Goal: Transaction & Acquisition: Book appointment/travel/reservation

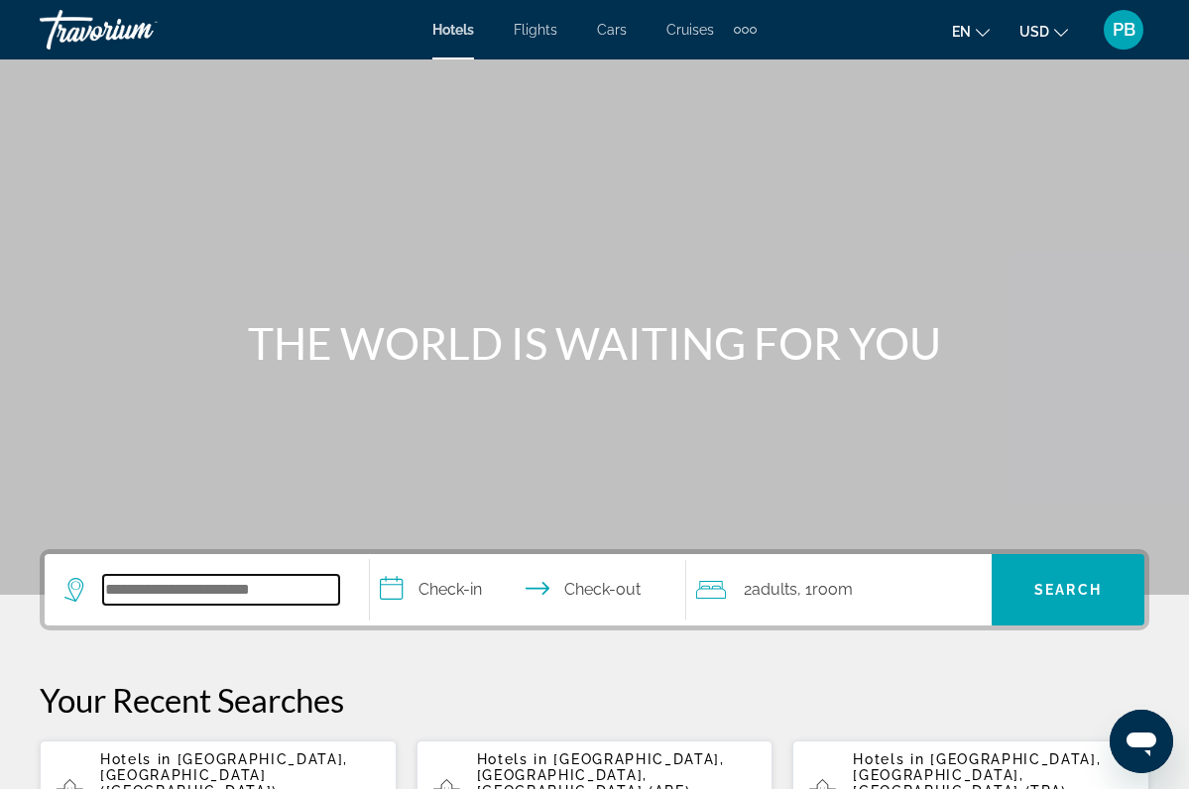
click at [113, 596] on input "Search widget" at bounding box center [221, 590] width 236 height 30
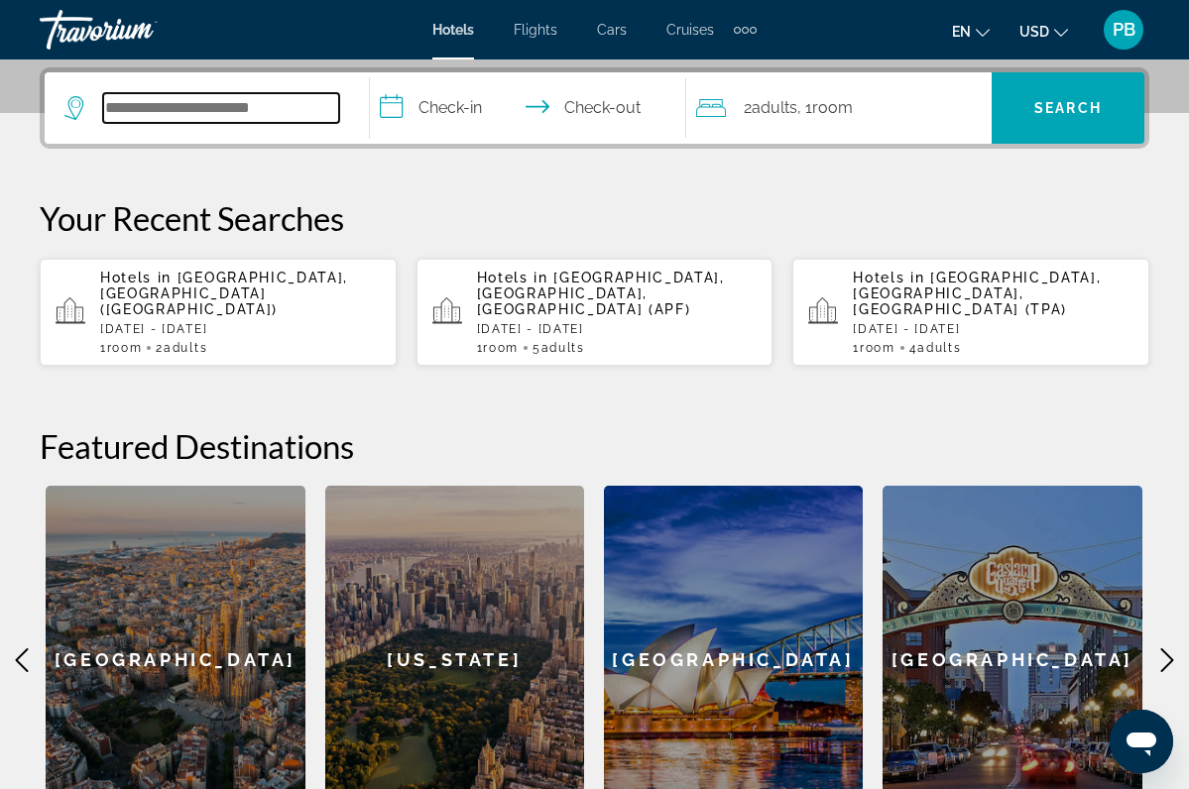
scroll to position [485, 0]
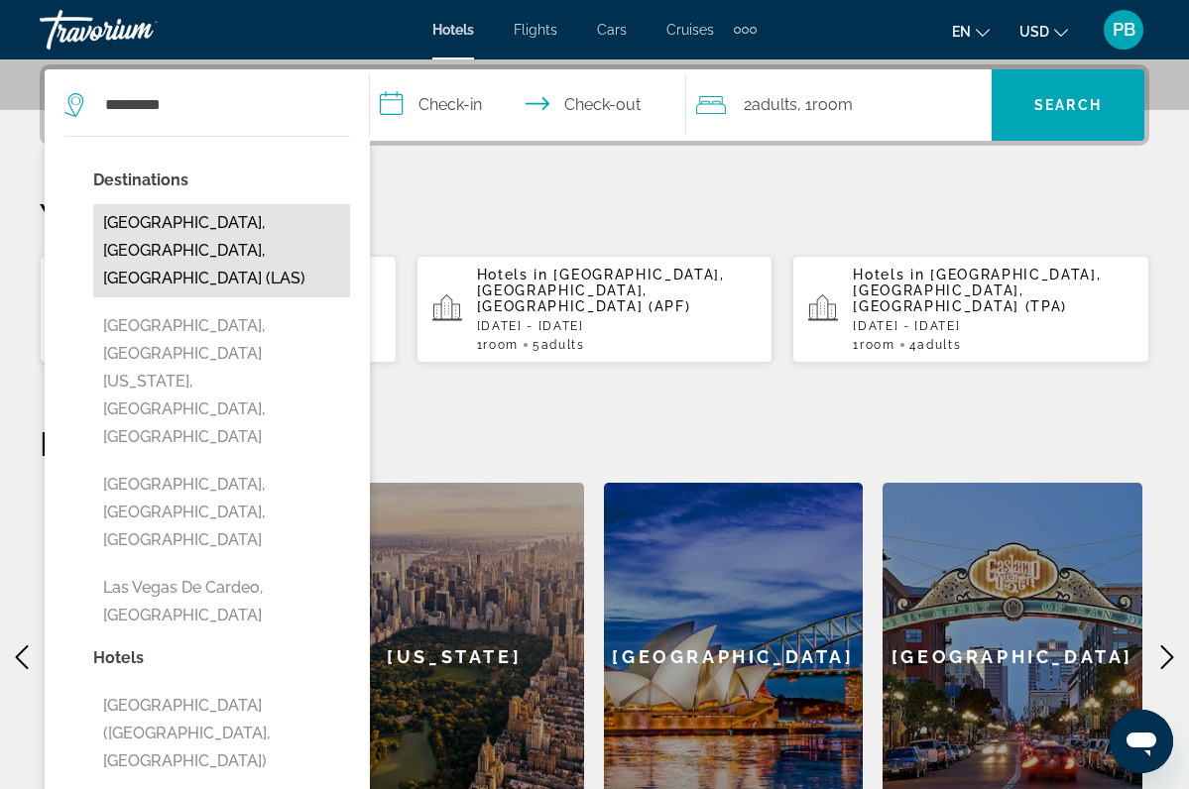
click at [176, 227] on button "[GEOGRAPHIC_DATA], [GEOGRAPHIC_DATA], [GEOGRAPHIC_DATA] (LAS)" at bounding box center [221, 250] width 257 height 93
type input "**********"
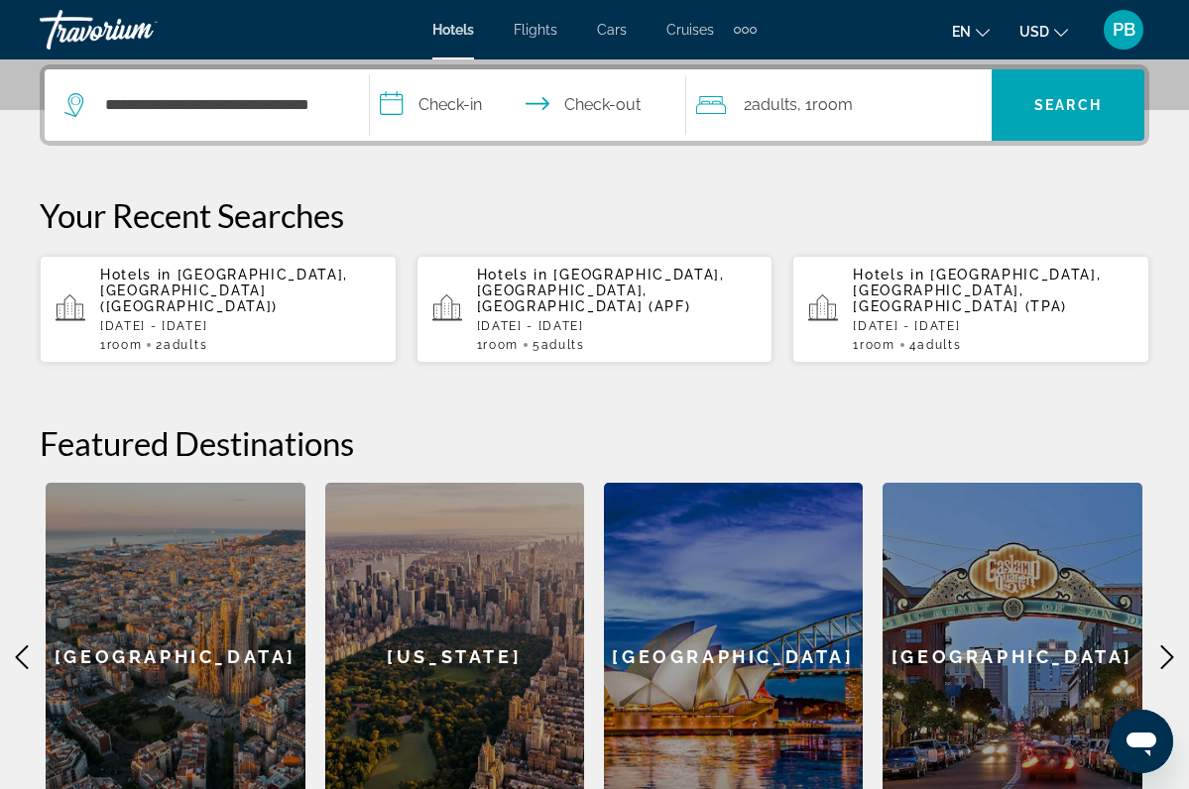
click at [464, 106] on input "**********" at bounding box center [531, 107] width 323 height 77
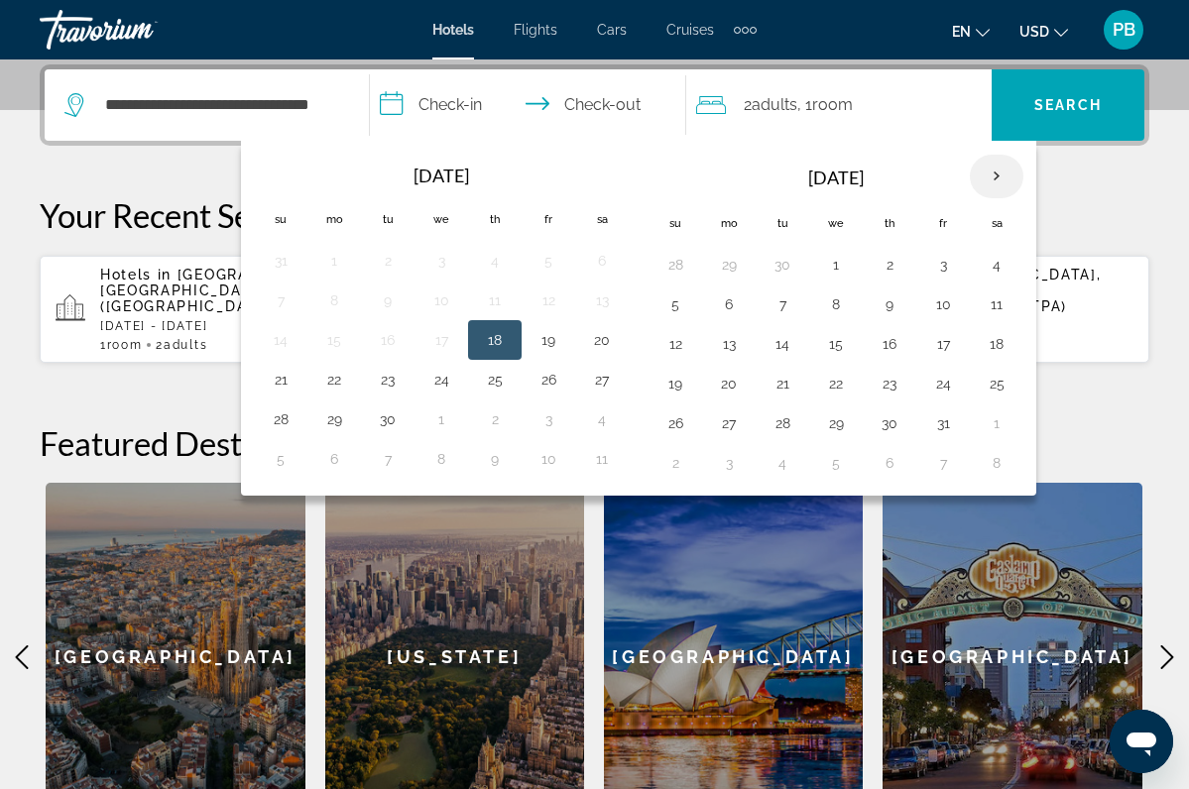
click at [1005, 173] on th "Next month" at bounding box center [997, 177] width 54 height 44
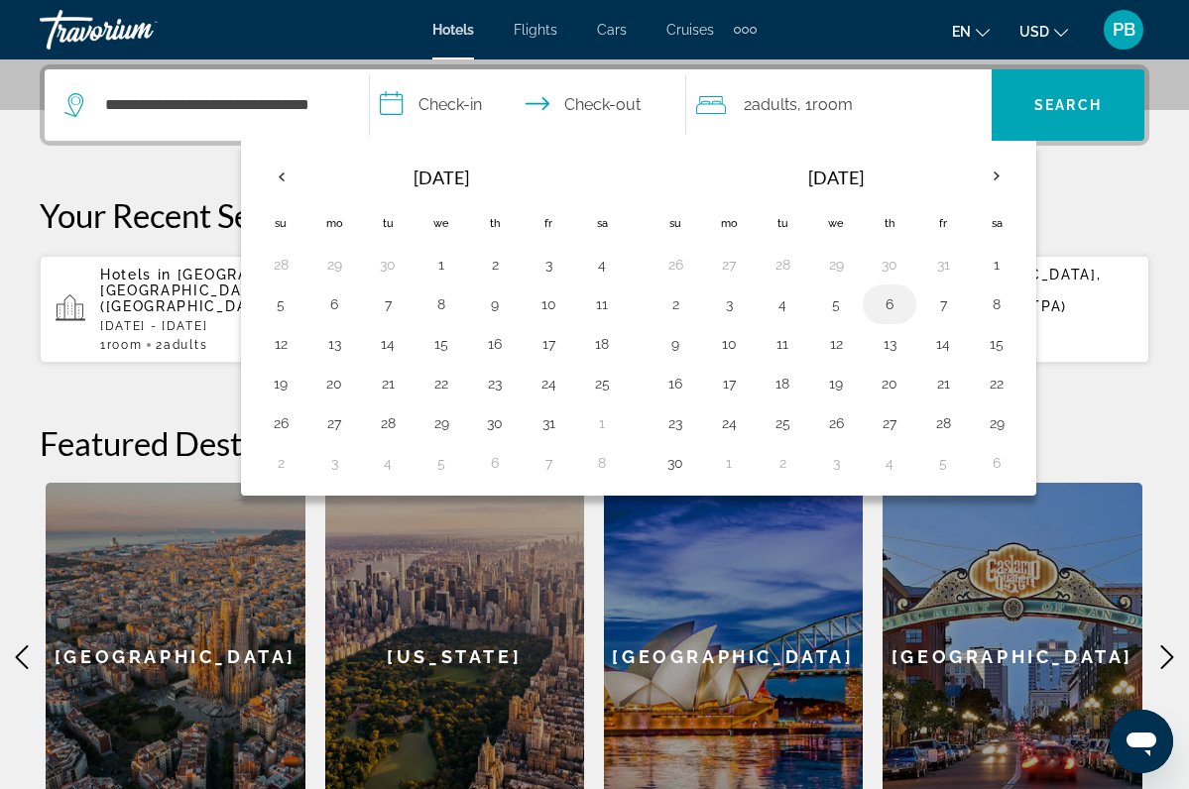
click at [887, 299] on button "6" at bounding box center [890, 305] width 32 height 28
click at [616, 108] on input "**********" at bounding box center [531, 107] width 323 height 77
click at [680, 341] on button "9" at bounding box center [675, 344] width 32 height 28
type input "**********"
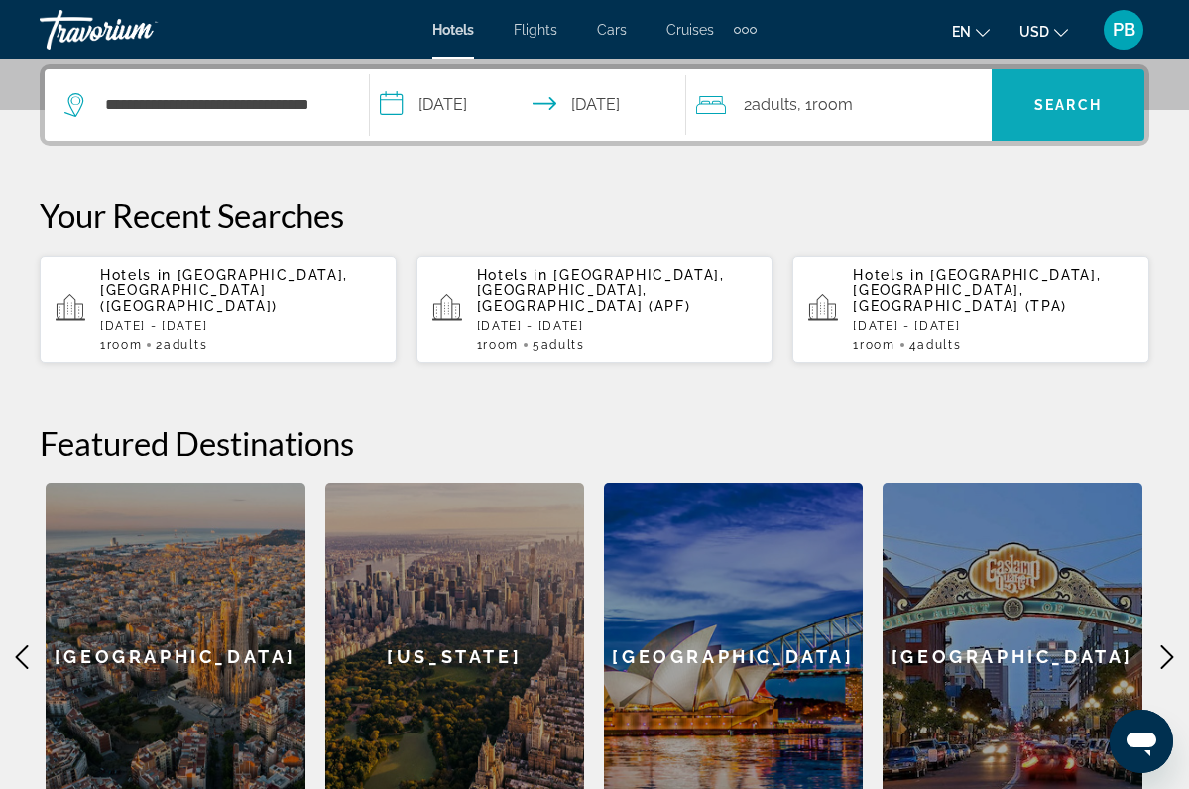
click at [1046, 98] on span "Search" at bounding box center [1067, 105] width 67 height 16
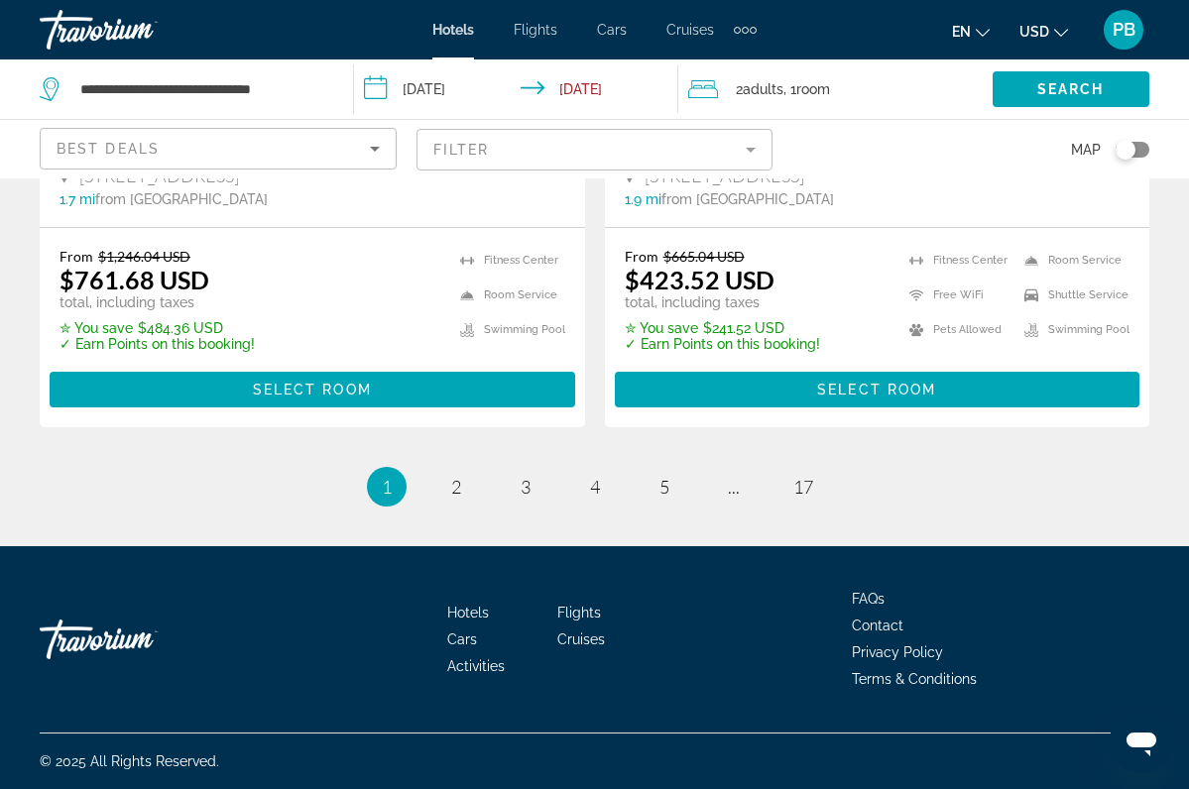
scroll to position [4226, 0]
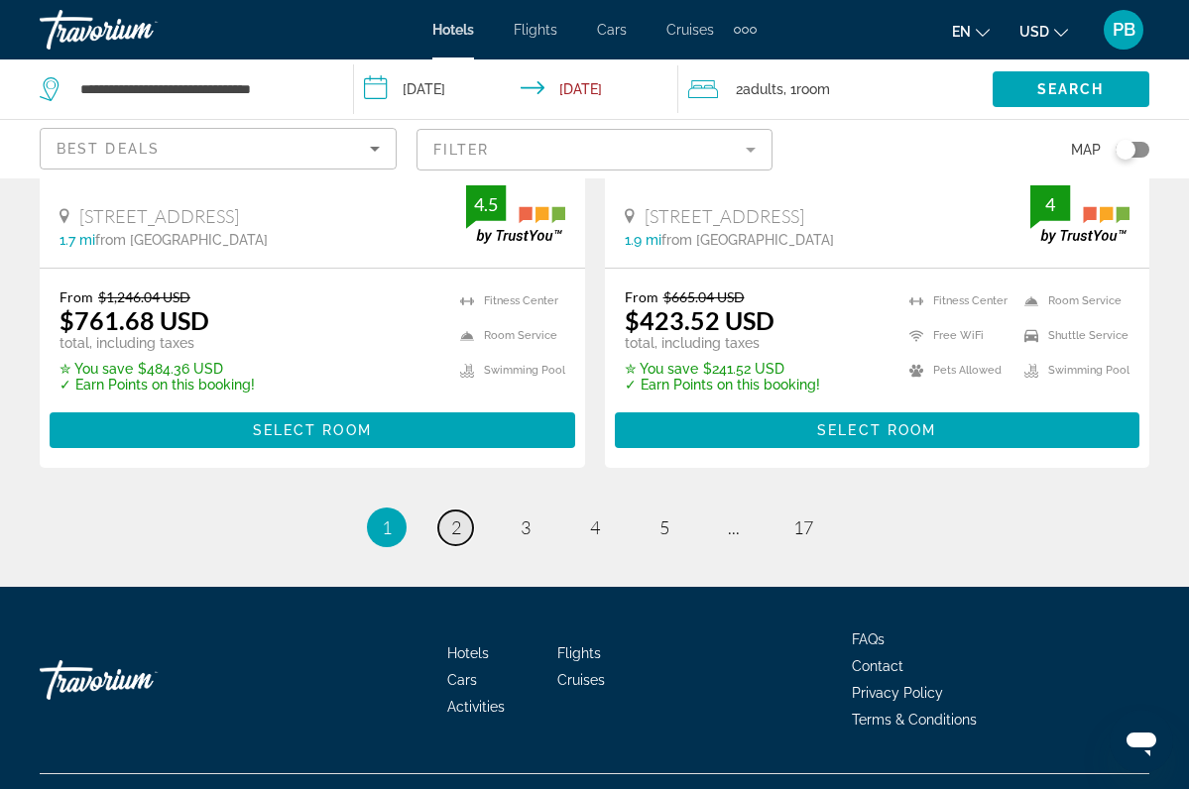
click at [452, 517] on span "2" at bounding box center [456, 528] width 10 height 22
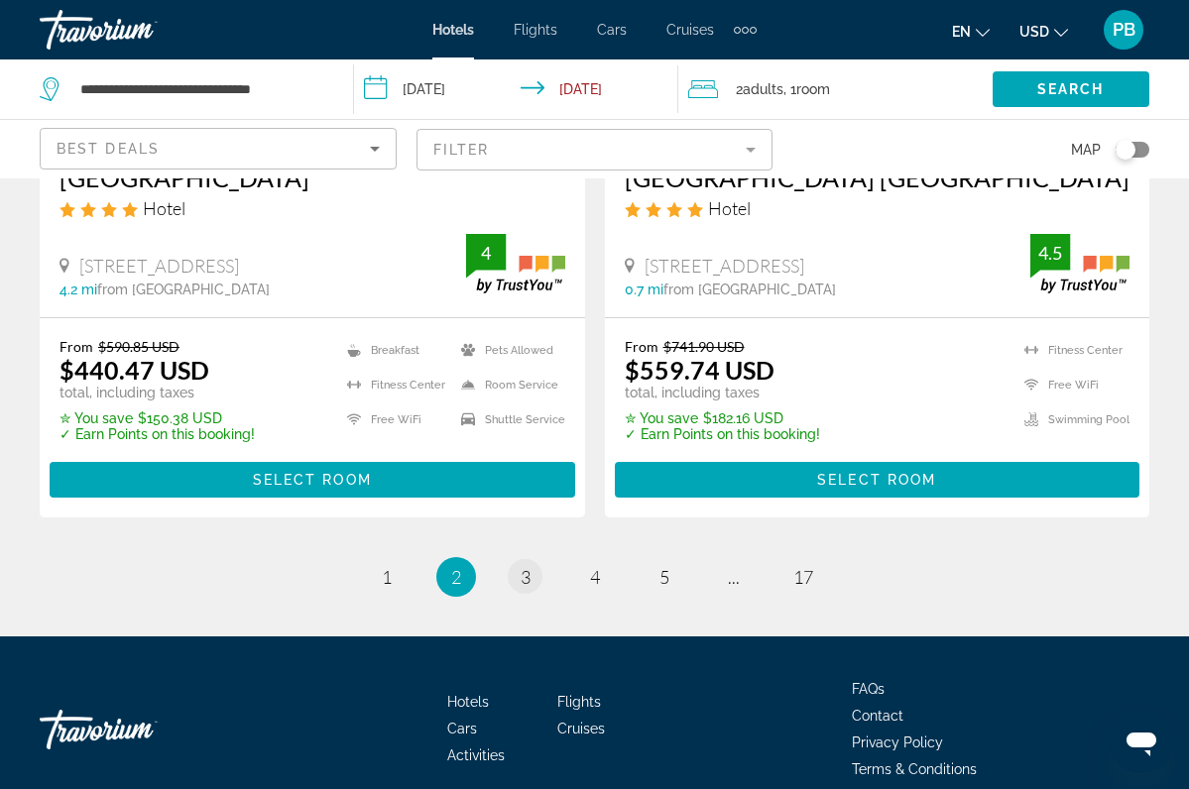
scroll to position [4226, 0]
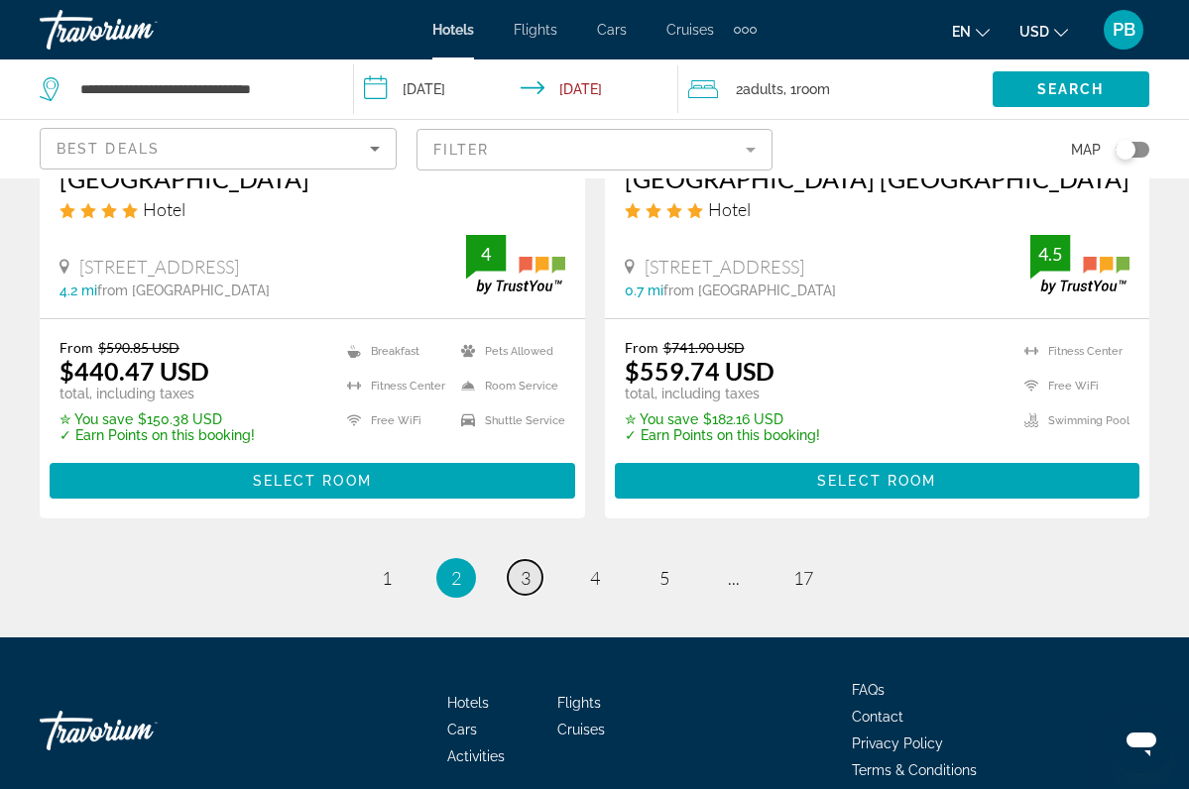
click at [526, 567] on span "3" at bounding box center [526, 578] width 10 height 22
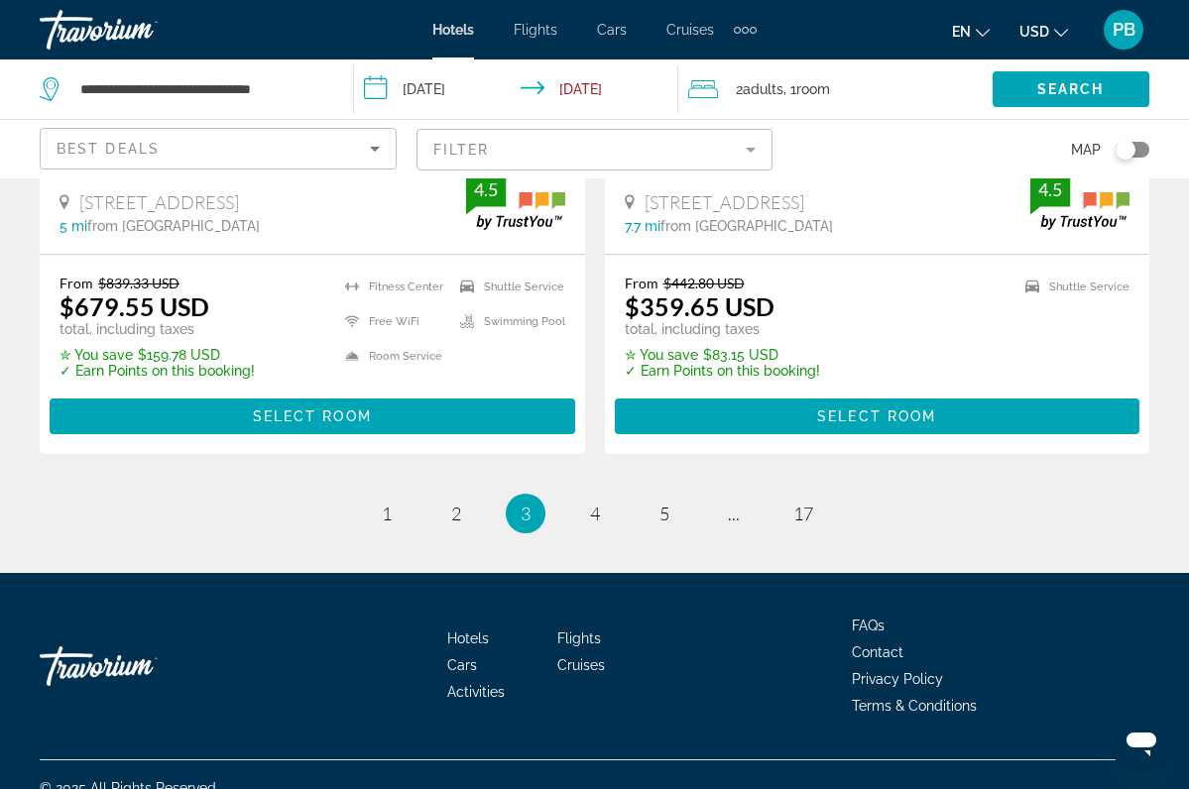
scroll to position [4240, 0]
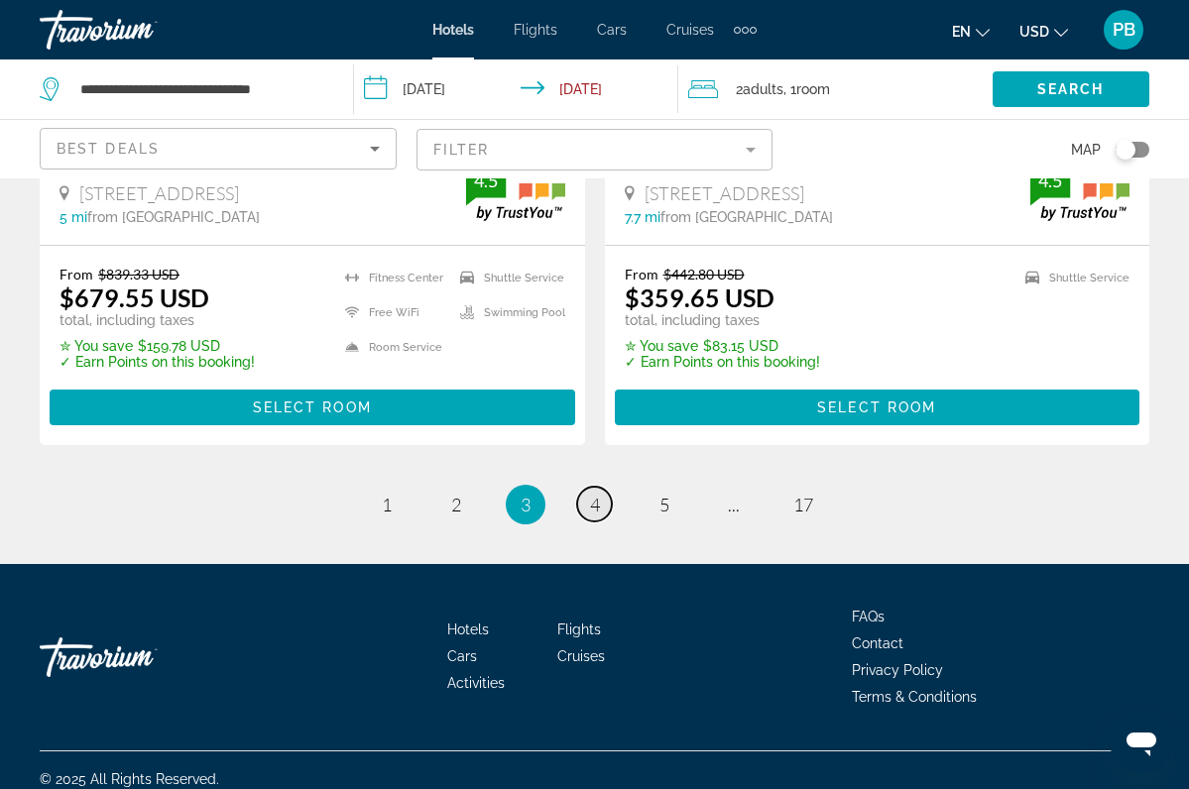
click at [594, 503] on span "4" at bounding box center [595, 505] width 10 height 22
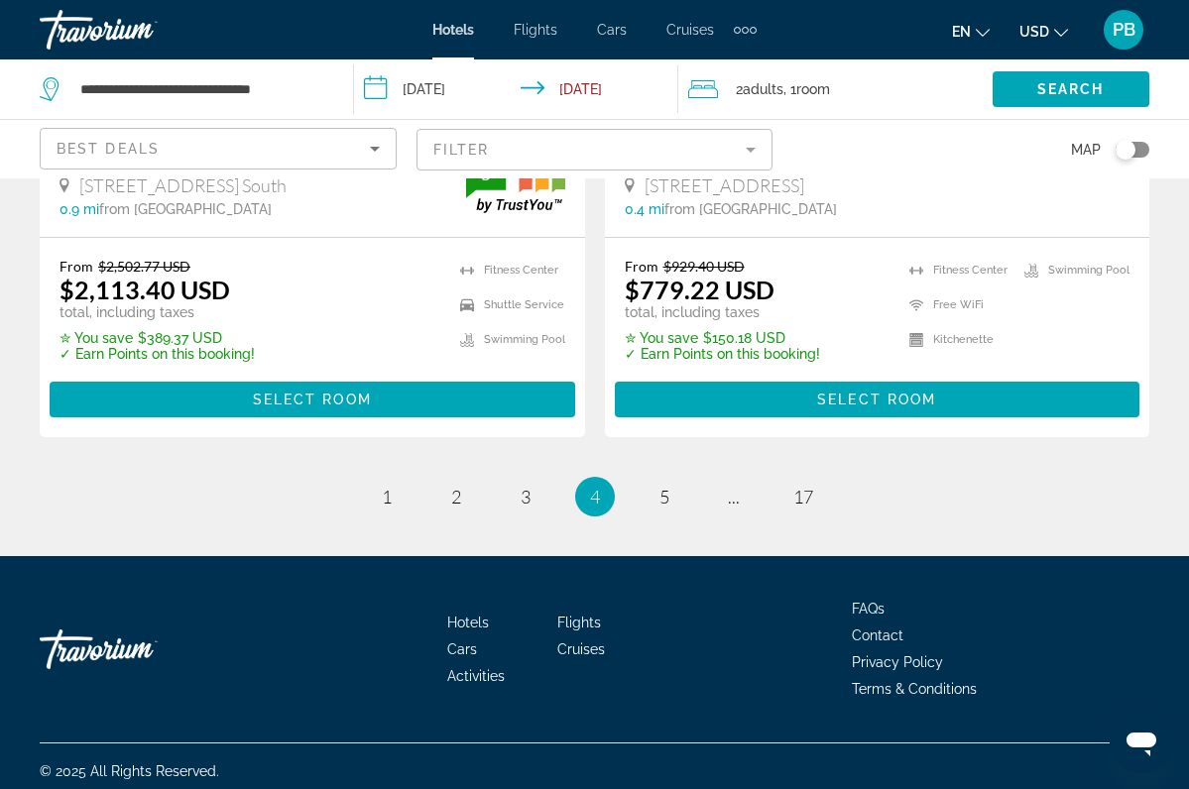
scroll to position [4167, 0]
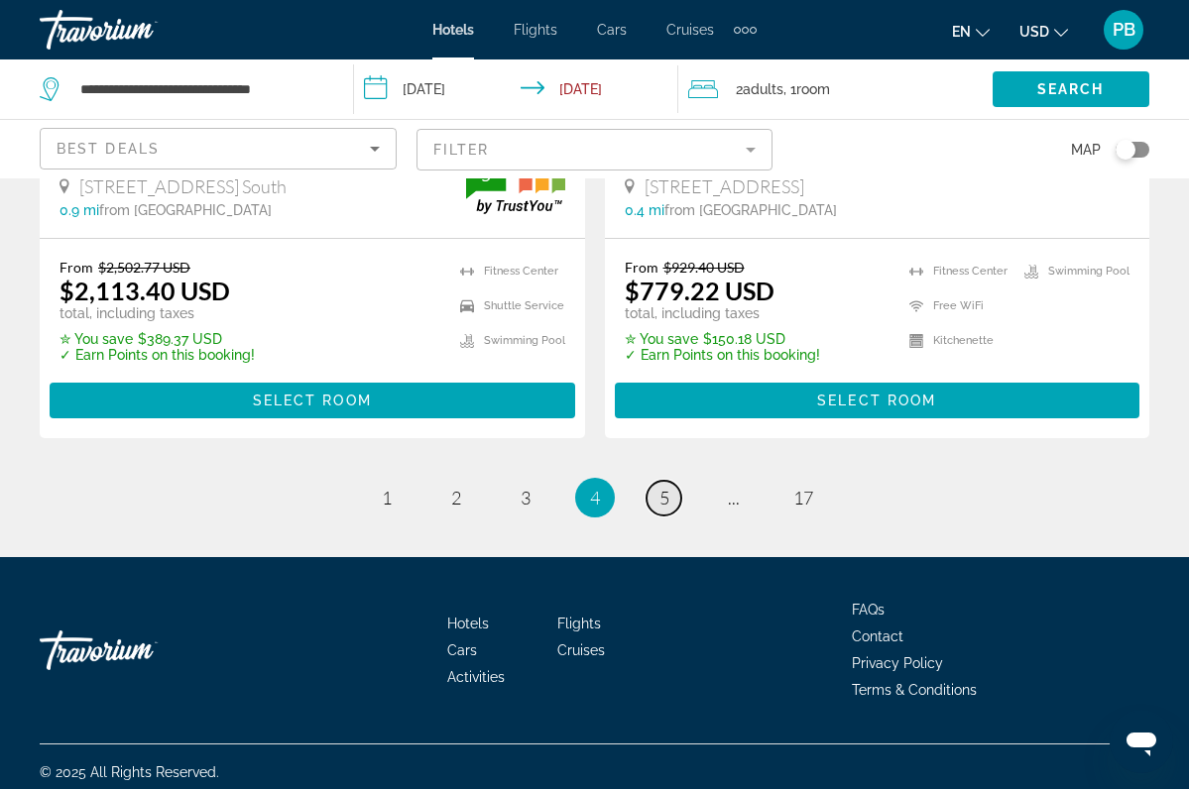
click at [660, 490] on span "5" at bounding box center [664, 498] width 10 height 22
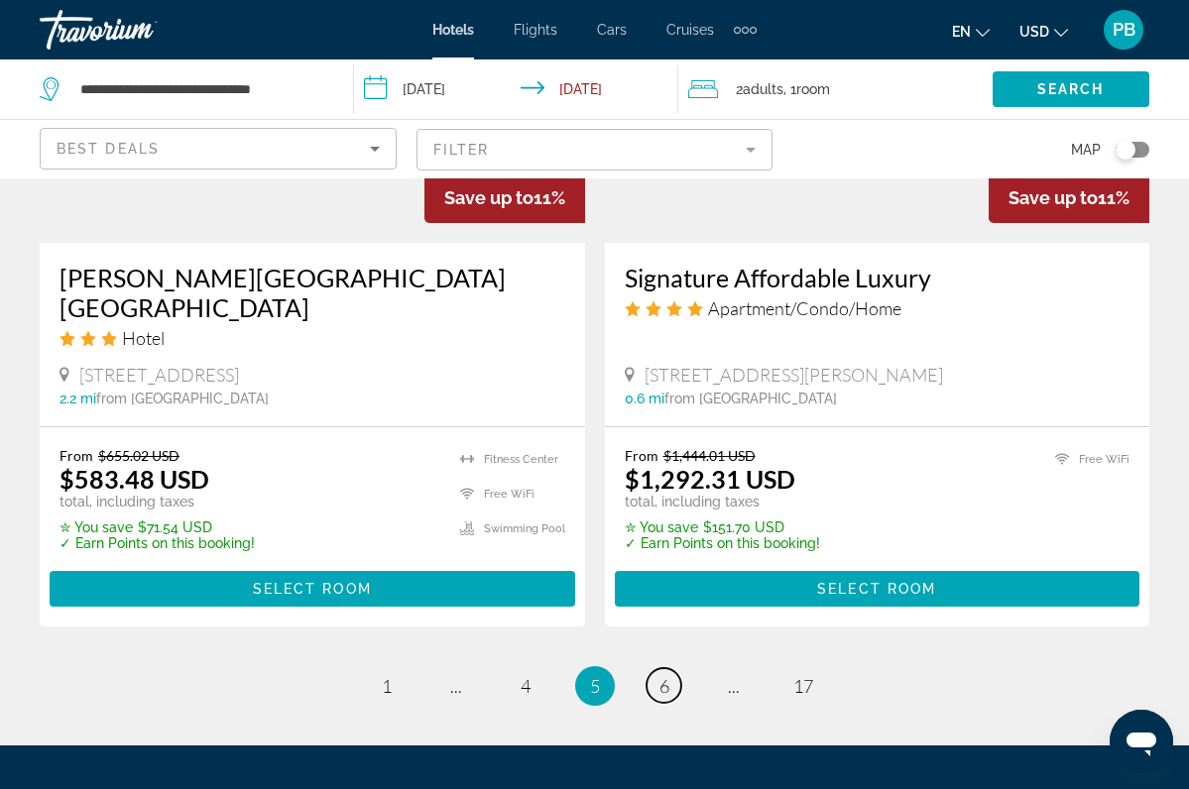
scroll to position [4092, 0]
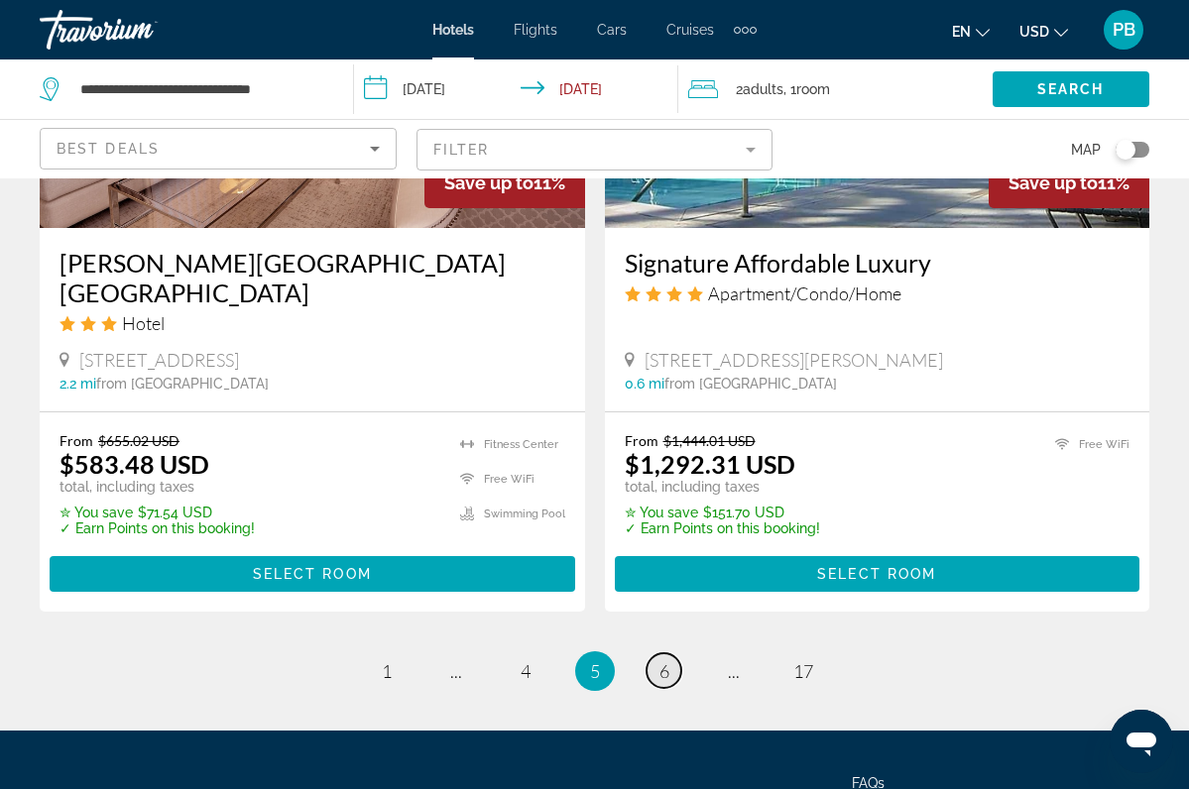
click at [656, 653] on link "page 6" at bounding box center [664, 670] width 35 height 35
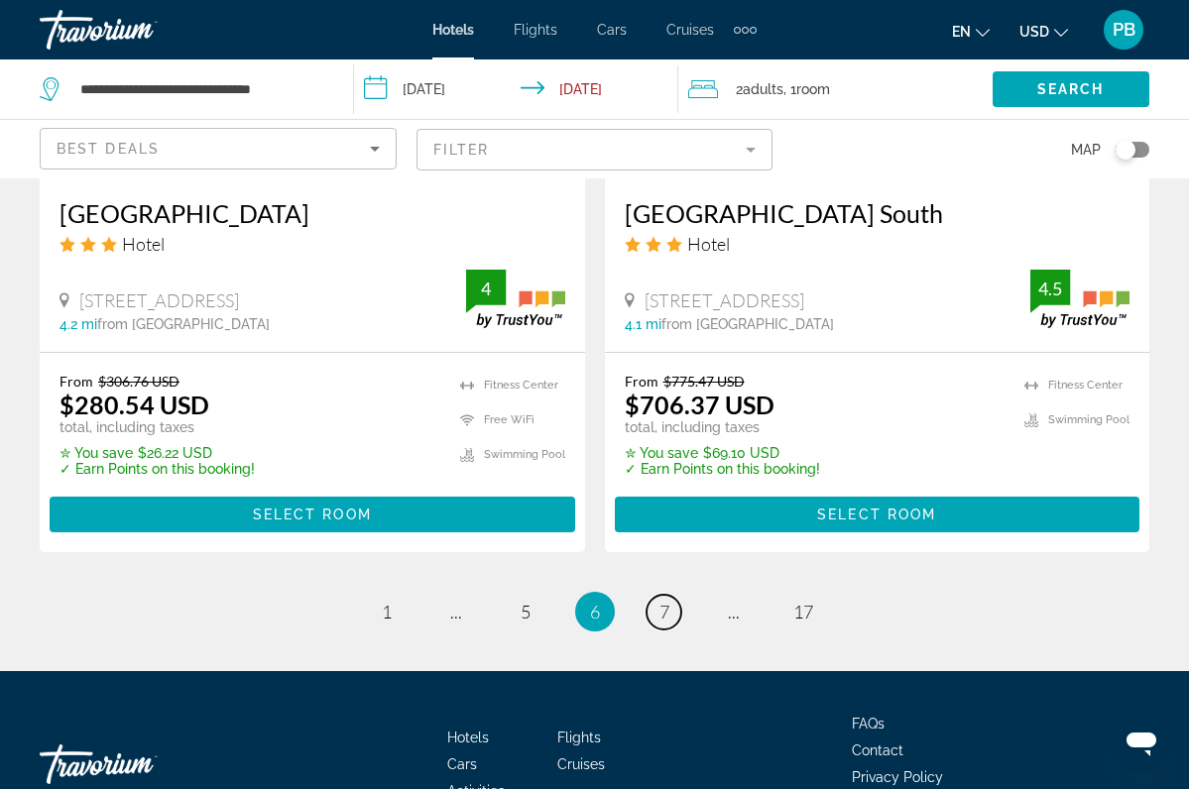
scroll to position [4182, 0]
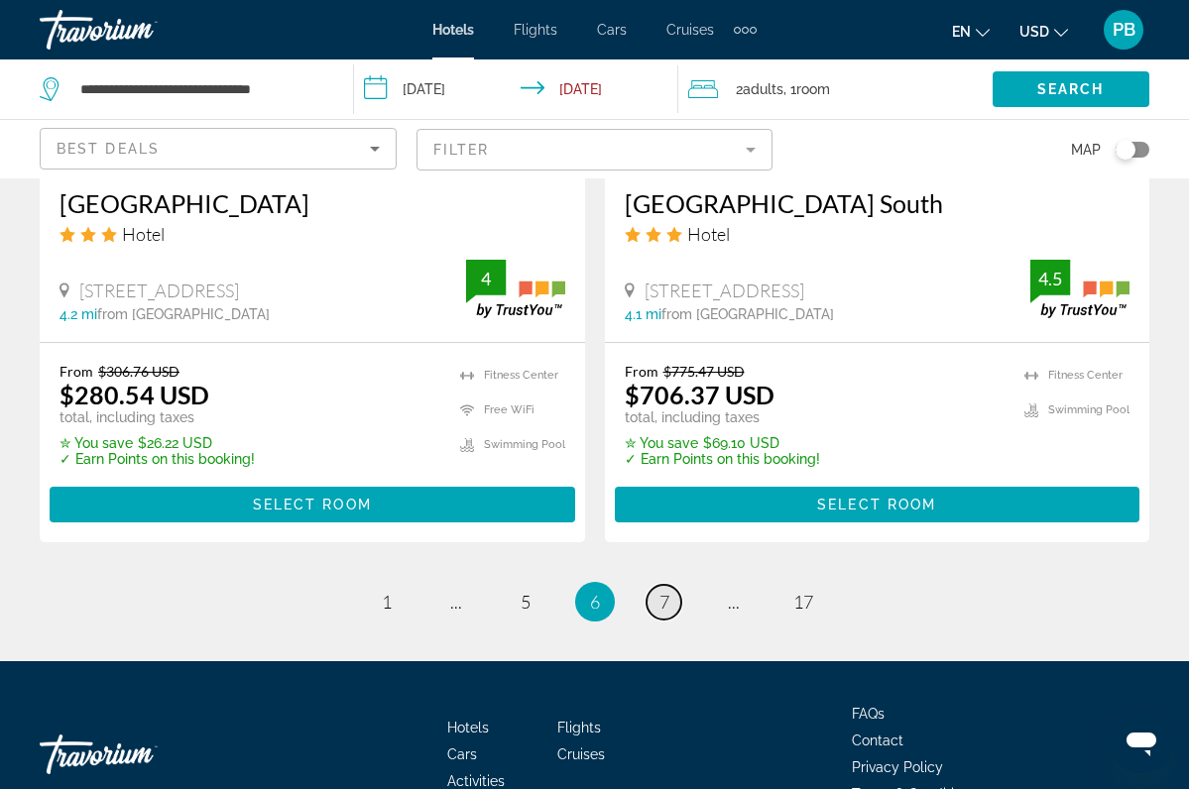
click at [659, 585] on link "page 7" at bounding box center [664, 602] width 35 height 35
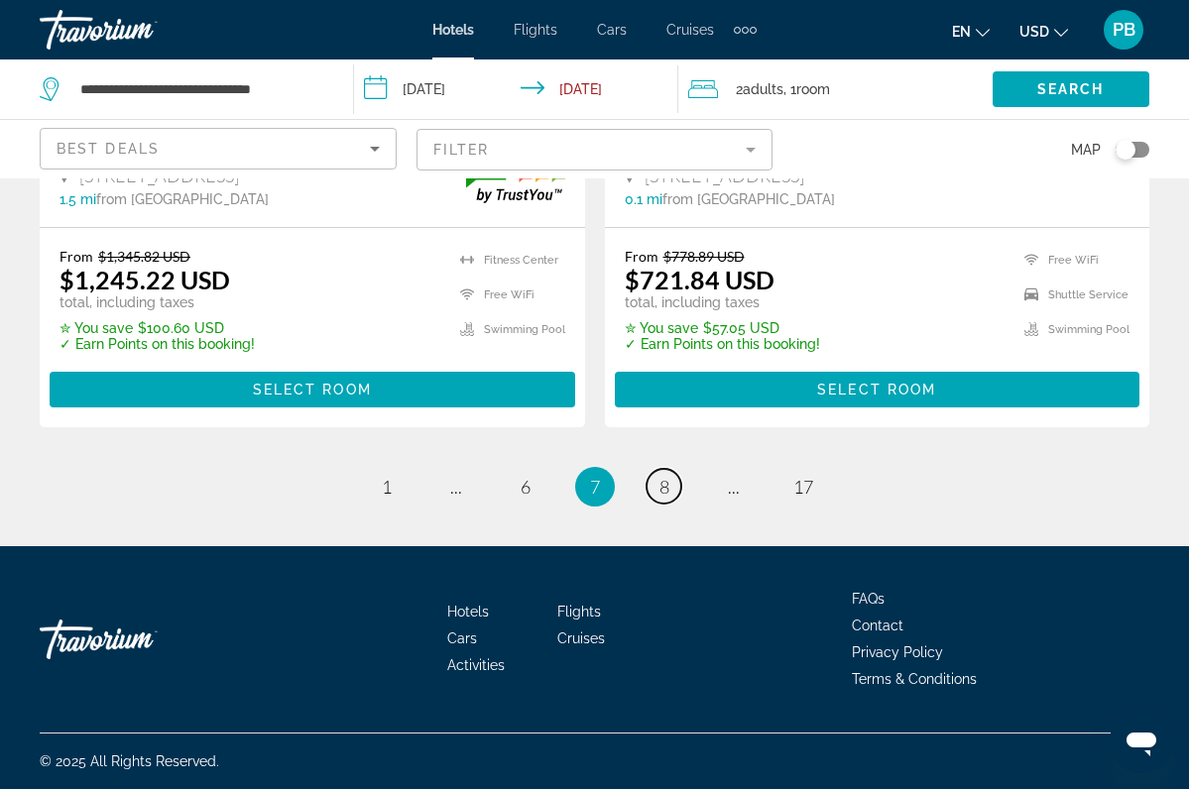
scroll to position [4216, 0]
click at [663, 482] on span "8" at bounding box center [664, 487] width 10 height 22
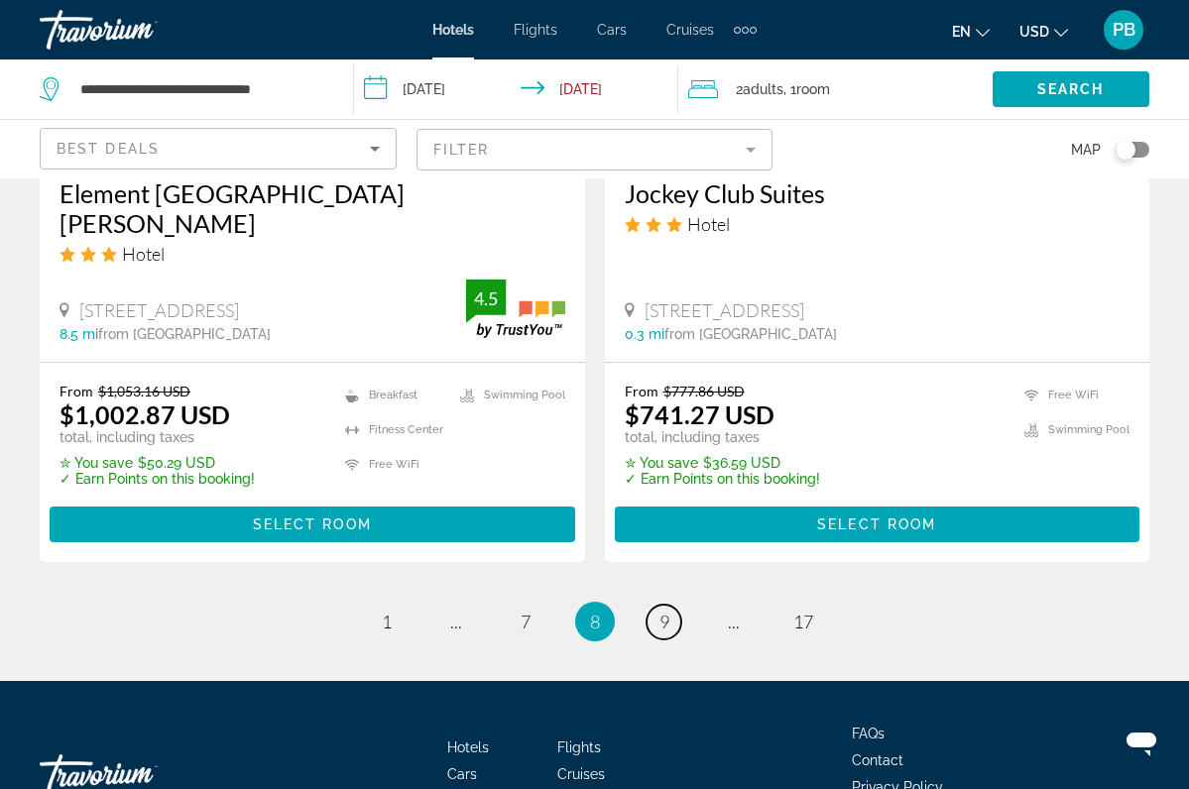
scroll to position [4146, 0]
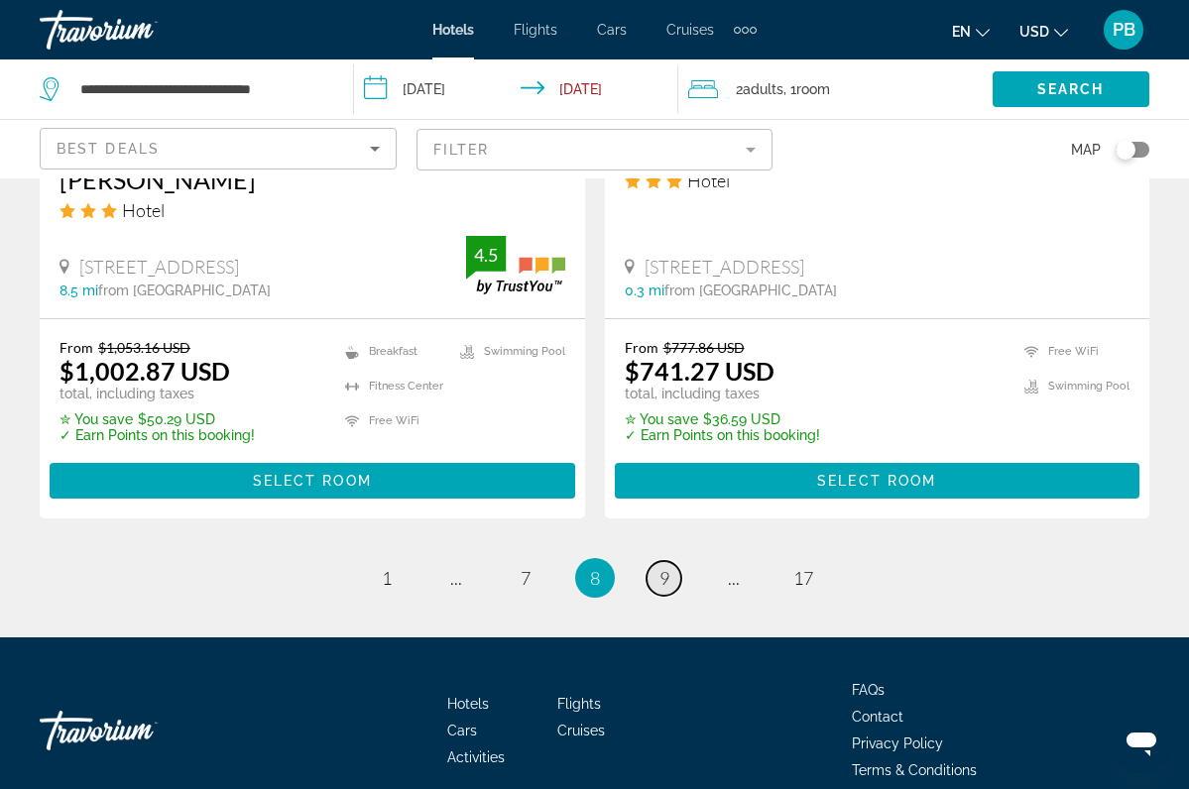
click at [656, 561] on link "page 9" at bounding box center [664, 578] width 35 height 35
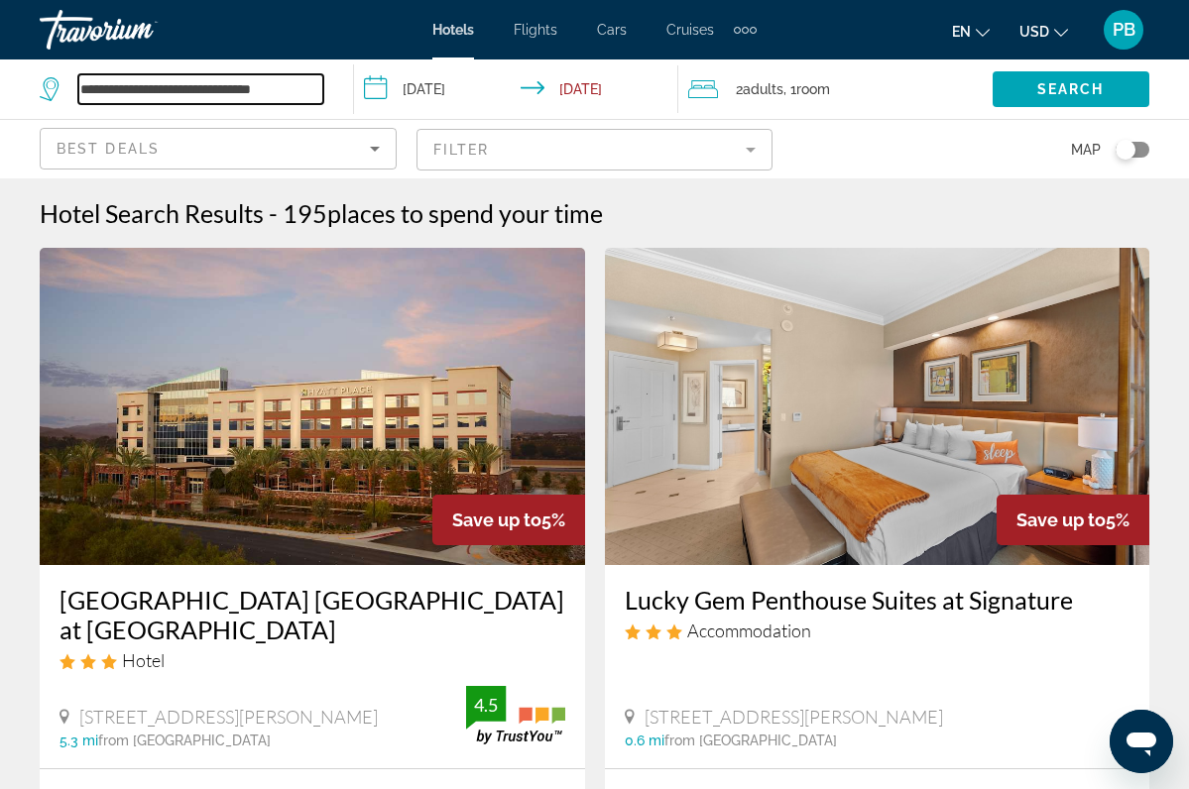
drag, startPoint x: 303, startPoint y: 85, endPoint x: 306, endPoint y: 67, distance: 18.1
click at [306, 67] on div "**********" at bounding box center [187, 88] width 294 height 59
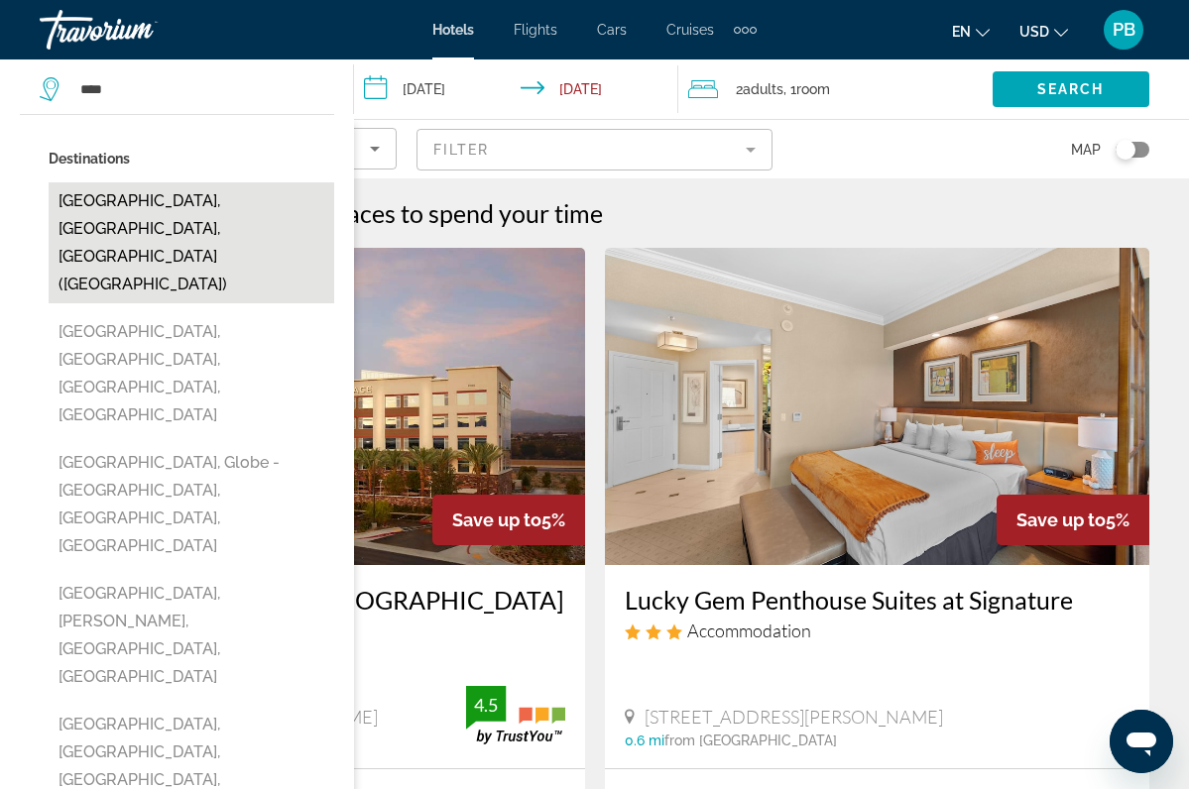
click at [218, 196] on button "[GEOGRAPHIC_DATA], [GEOGRAPHIC_DATA], [GEOGRAPHIC_DATA] ([GEOGRAPHIC_DATA])" at bounding box center [192, 242] width 286 height 121
type input "**********"
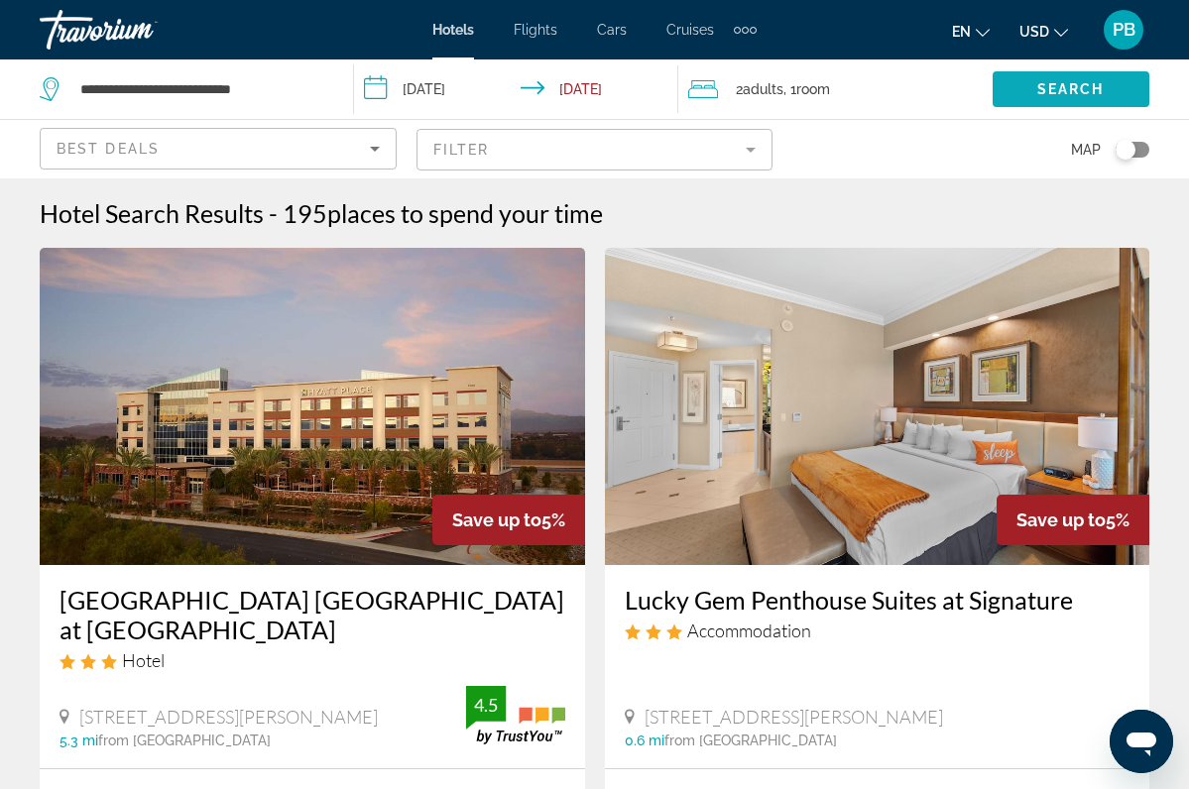
click at [1046, 77] on span "Search widget" at bounding box center [1071, 89] width 157 height 48
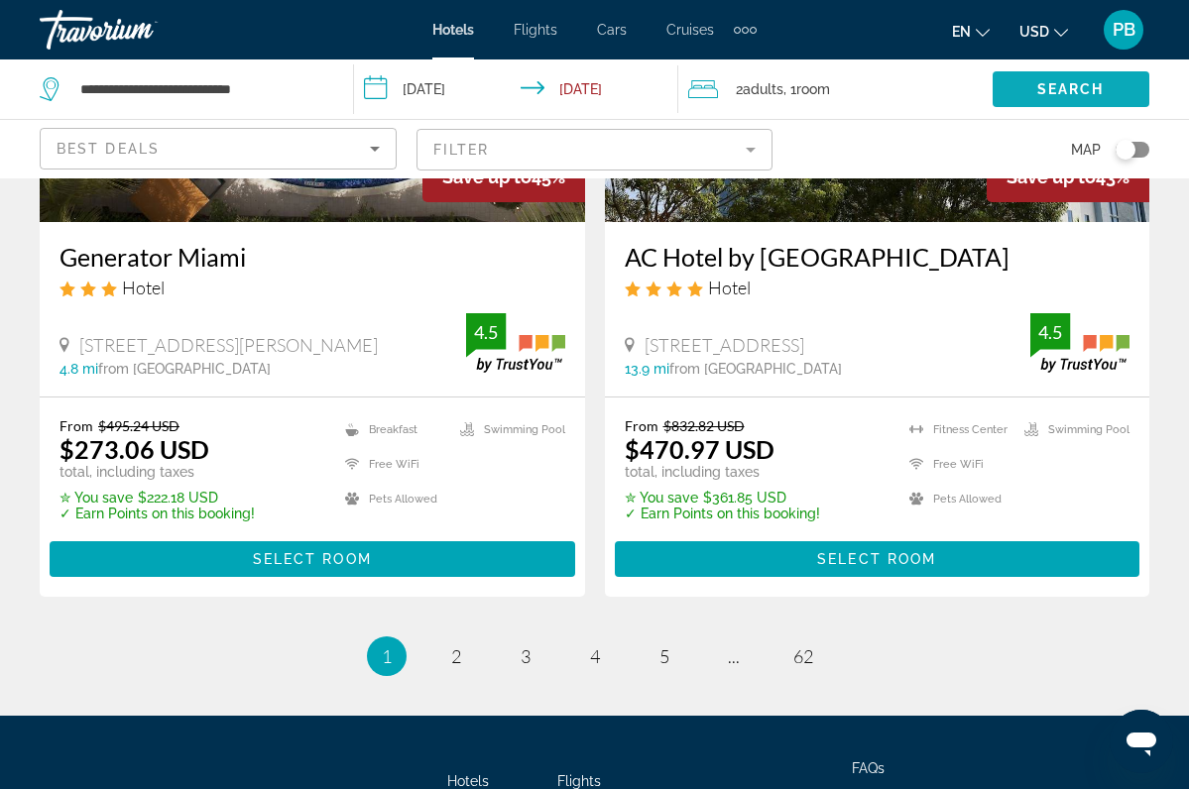
scroll to position [4090, 0]
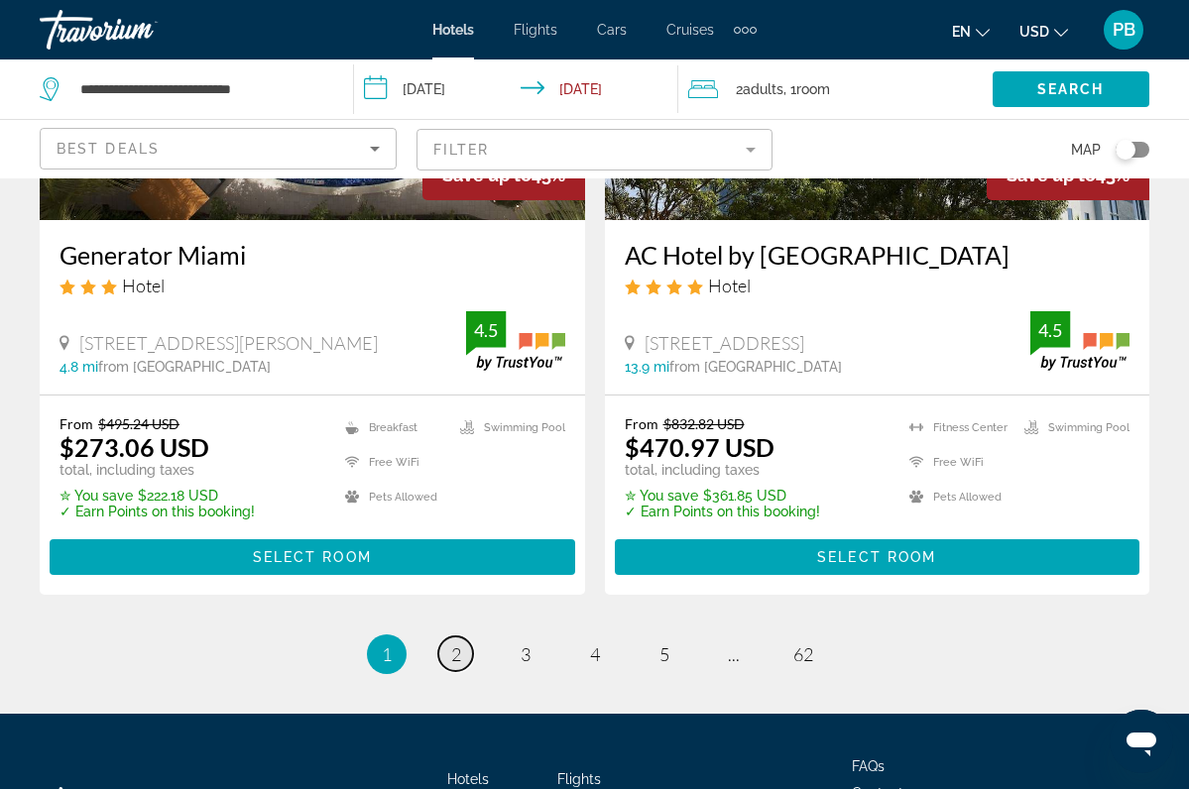
click at [449, 637] on link "page 2" at bounding box center [455, 654] width 35 height 35
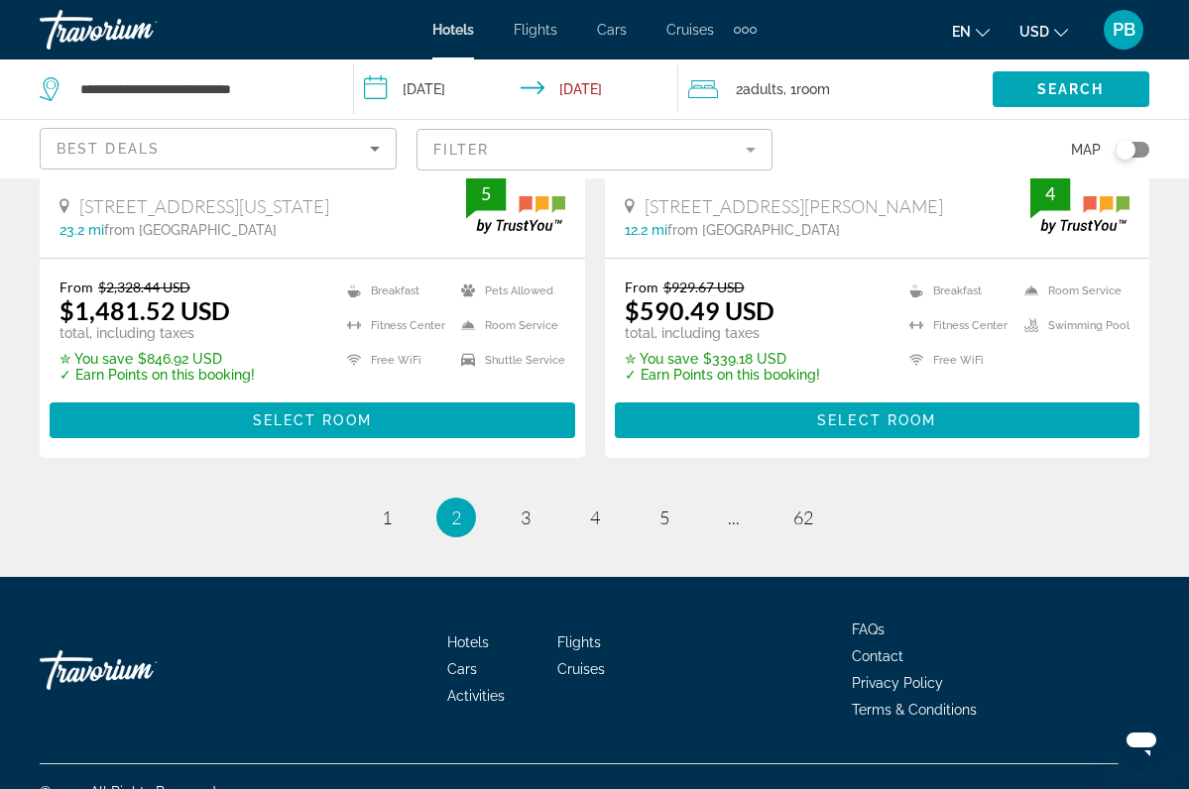
scroll to position [4286, 0]
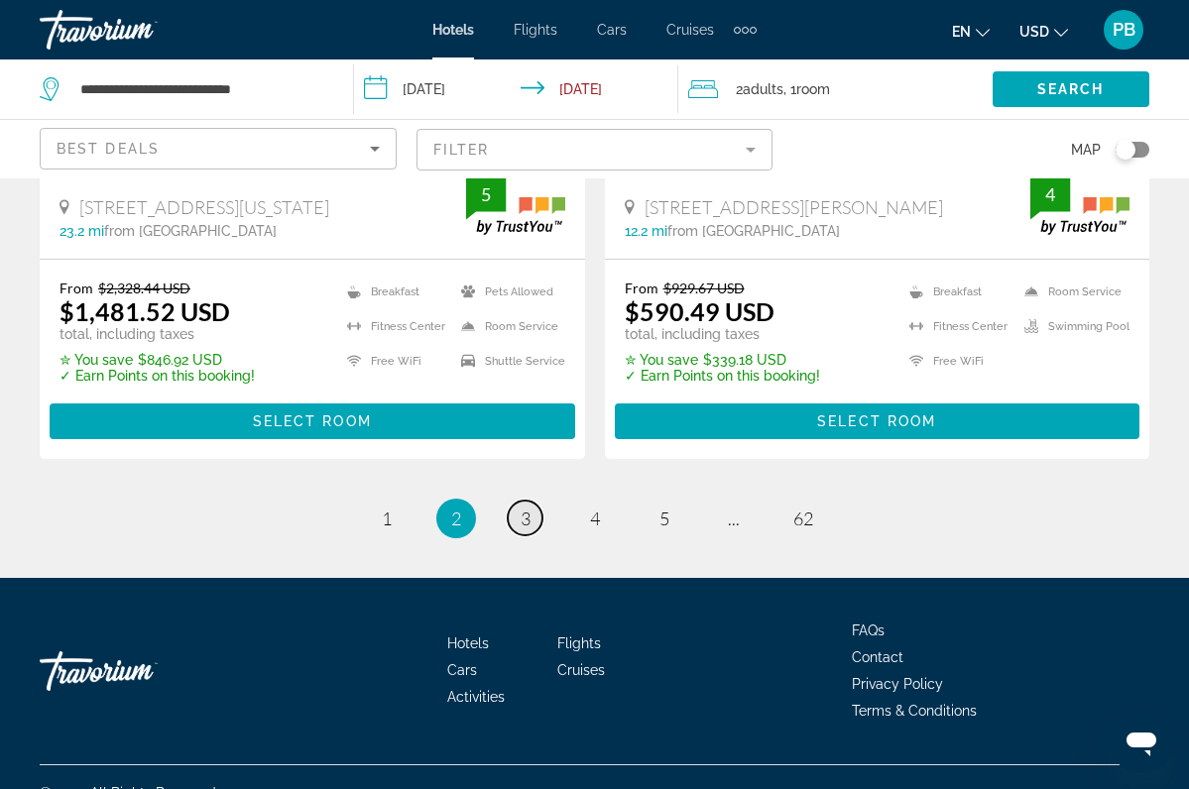
click at [524, 508] on span "3" at bounding box center [526, 519] width 10 height 22
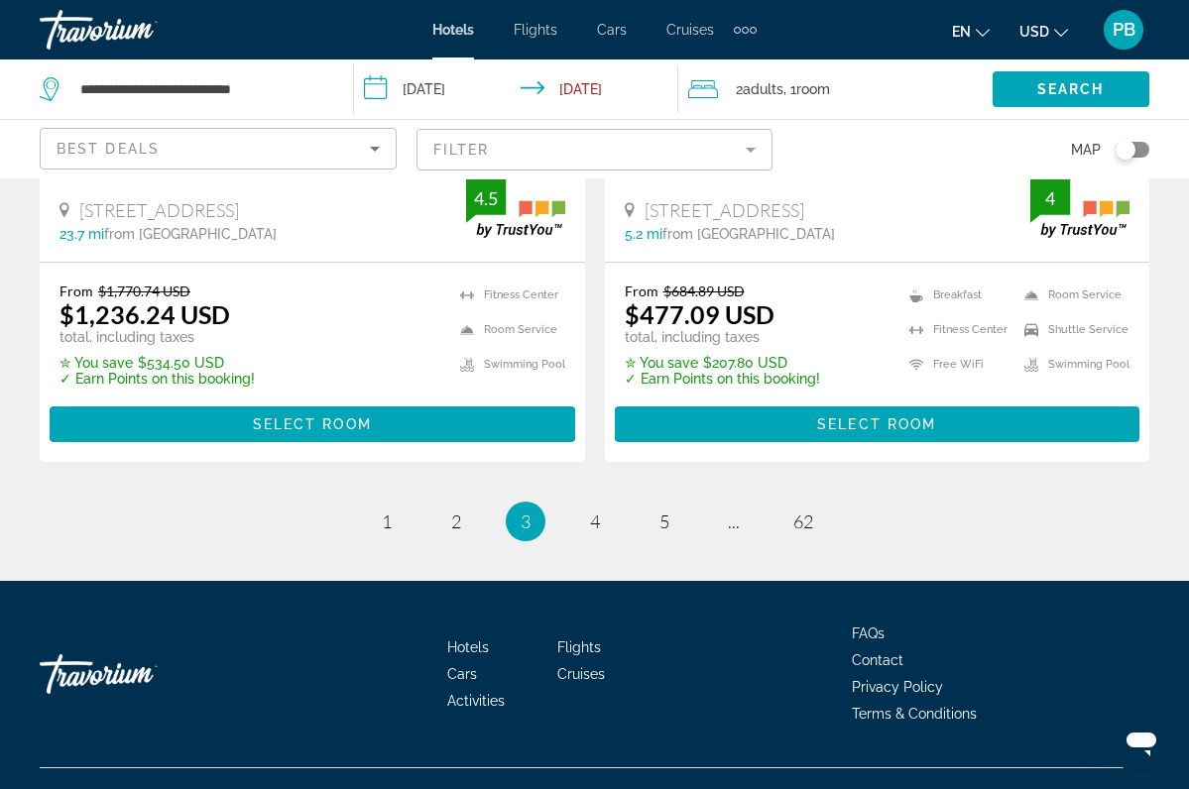
scroll to position [4210, 0]
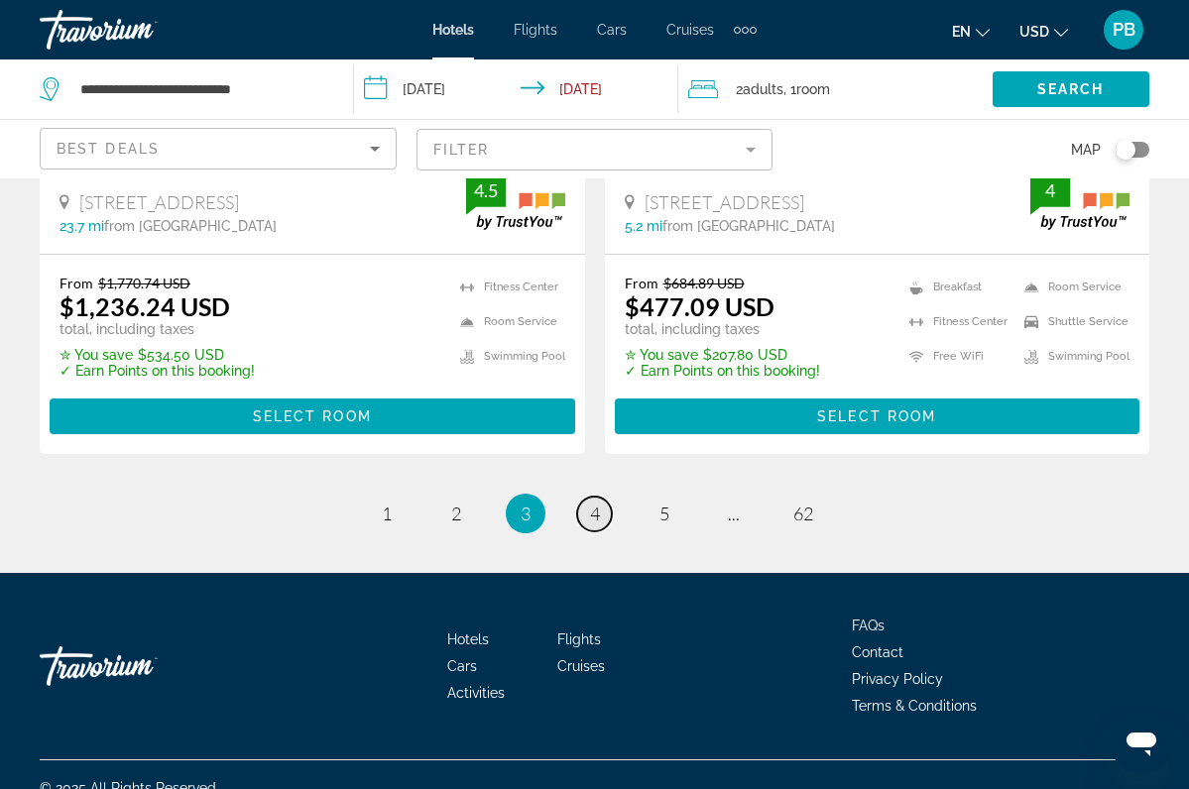
click at [596, 525] on span "4" at bounding box center [595, 514] width 10 height 22
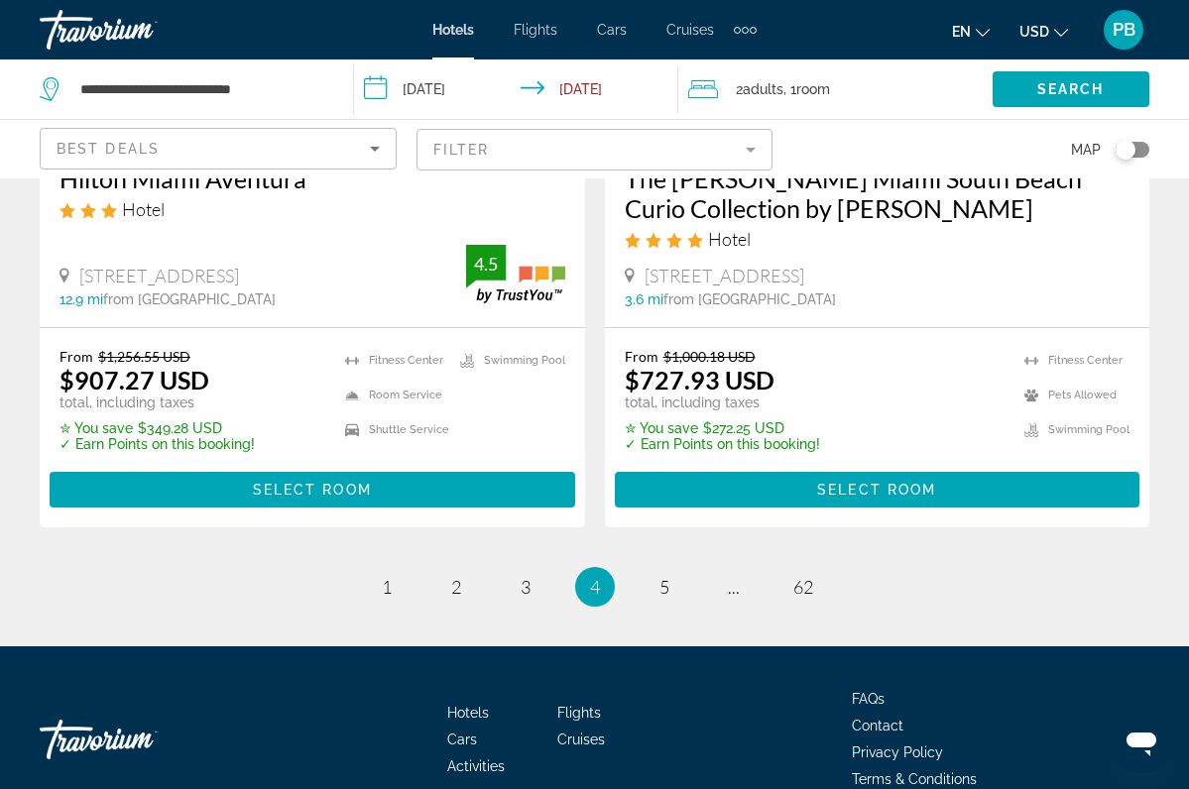
scroll to position [4178, 0]
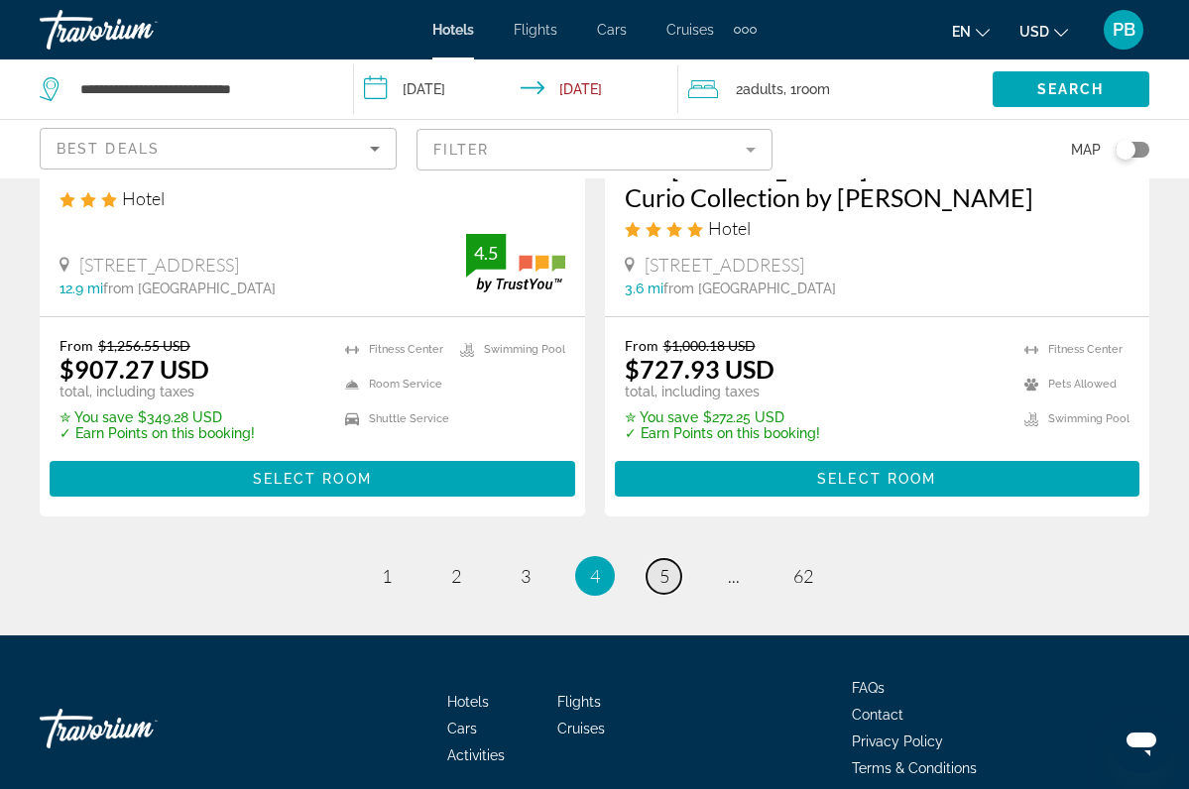
click at [665, 576] on span "5" at bounding box center [664, 576] width 10 height 22
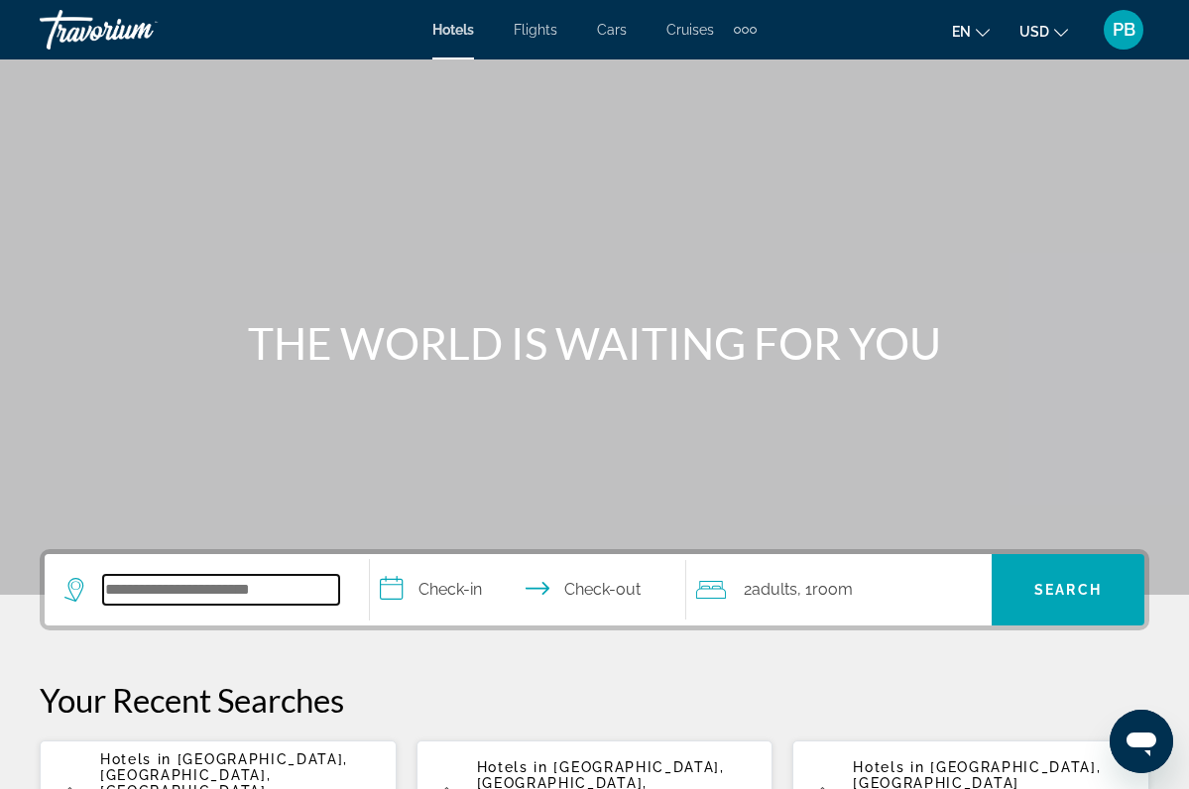
click at [206, 590] on input "Search widget" at bounding box center [221, 590] width 236 height 30
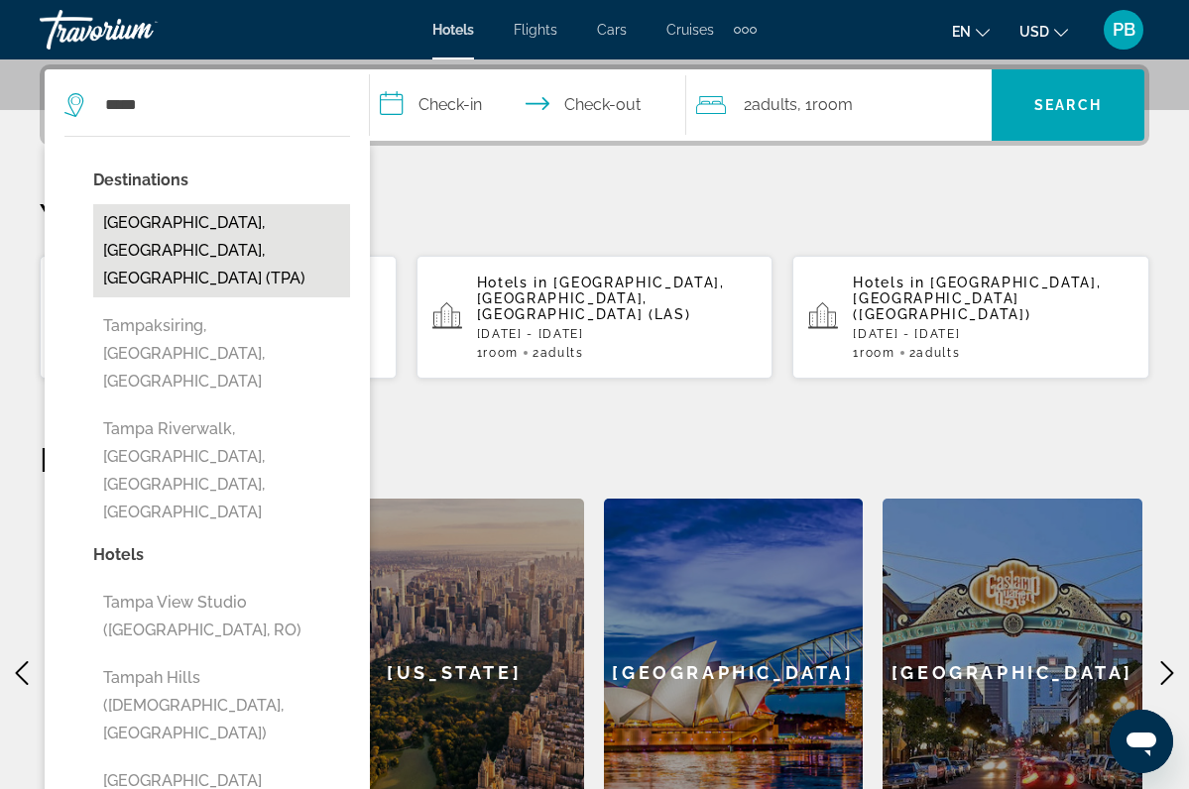
click at [196, 228] on button "[GEOGRAPHIC_DATA], [GEOGRAPHIC_DATA], [GEOGRAPHIC_DATA] (TPA)" at bounding box center [221, 250] width 257 height 93
type input "**********"
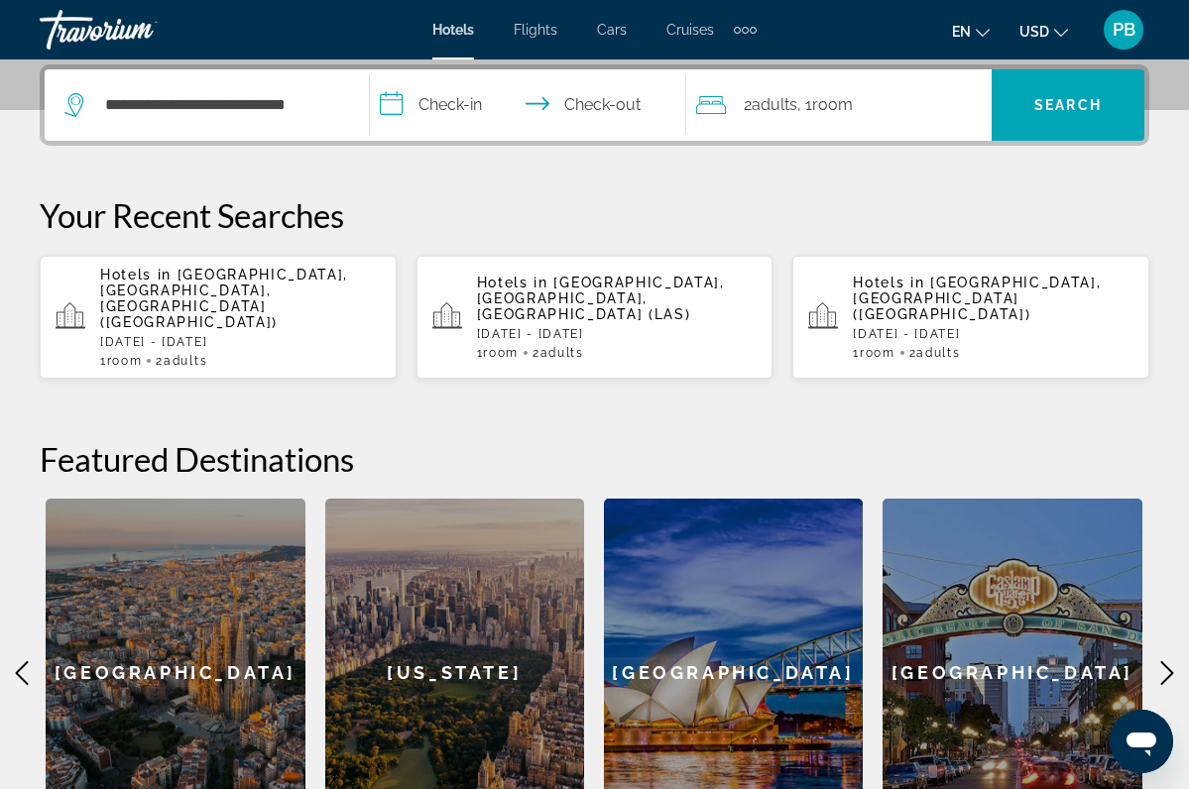
click at [458, 104] on input "**********" at bounding box center [531, 107] width 323 height 77
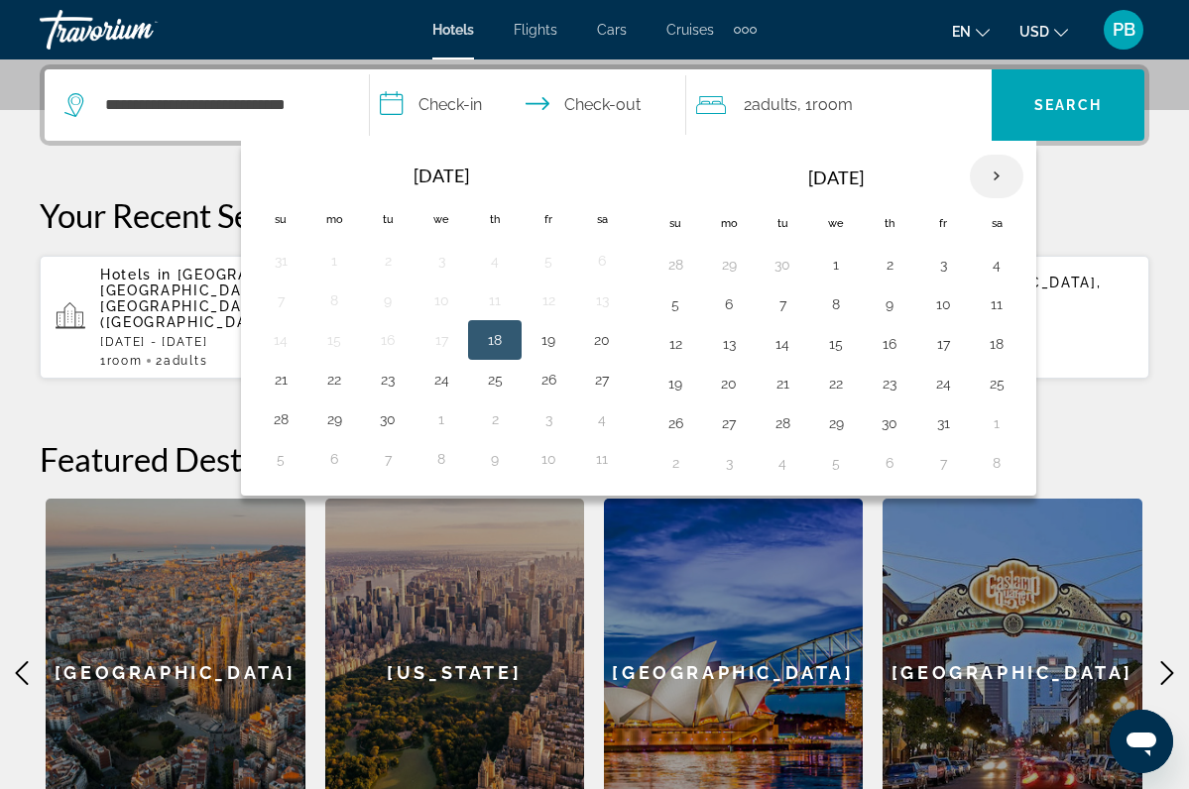
click at [1000, 183] on th "Next month" at bounding box center [997, 177] width 54 height 44
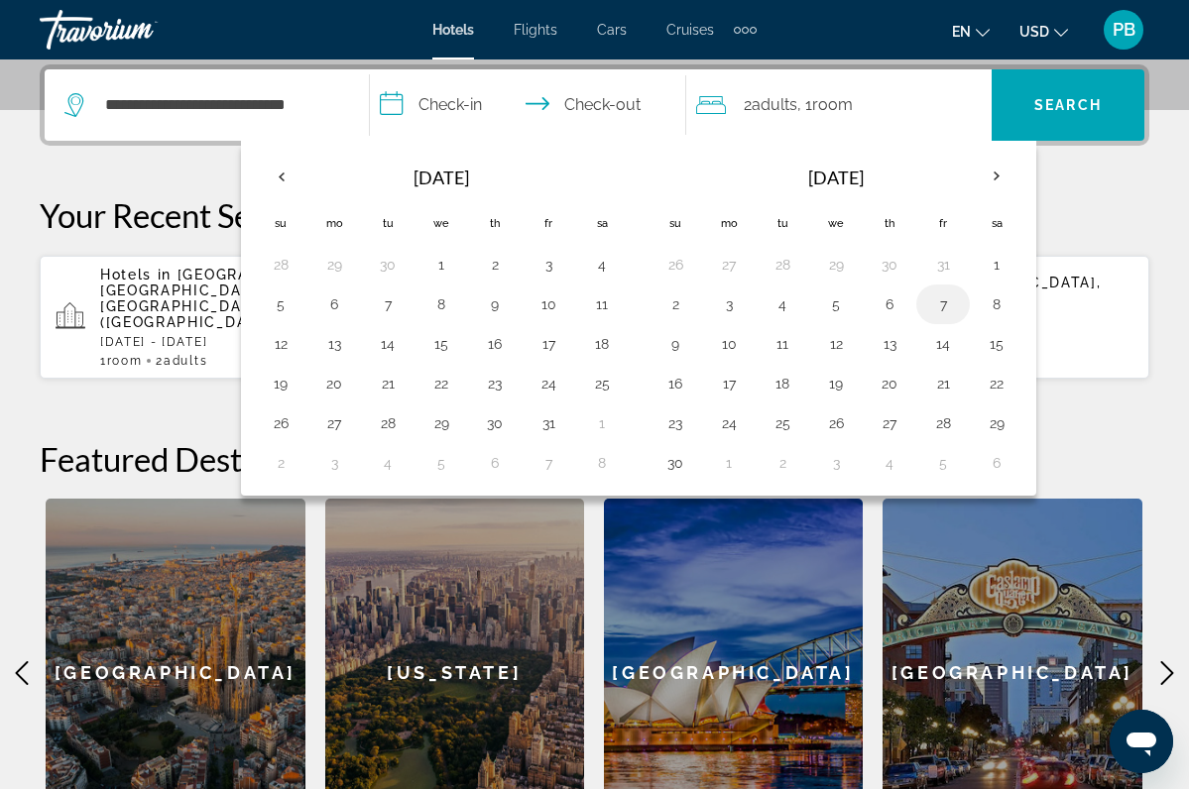
click at [940, 306] on button "7" at bounding box center [943, 305] width 32 height 28
click at [673, 339] on button "9" at bounding box center [675, 344] width 32 height 28
type input "**********"
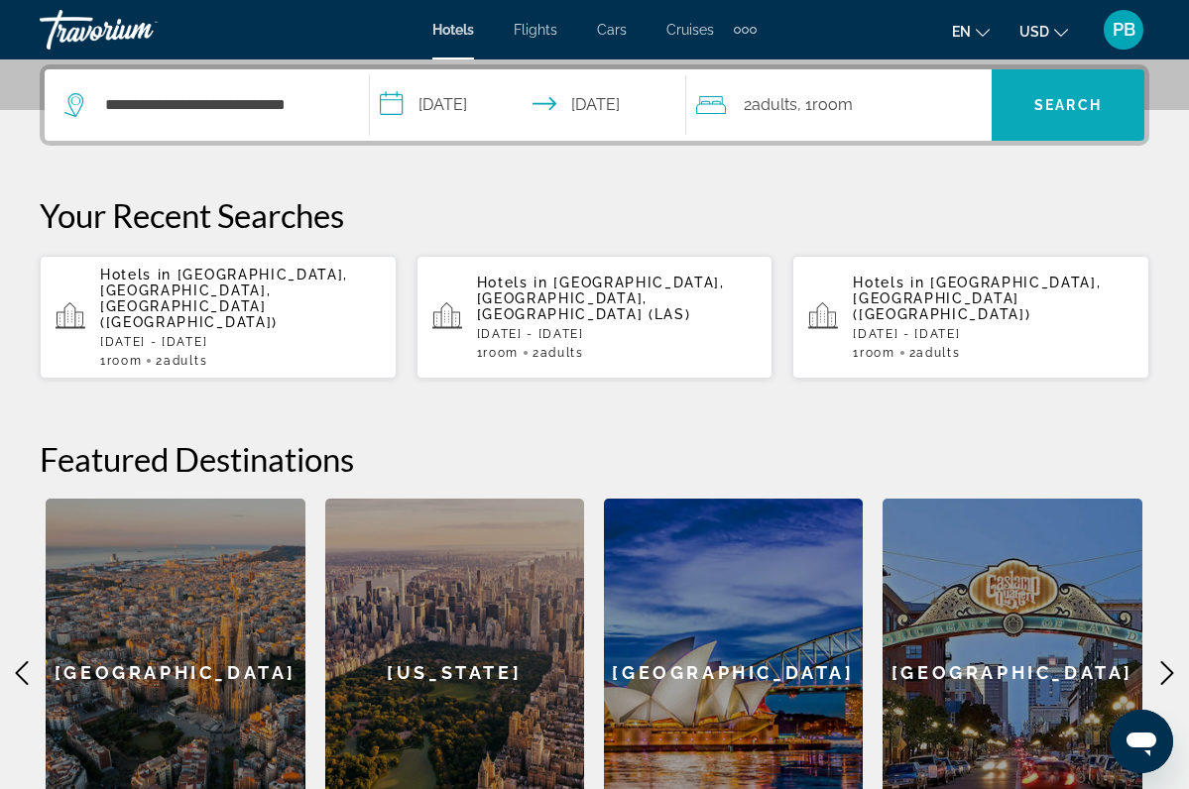
click at [1066, 98] on span "Search" at bounding box center [1067, 105] width 67 height 16
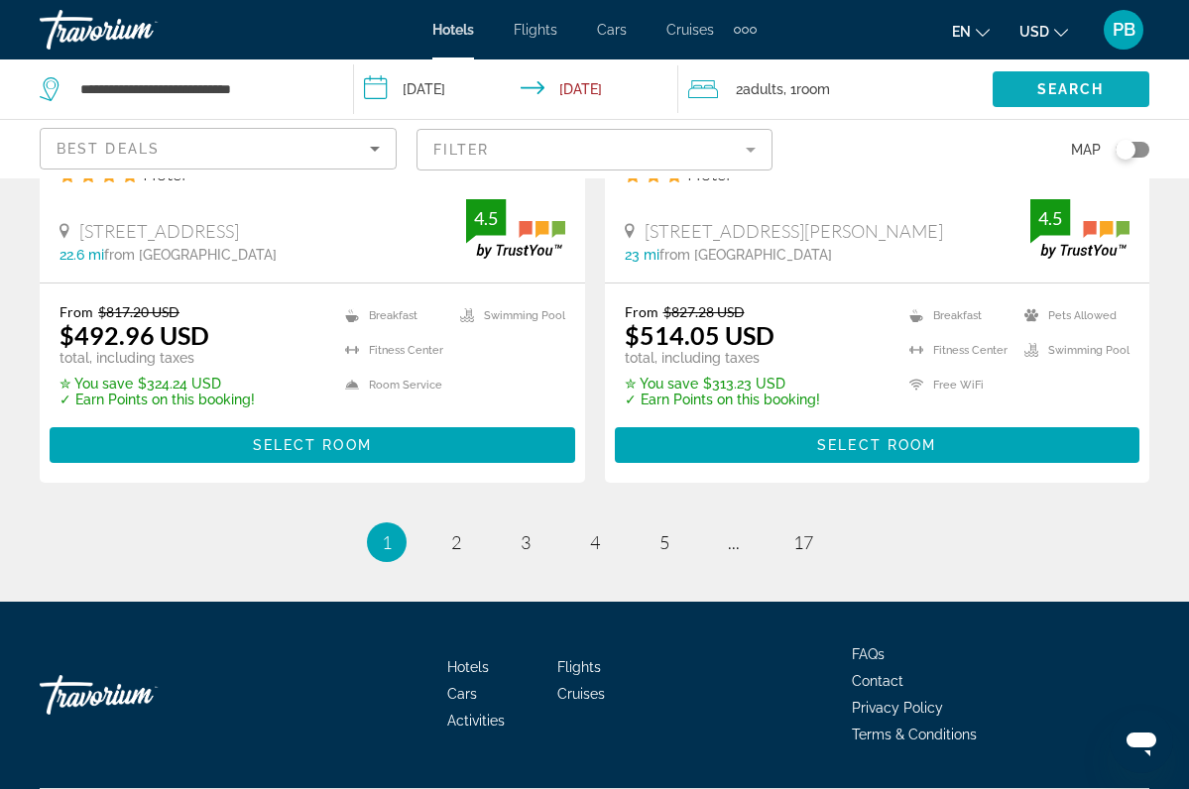
scroll to position [4241, 0]
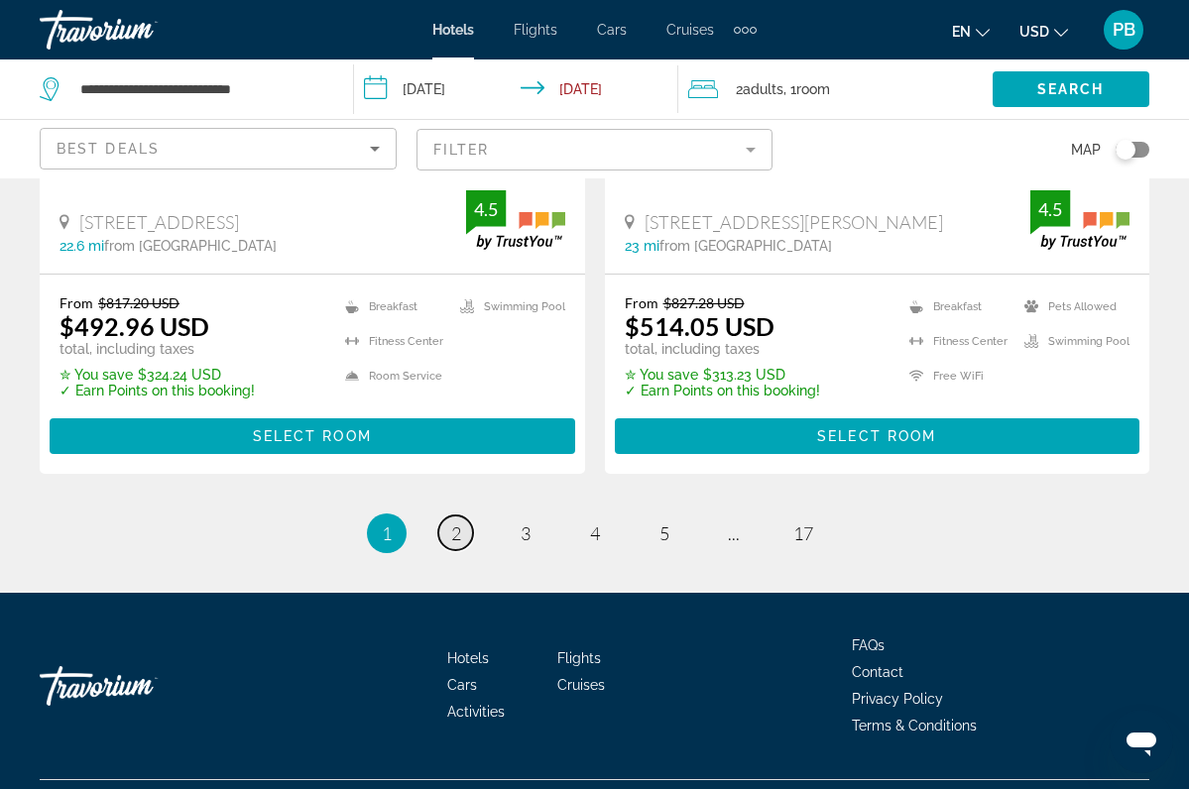
click at [451, 544] on span "2" at bounding box center [456, 534] width 10 height 22
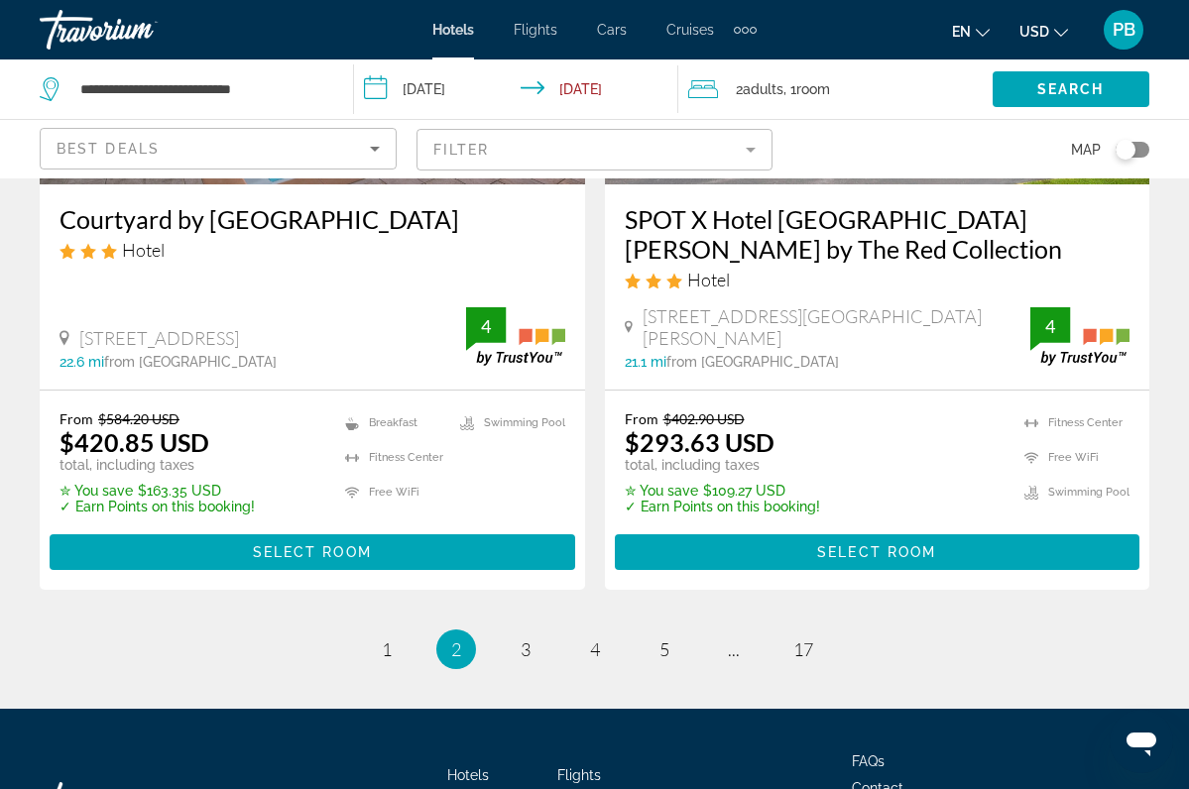
scroll to position [4157, 0]
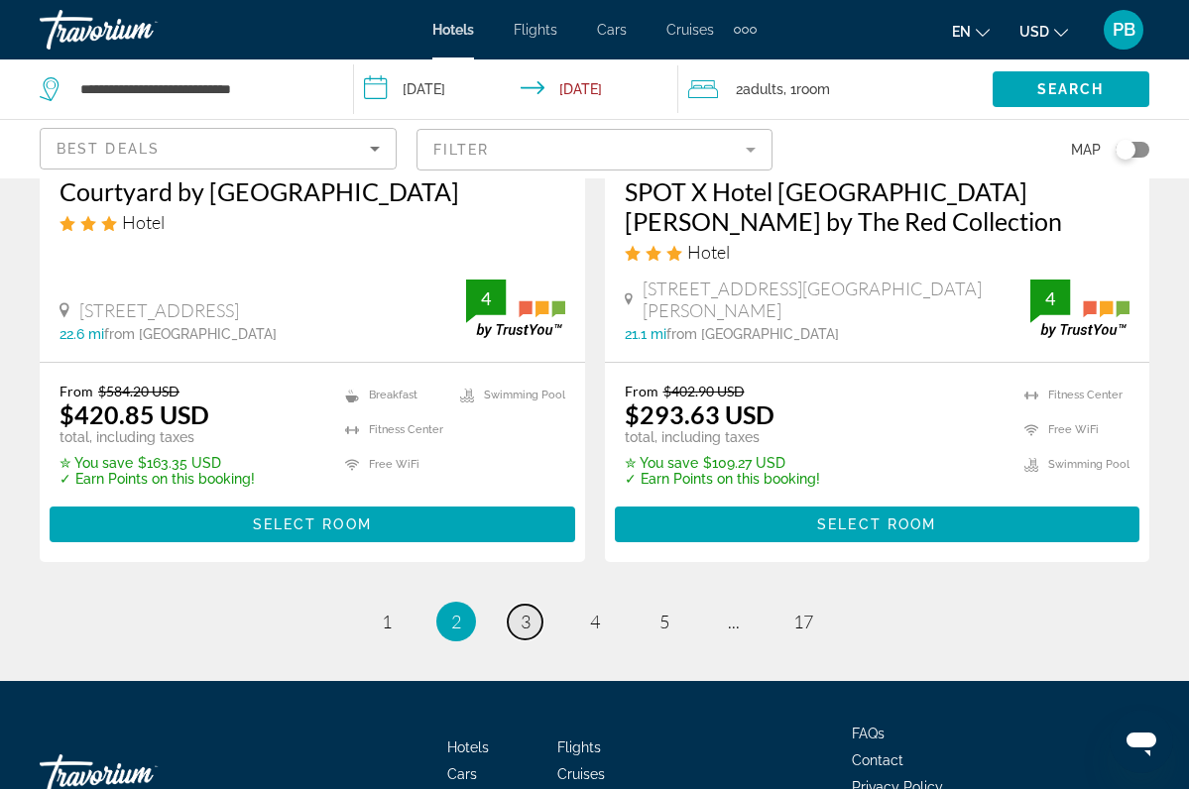
click at [522, 617] on span "3" at bounding box center [526, 622] width 10 height 22
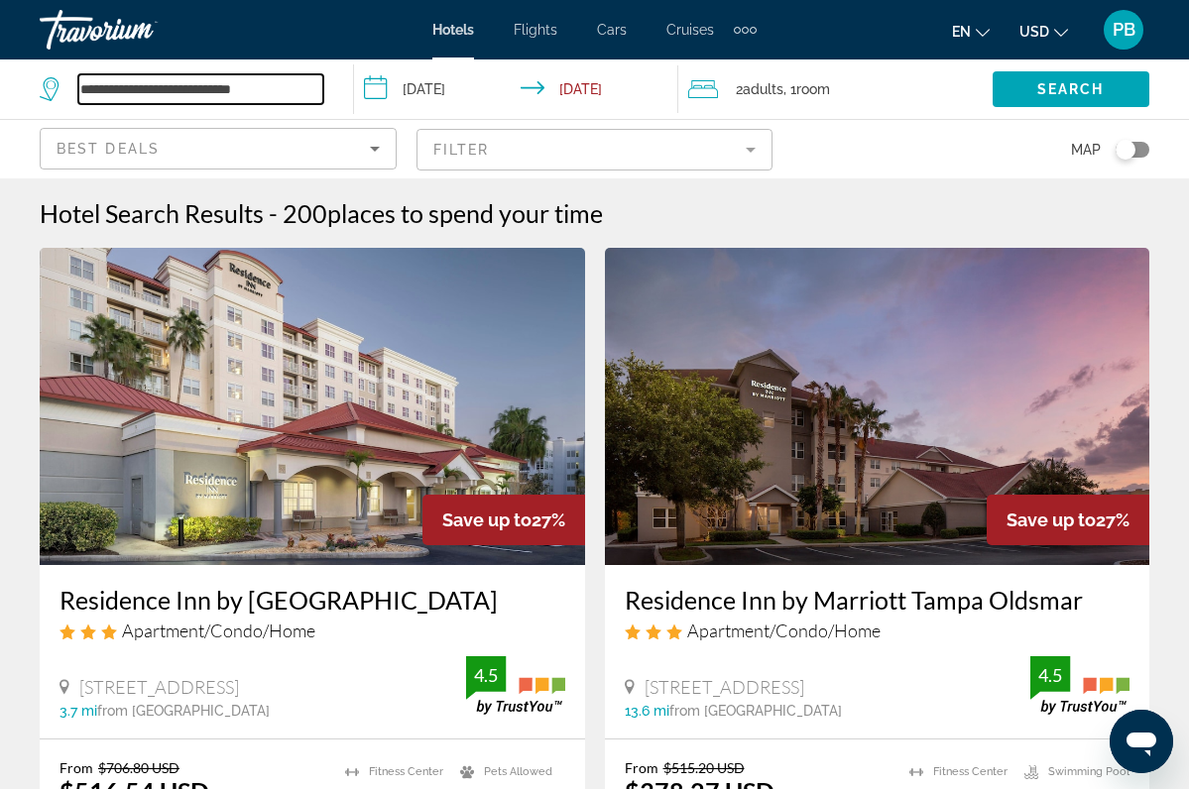
drag, startPoint x: 286, startPoint y: 84, endPoint x: -22, endPoint y: 131, distance: 310.9
click at [0, 131] on html "**********" at bounding box center [594, 394] width 1189 height 789
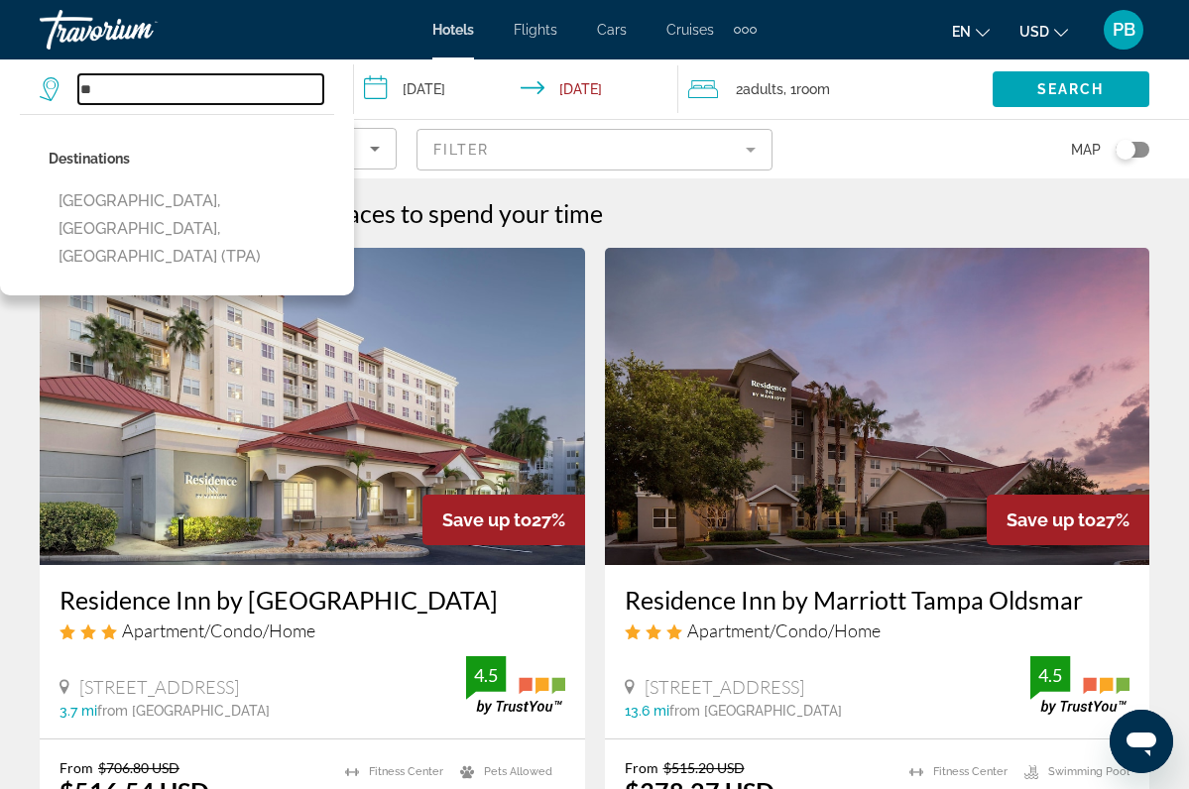
type input "*"
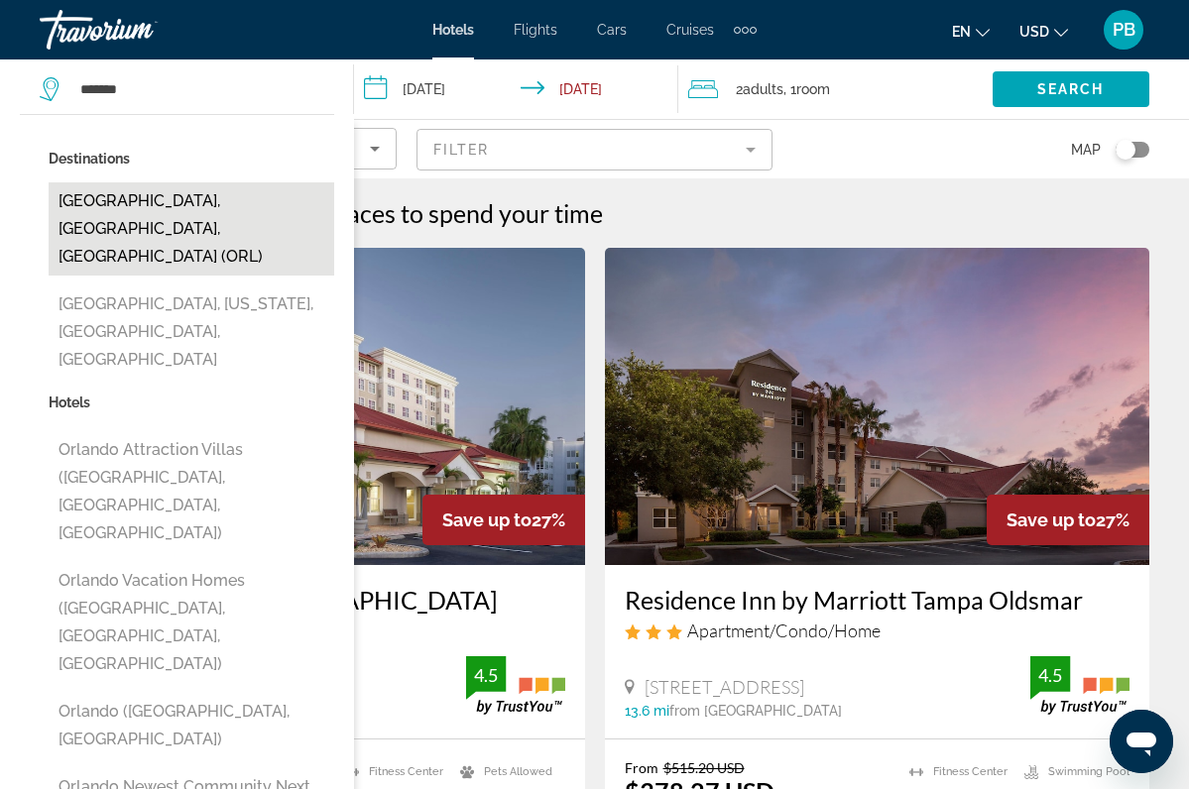
click at [112, 198] on button "Orlando, FL, United States (ORL)" at bounding box center [192, 228] width 286 height 93
type input "**********"
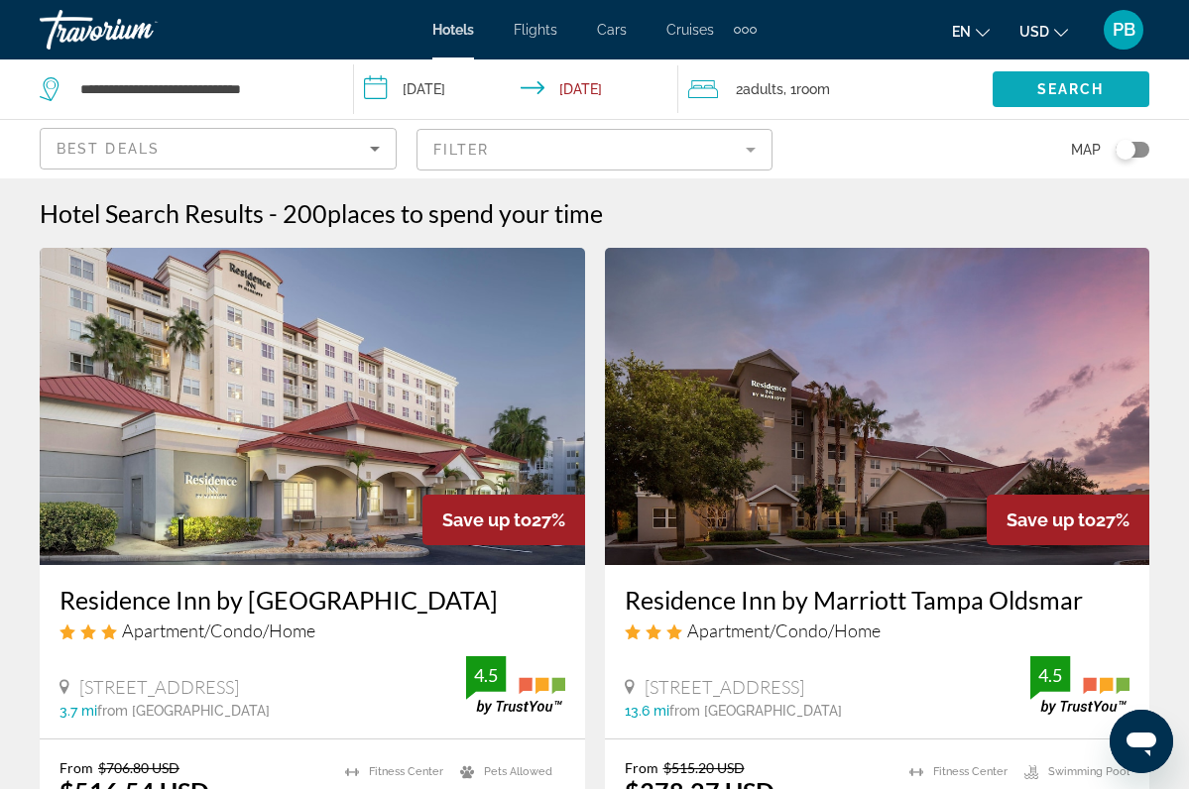
click at [1036, 77] on span "Search widget" at bounding box center [1071, 89] width 157 height 48
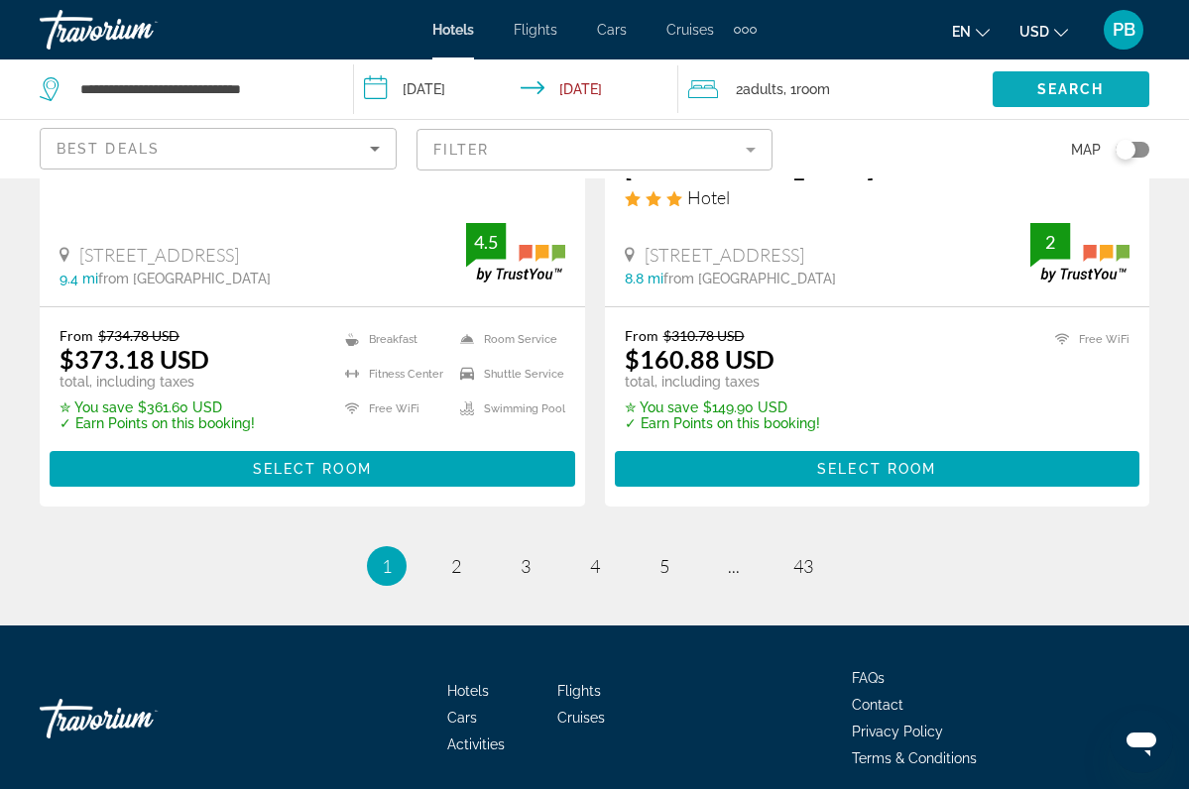
scroll to position [4269, 0]
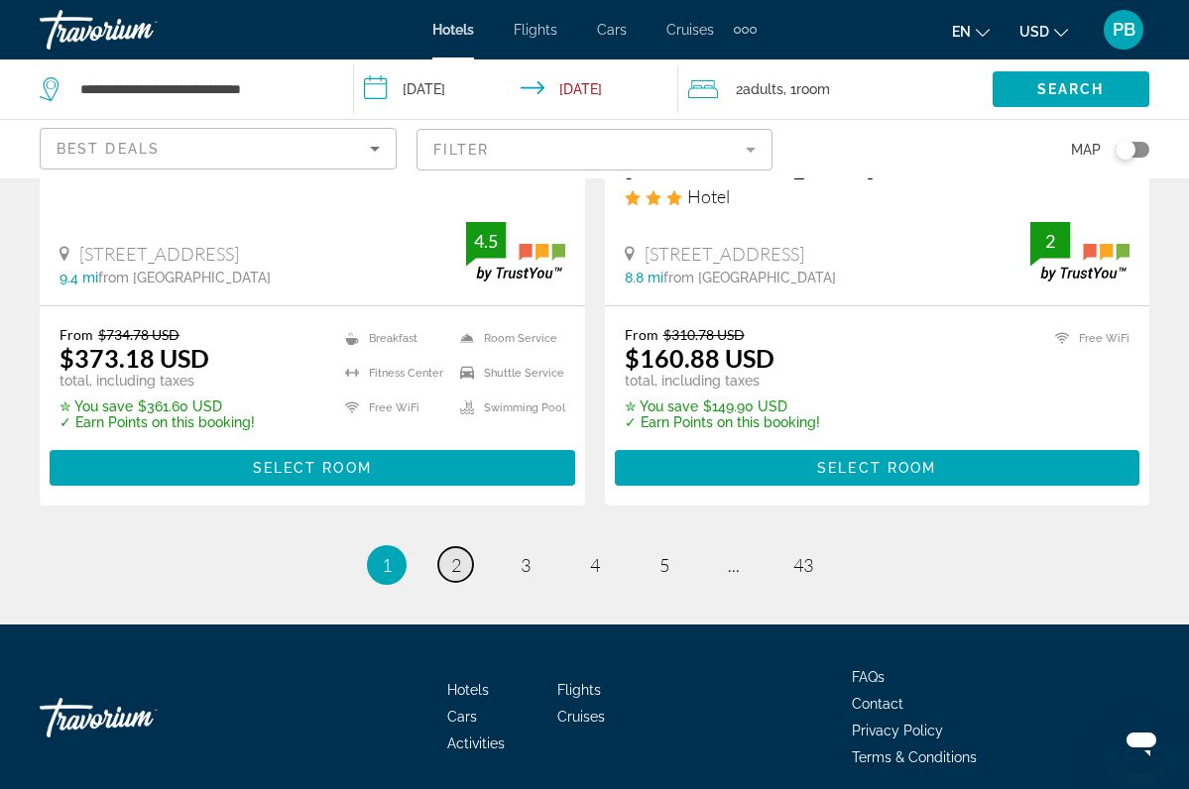
click at [455, 554] on span "2" at bounding box center [456, 565] width 10 height 22
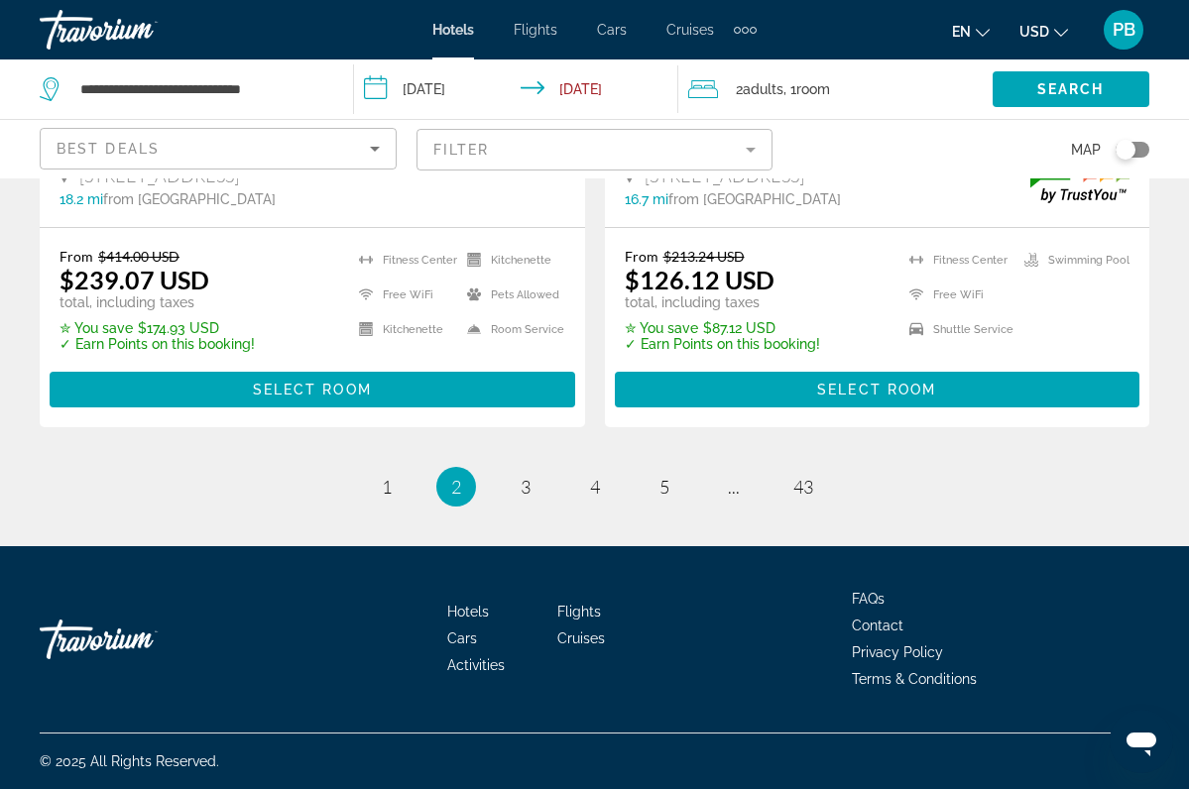
scroll to position [4325, 0]
click at [525, 486] on span "3" at bounding box center [526, 487] width 10 height 22
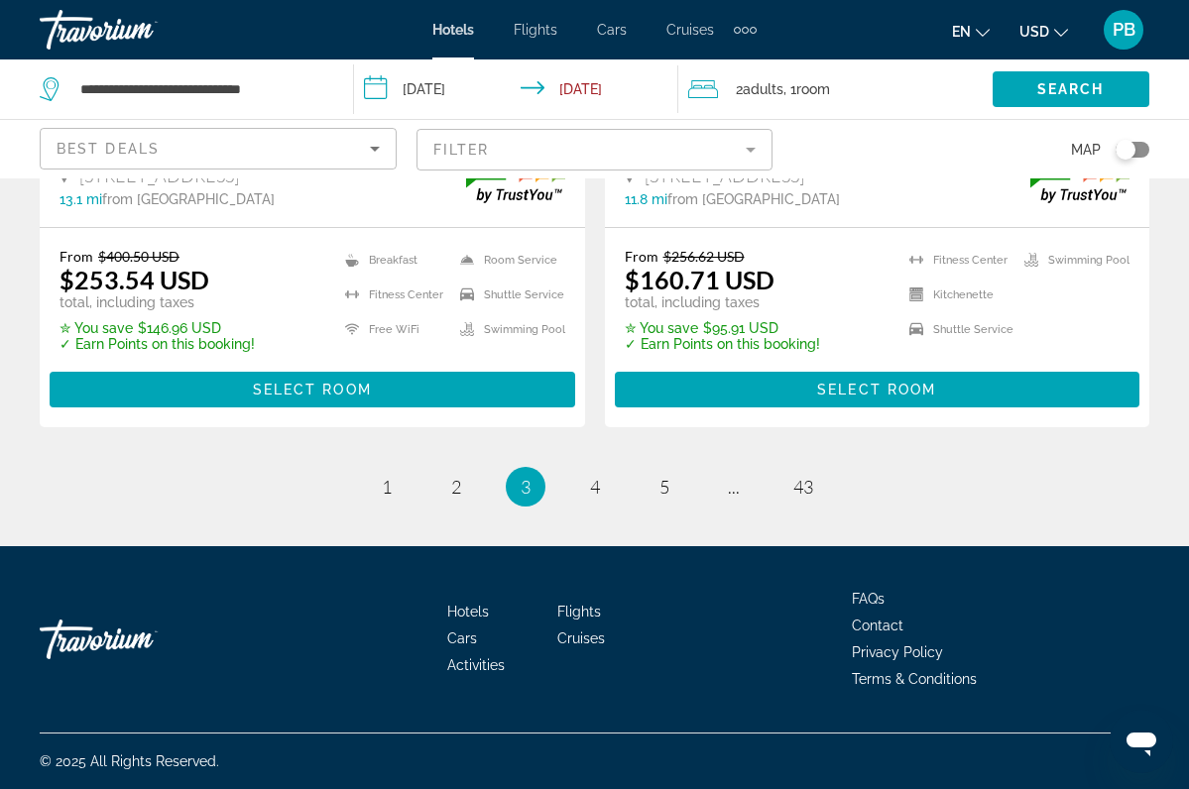
scroll to position [4345, 0]
click at [590, 490] on span "4" at bounding box center [595, 487] width 10 height 22
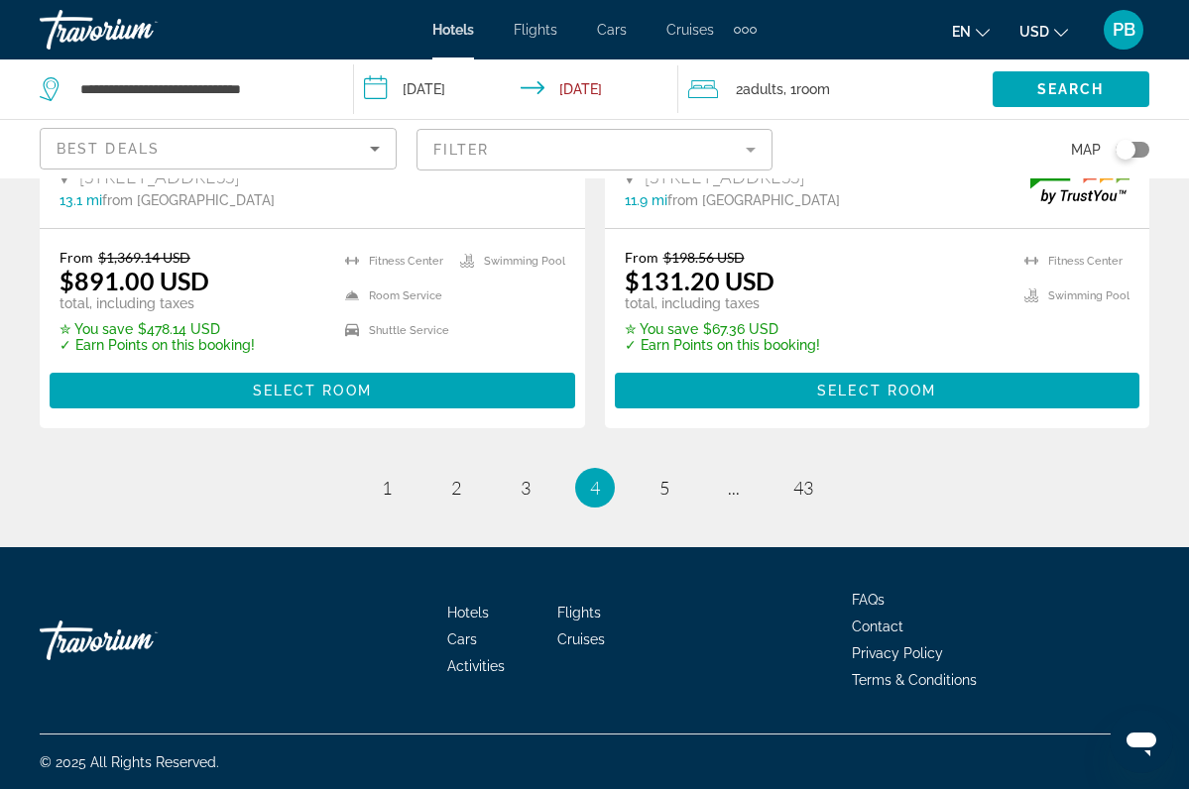
scroll to position [4256, 0]
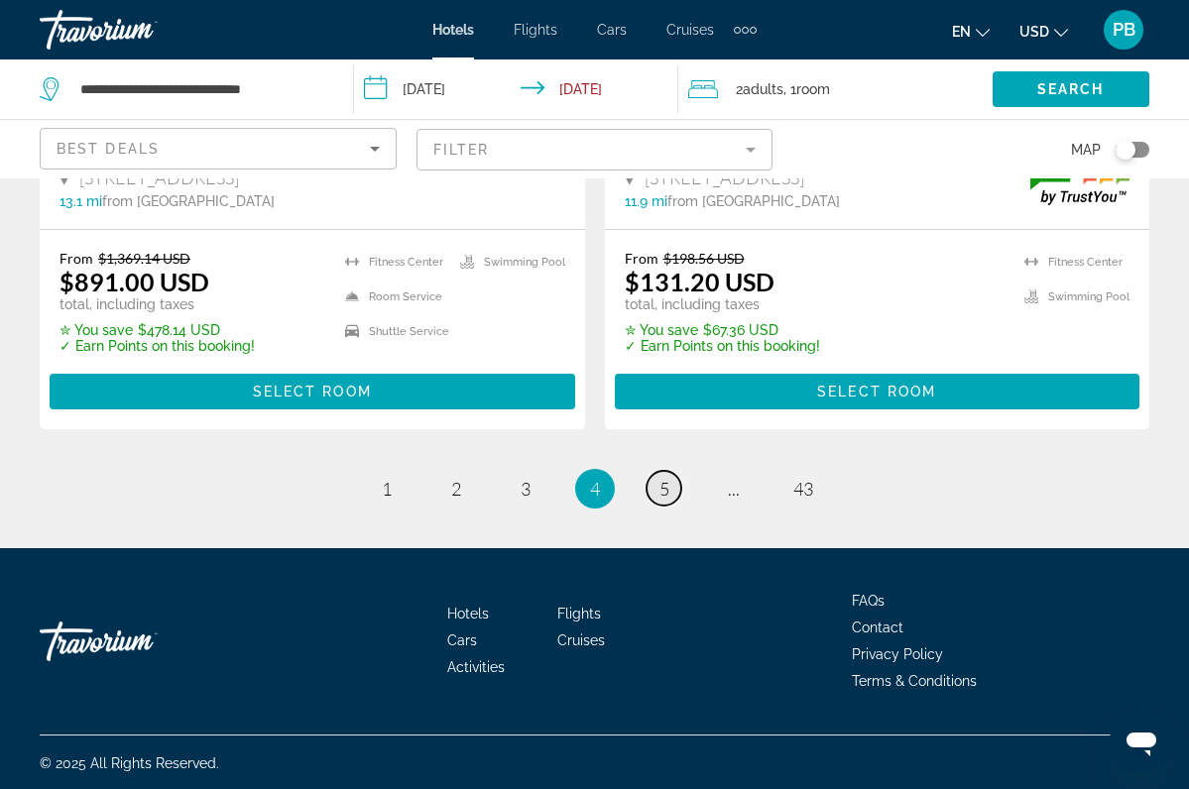
click at [656, 487] on link "page 5" at bounding box center [664, 488] width 35 height 35
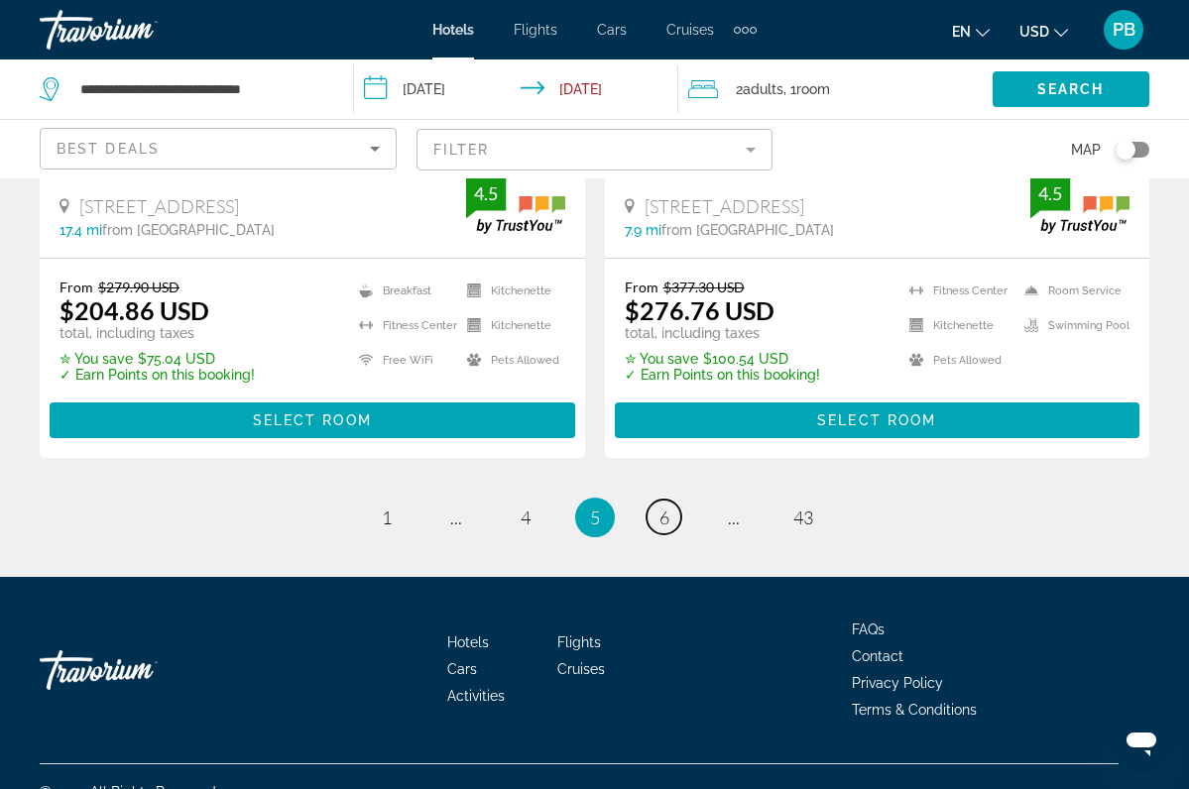
scroll to position [4226, 0]
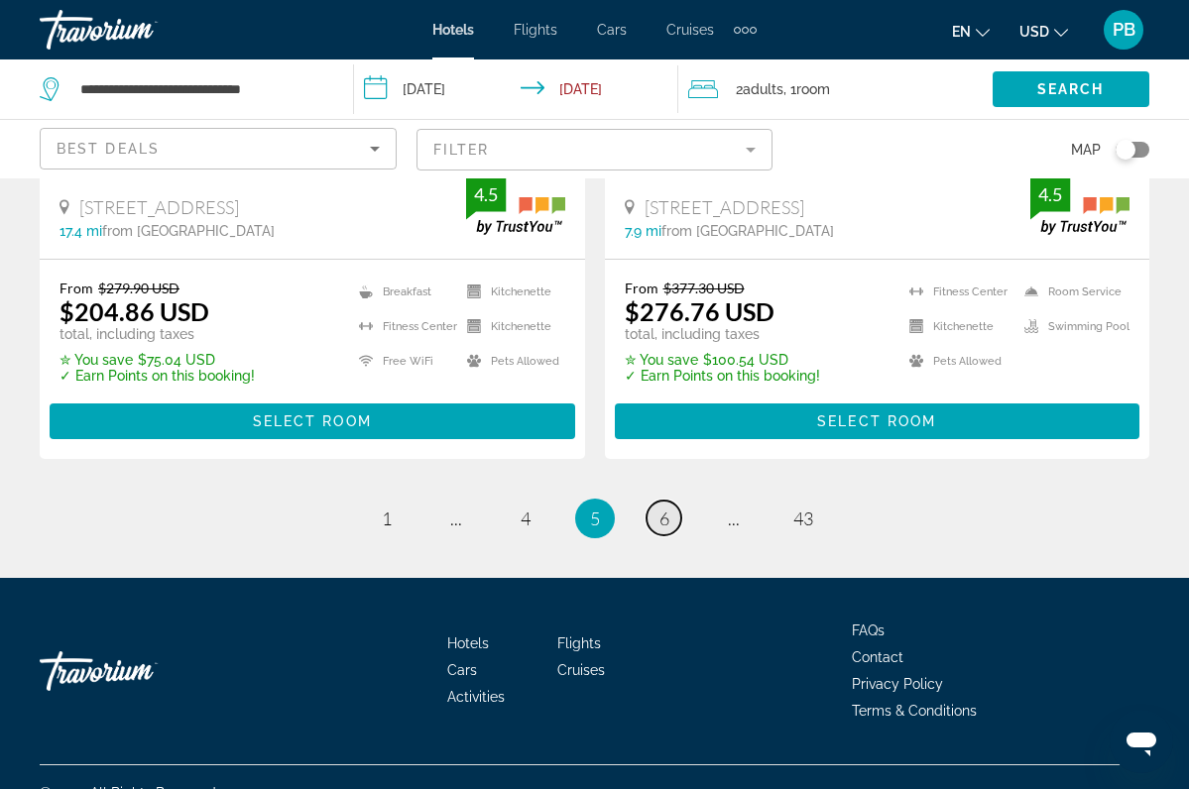
click at [663, 508] on span "6" at bounding box center [664, 519] width 10 height 22
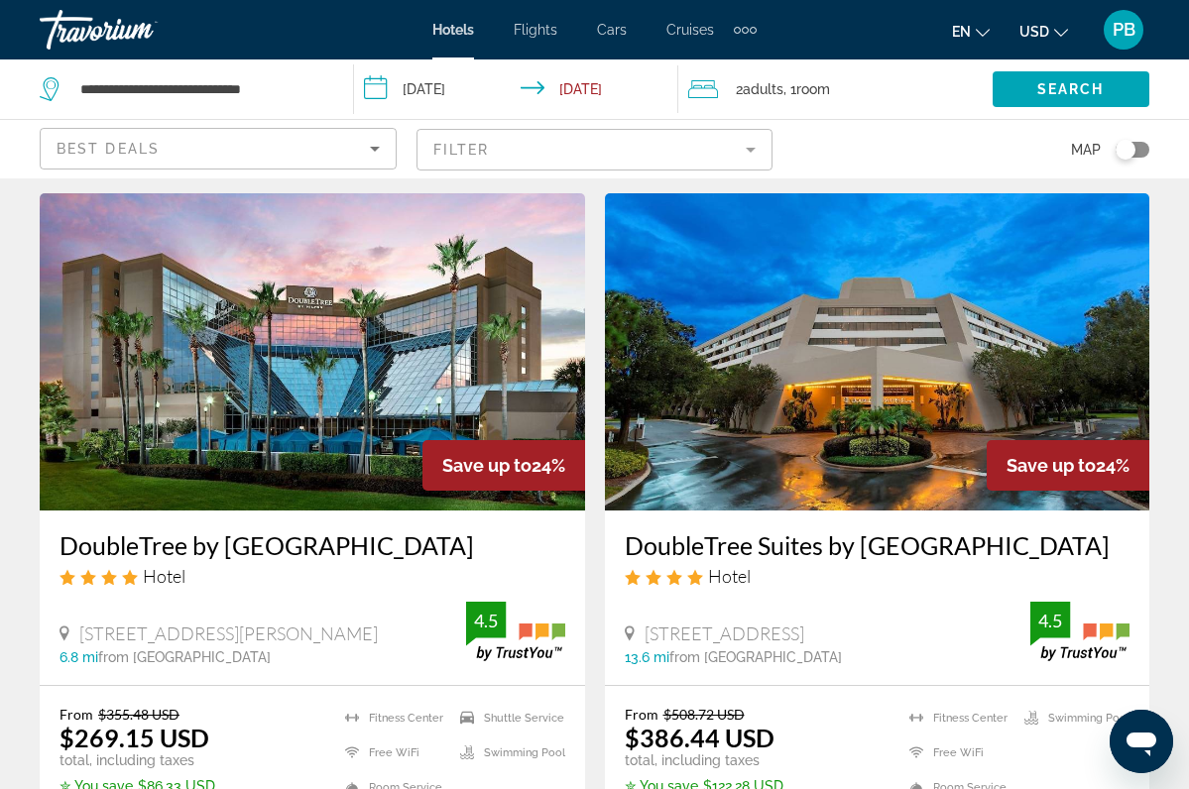
scroll to position [3866, 0]
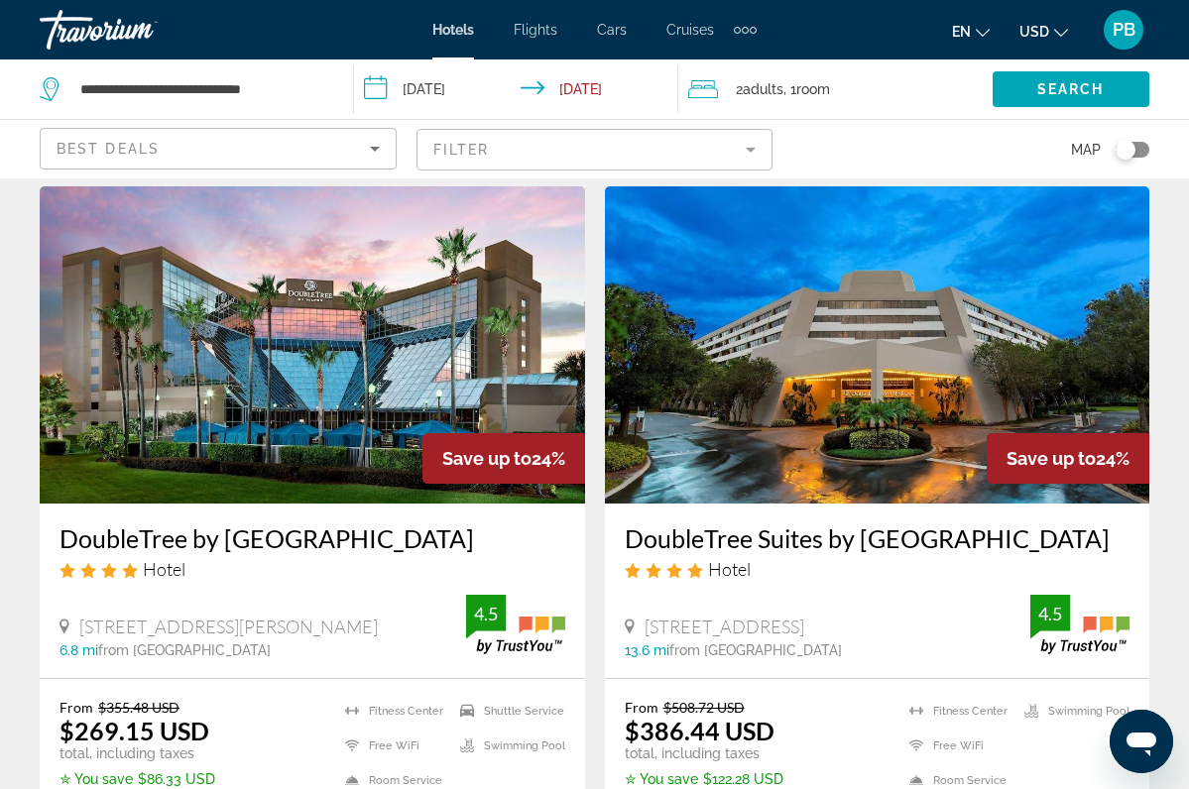
click at [346, 348] on img "Main content" at bounding box center [312, 344] width 545 height 317
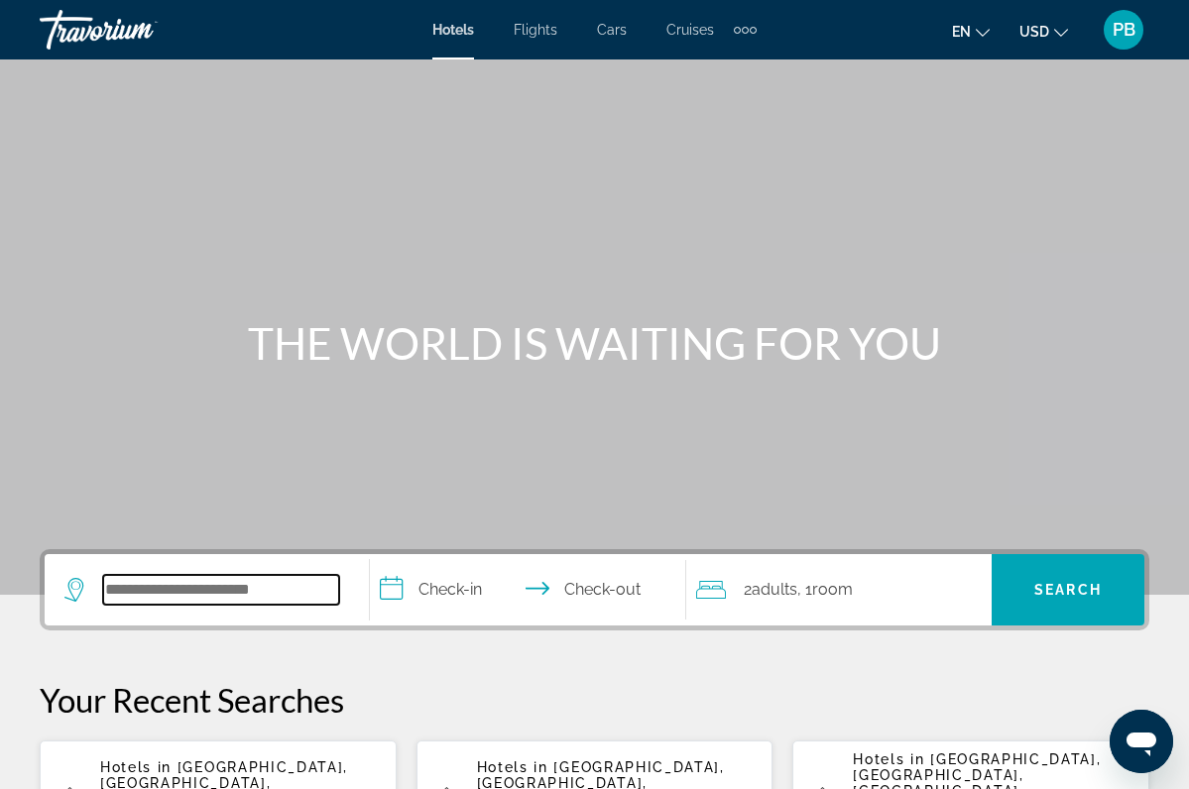
click at [125, 587] on input "Search widget" at bounding box center [221, 590] width 236 height 30
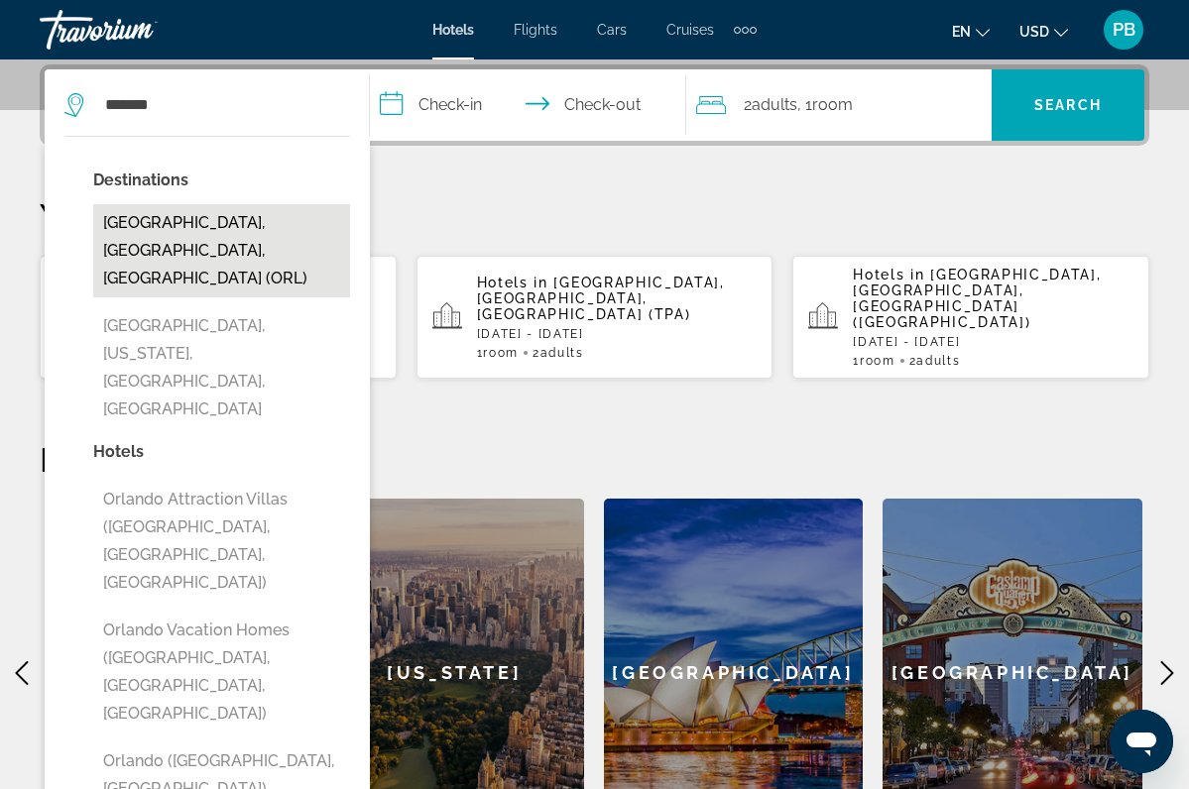
click at [195, 220] on button "[GEOGRAPHIC_DATA], [GEOGRAPHIC_DATA], [GEOGRAPHIC_DATA] (ORL)" at bounding box center [221, 250] width 257 height 93
type input "**********"
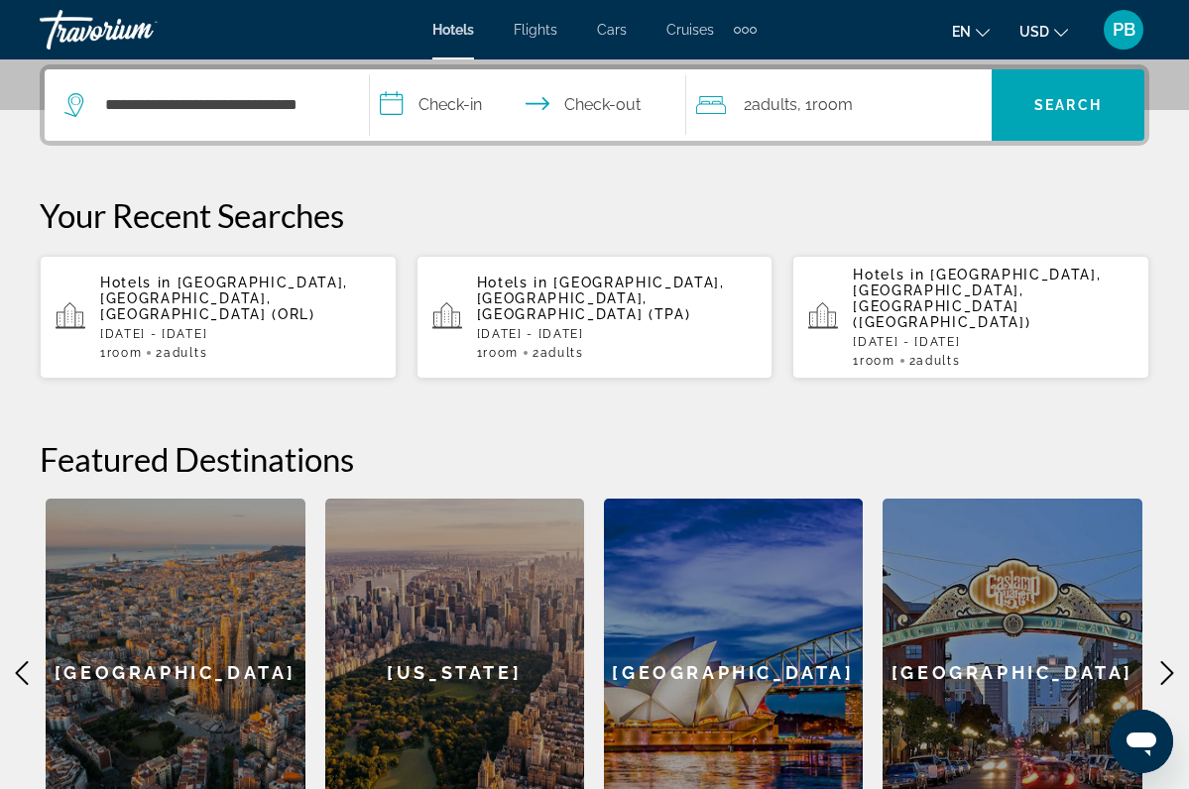
click at [400, 104] on input "**********" at bounding box center [531, 107] width 323 height 77
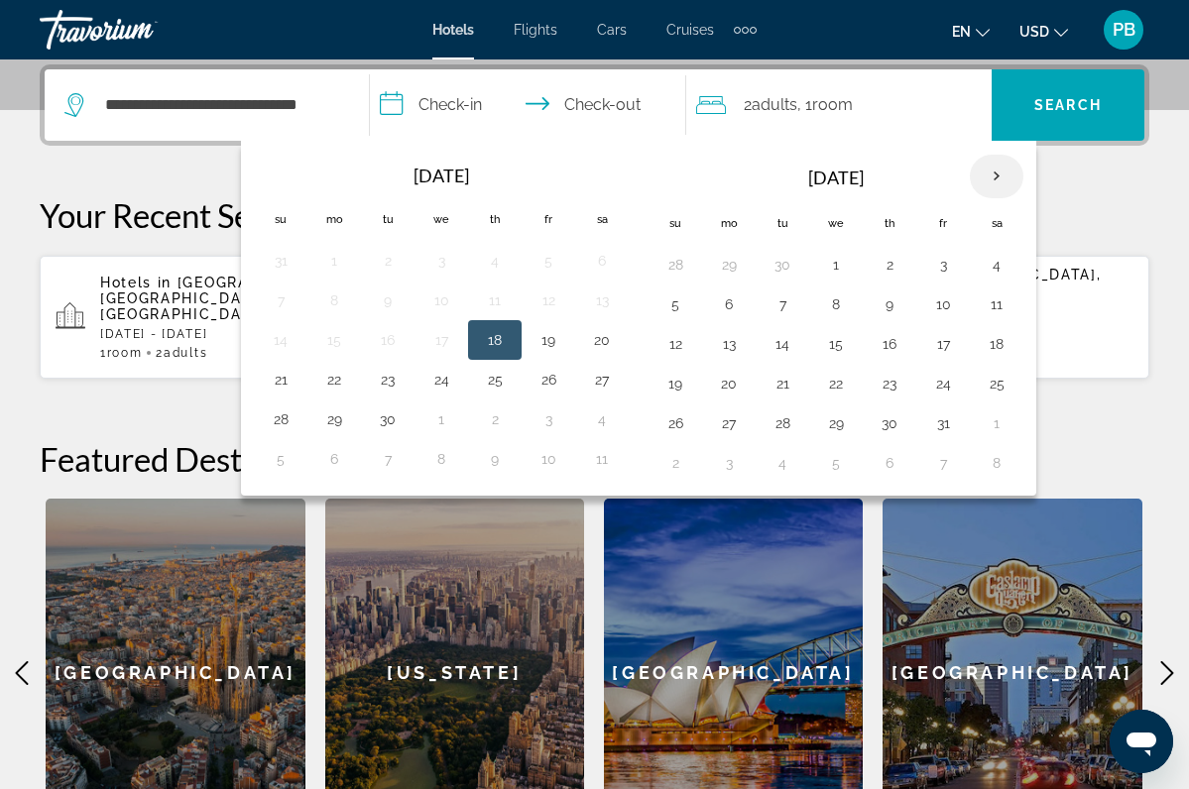
click at [996, 175] on th "Next month" at bounding box center [997, 177] width 54 height 44
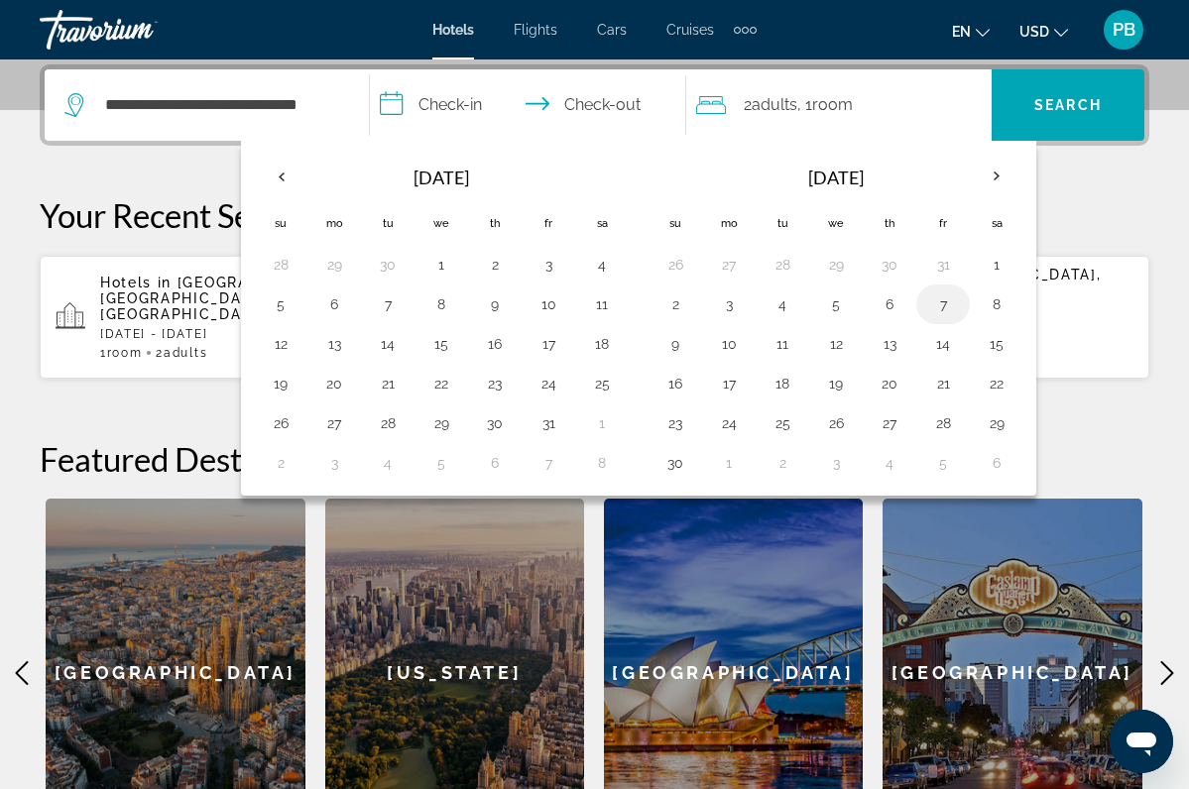
click at [943, 300] on button "7" at bounding box center [943, 305] width 32 height 28
click at [680, 342] on button "9" at bounding box center [675, 344] width 32 height 28
type input "**********"
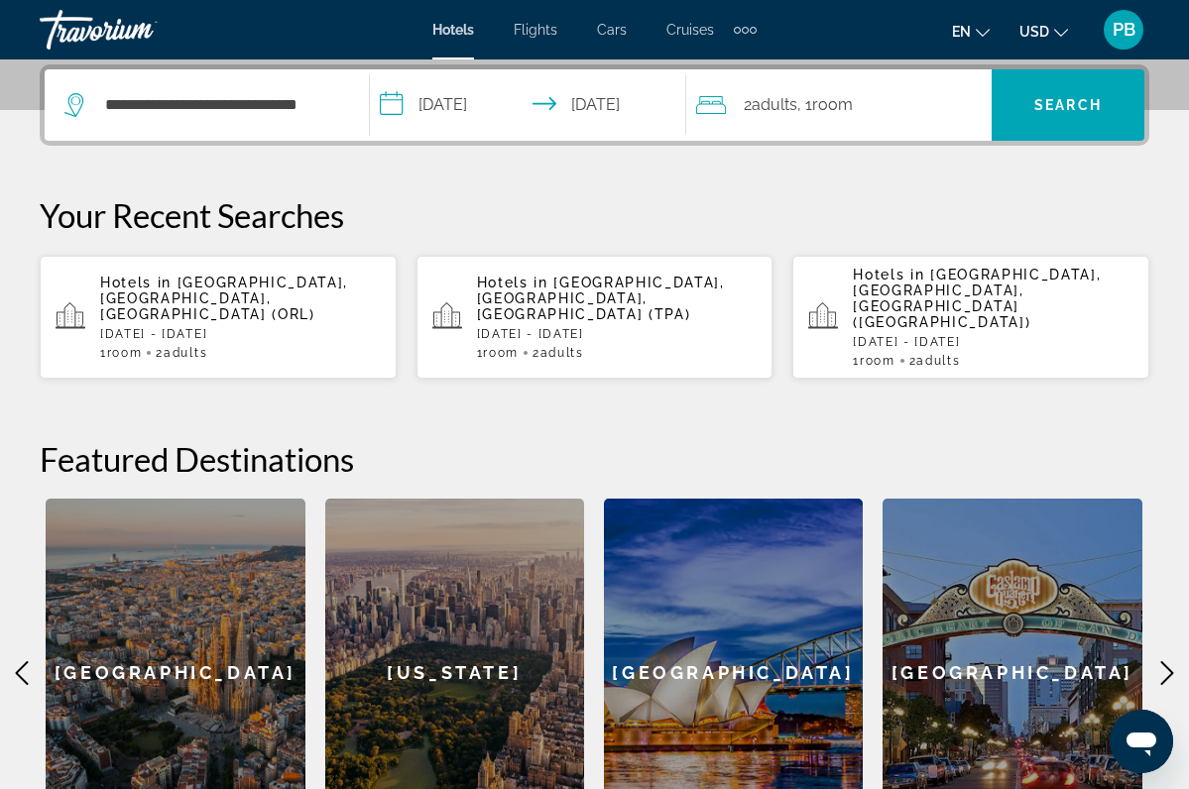
click at [919, 100] on div "2 Adult Adults , 1 Room rooms" at bounding box center [844, 105] width 296 height 28
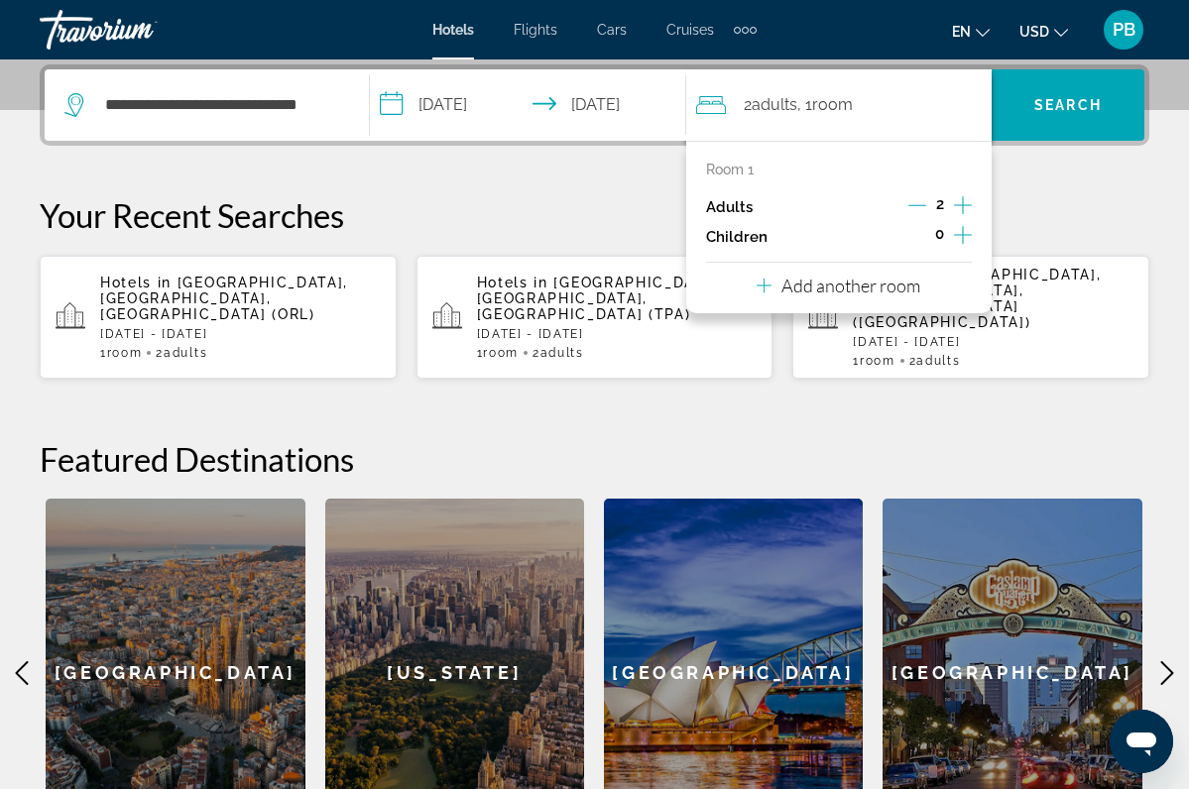
click at [964, 206] on icon "Increment adults" at bounding box center [963, 205] width 18 height 18
click at [887, 281] on div "Add another room" at bounding box center [839, 286] width 164 height 24
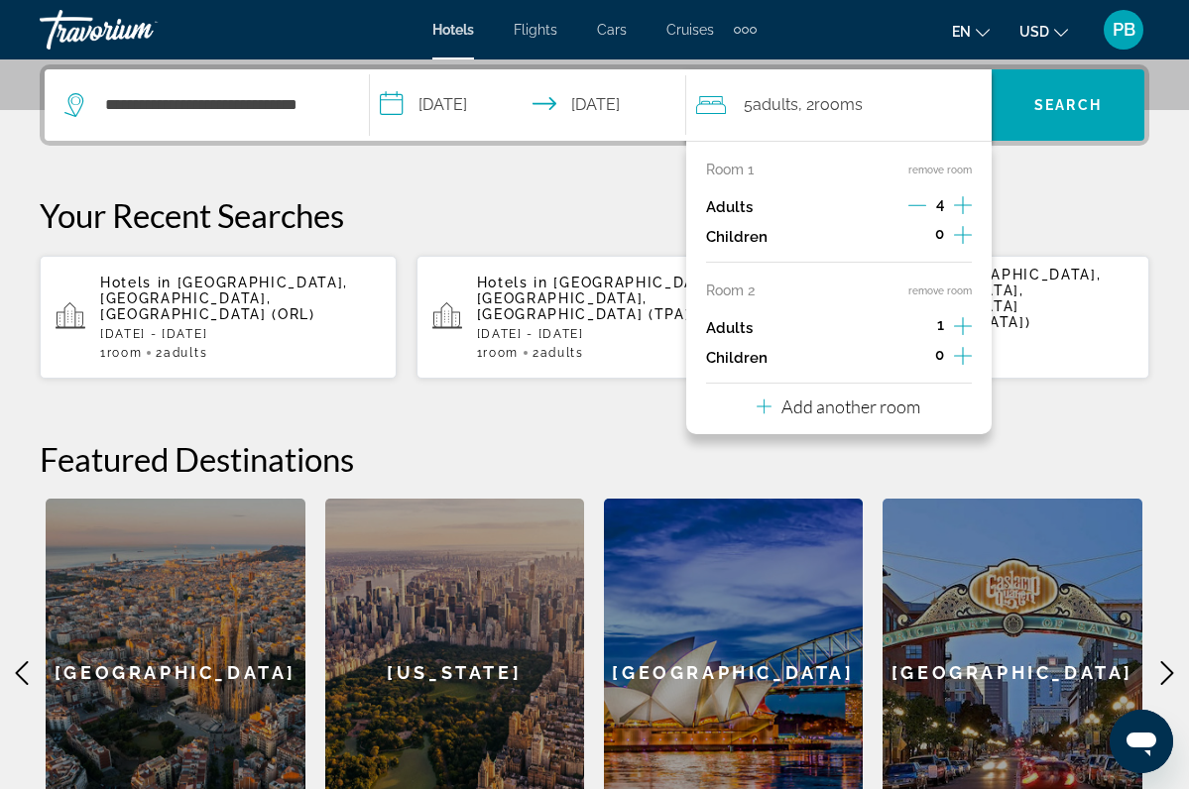
click at [959, 333] on icon "Increment adults" at bounding box center [963, 326] width 18 height 18
click at [1053, 99] on span "Search" at bounding box center [1067, 105] width 67 height 16
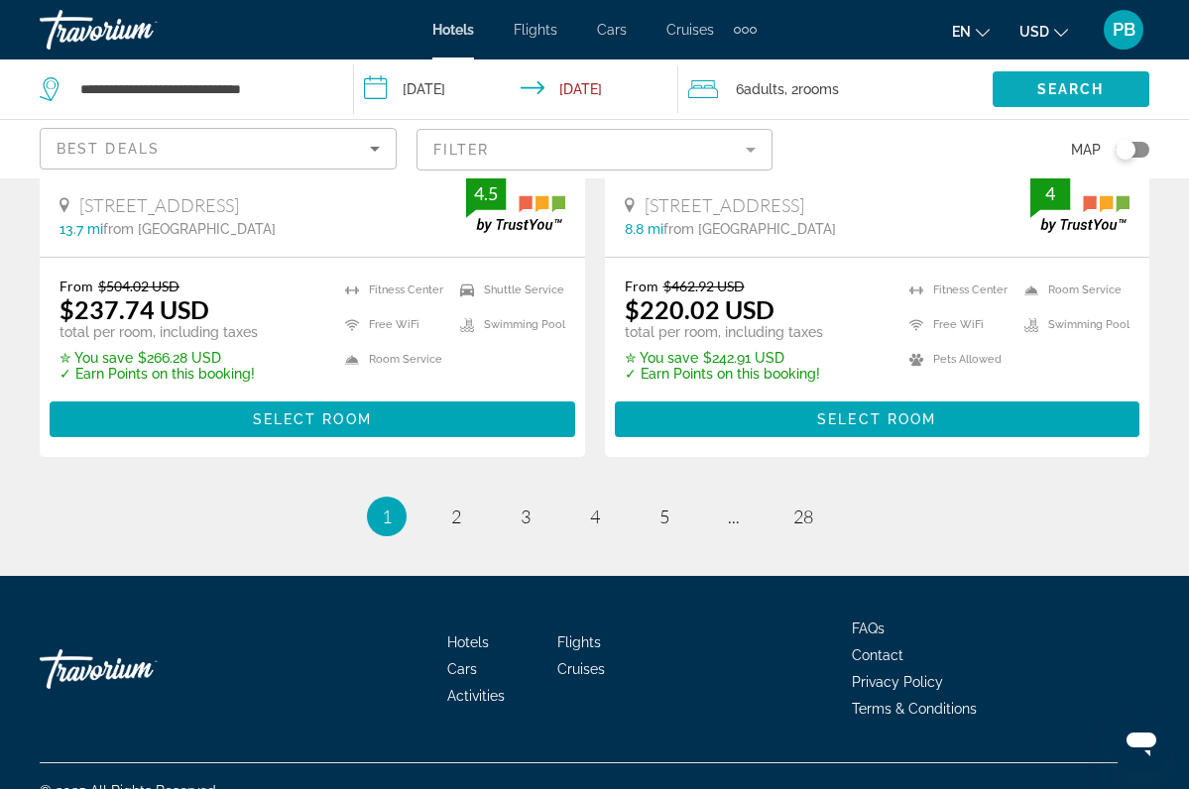
scroll to position [4296, 0]
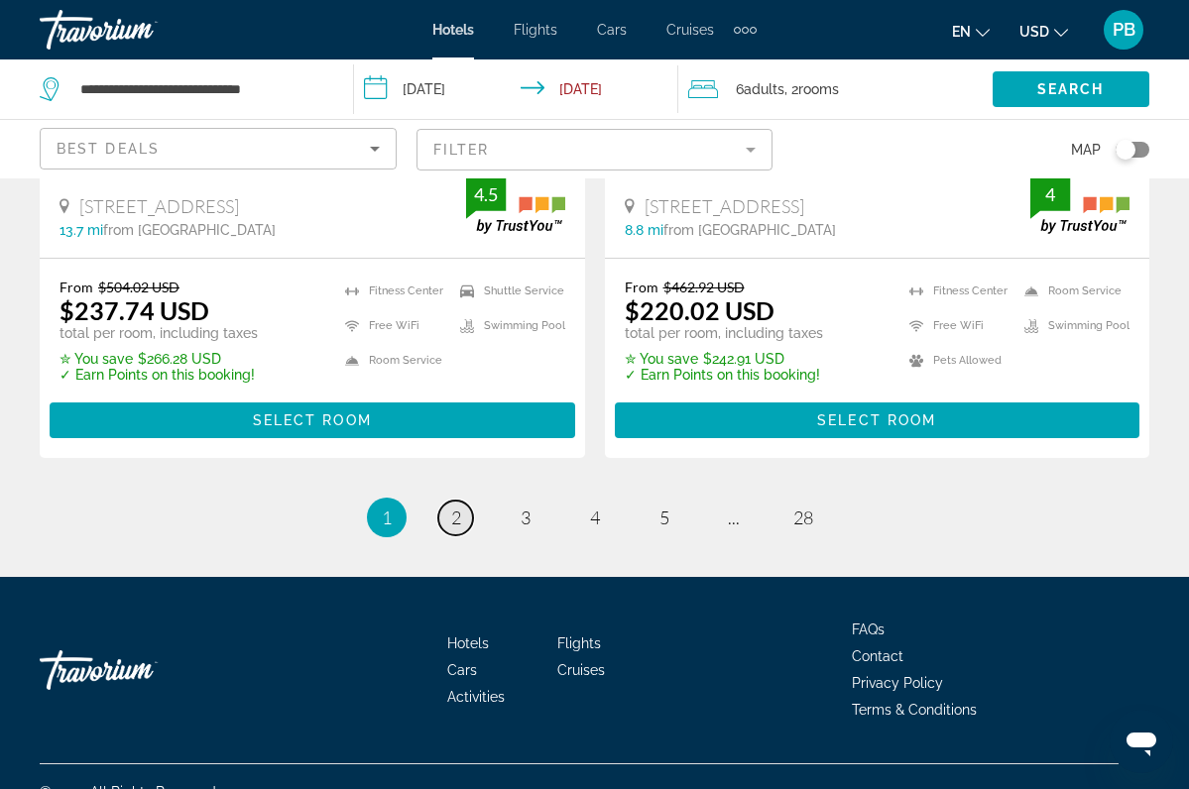
click at [457, 507] on span "2" at bounding box center [456, 518] width 10 height 22
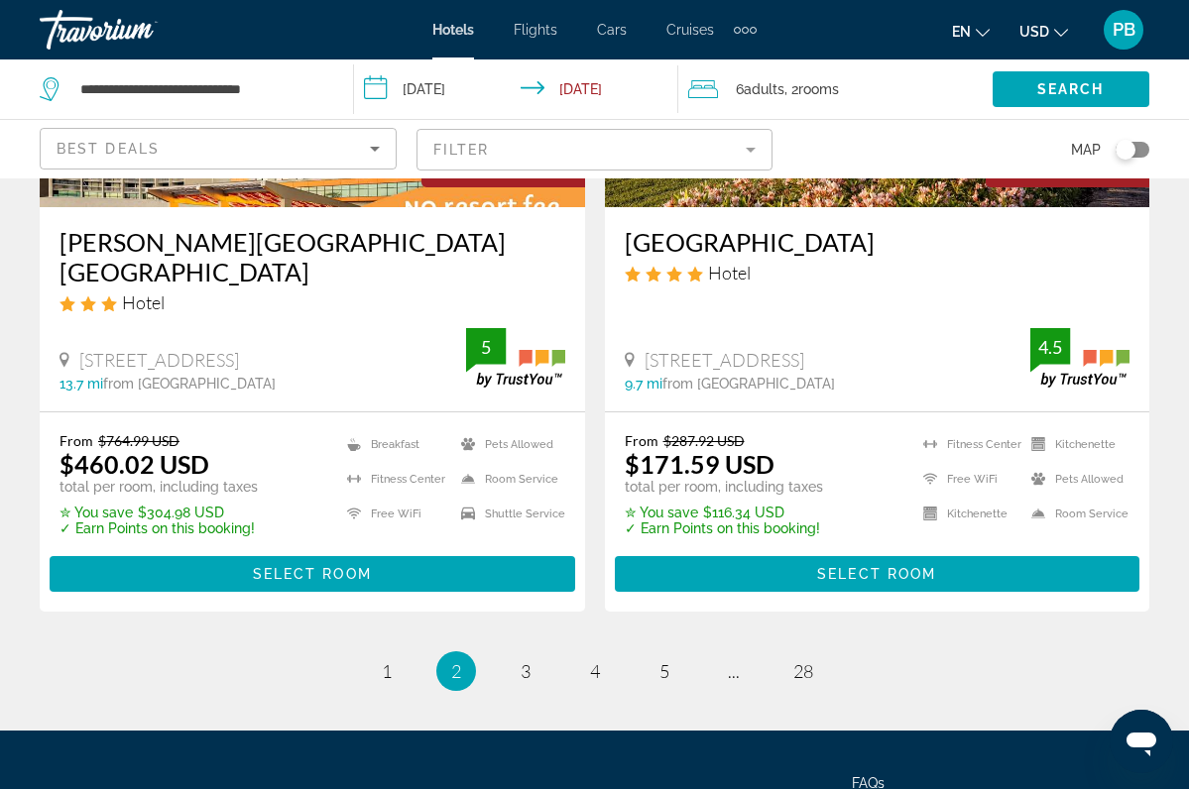
scroll to position [4133, 0]
click at [521, 660] on span "3" at bounding box center [526, 671] width 10 height 22
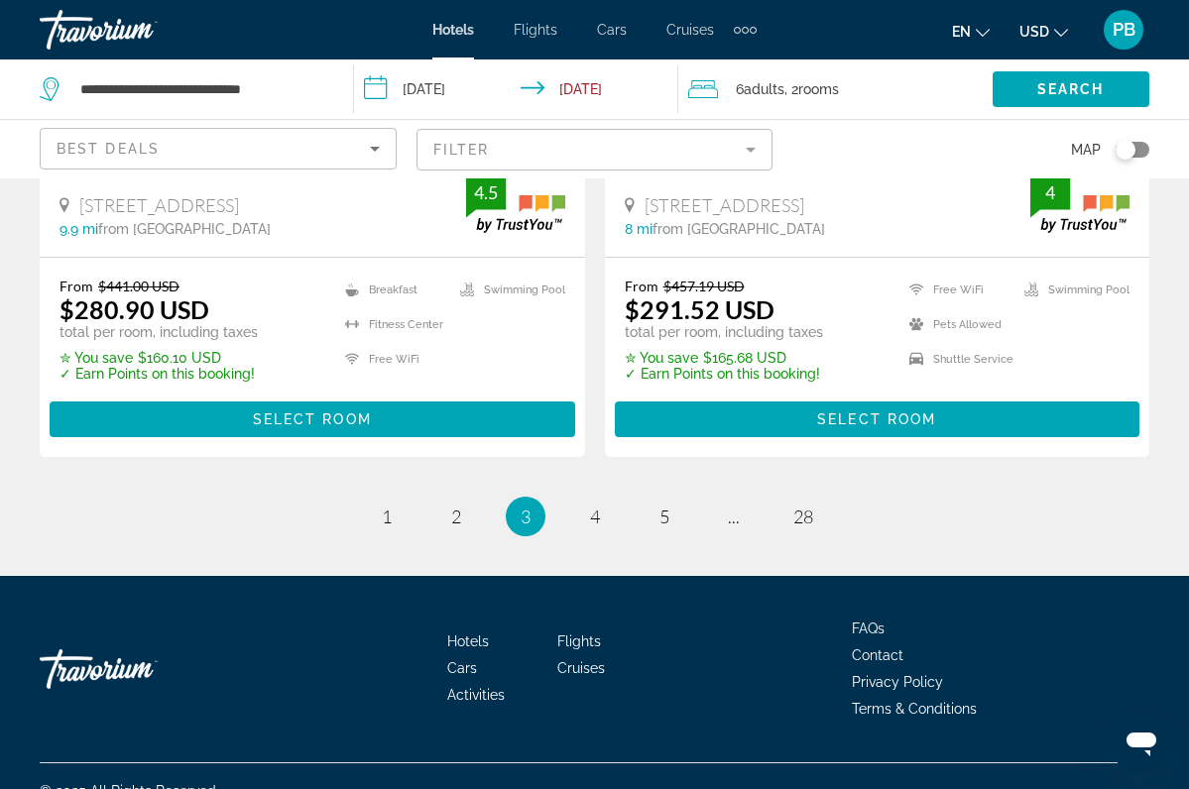
scroll to position [4286, 0]
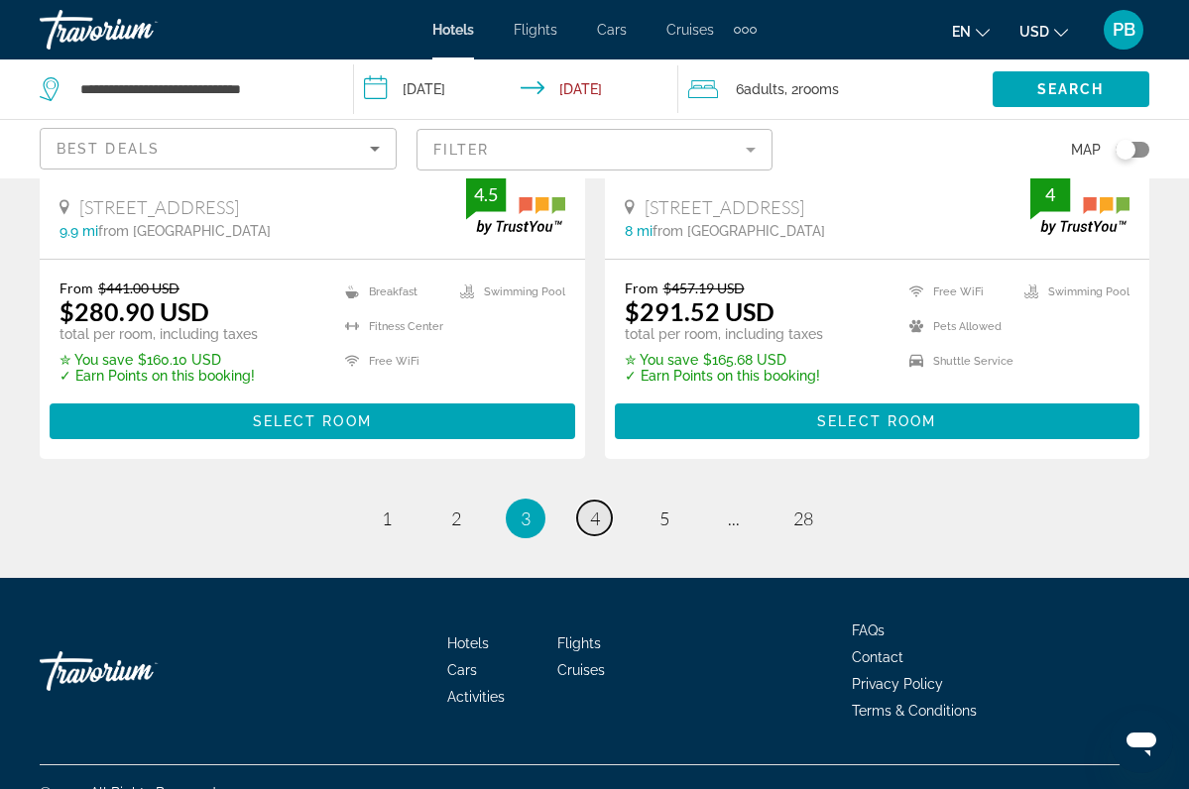
click at [594, 508] on span "4" at bounding box center [595, 519] width 10 height 22
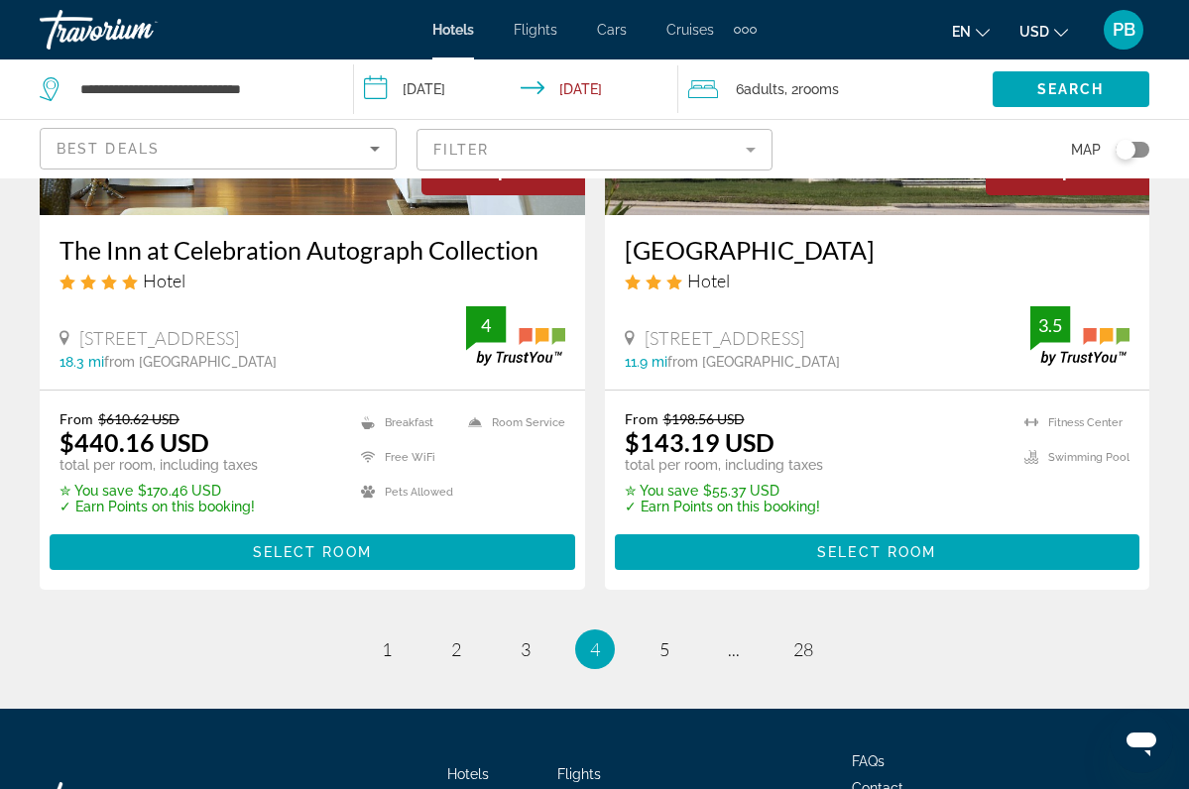
scroll to position [4096, 0]
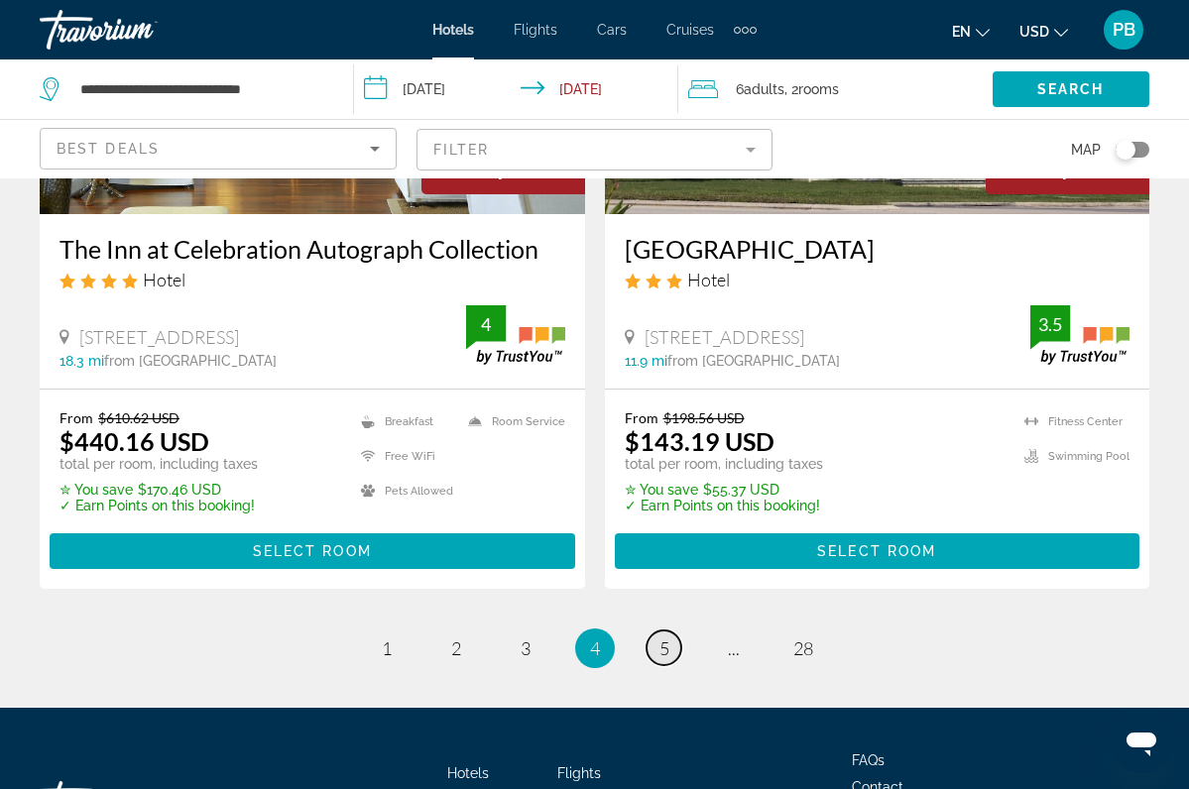
click at [663, 659] on span "5" at bounding box center [664, 649] width 10 height 22
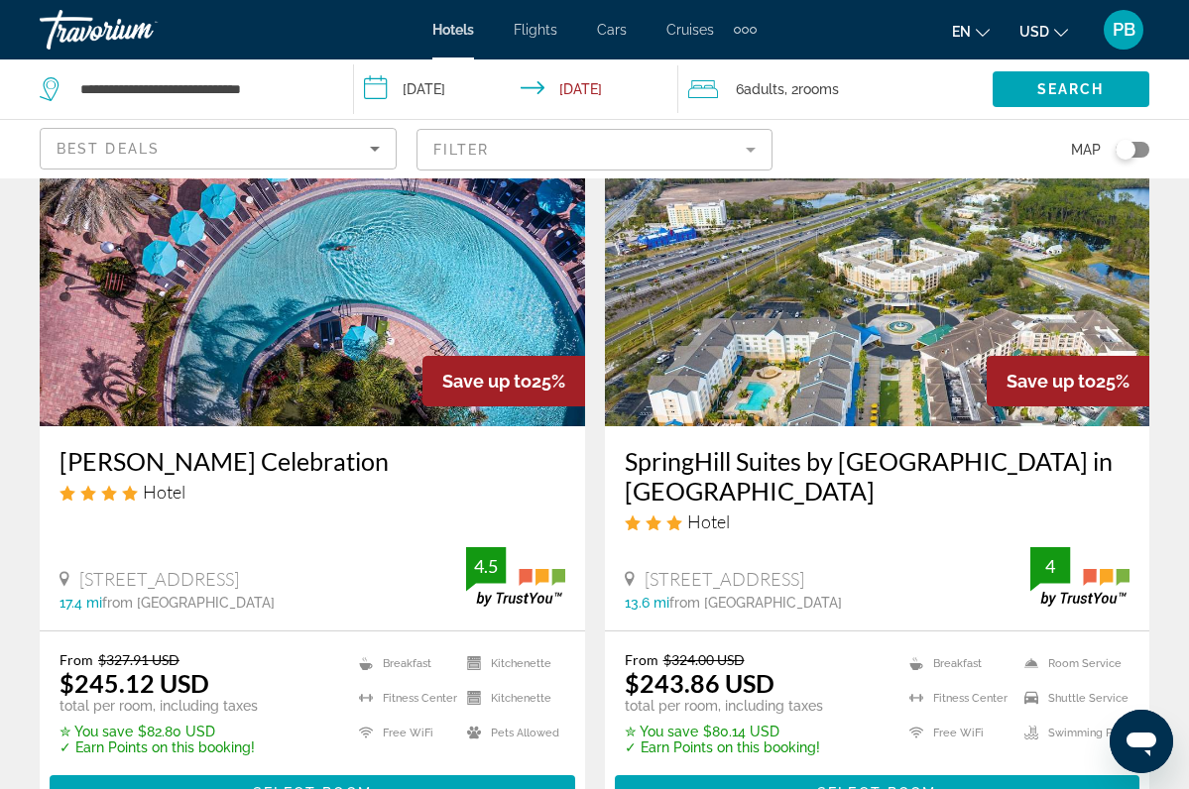
scroll to position [3915, 0]
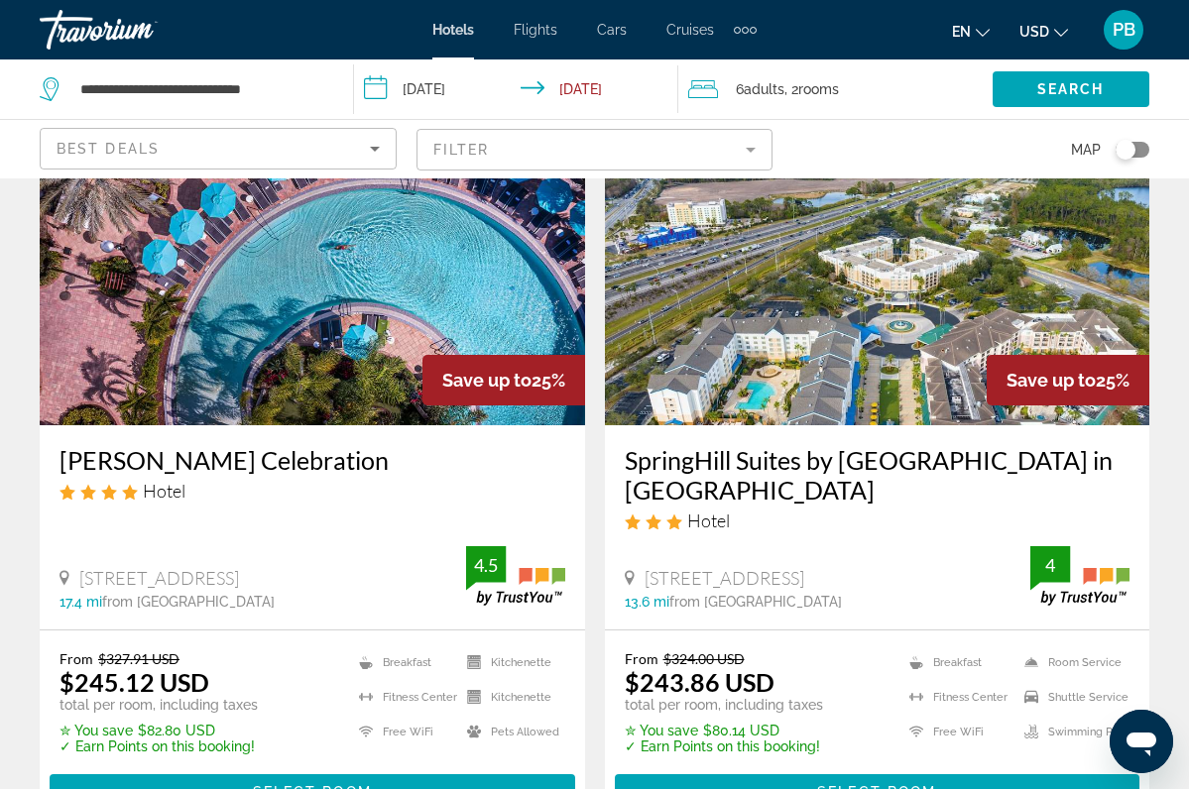
click at [379, 317] on img "Main content" at bounding box center [312, 266] width 545 height 317
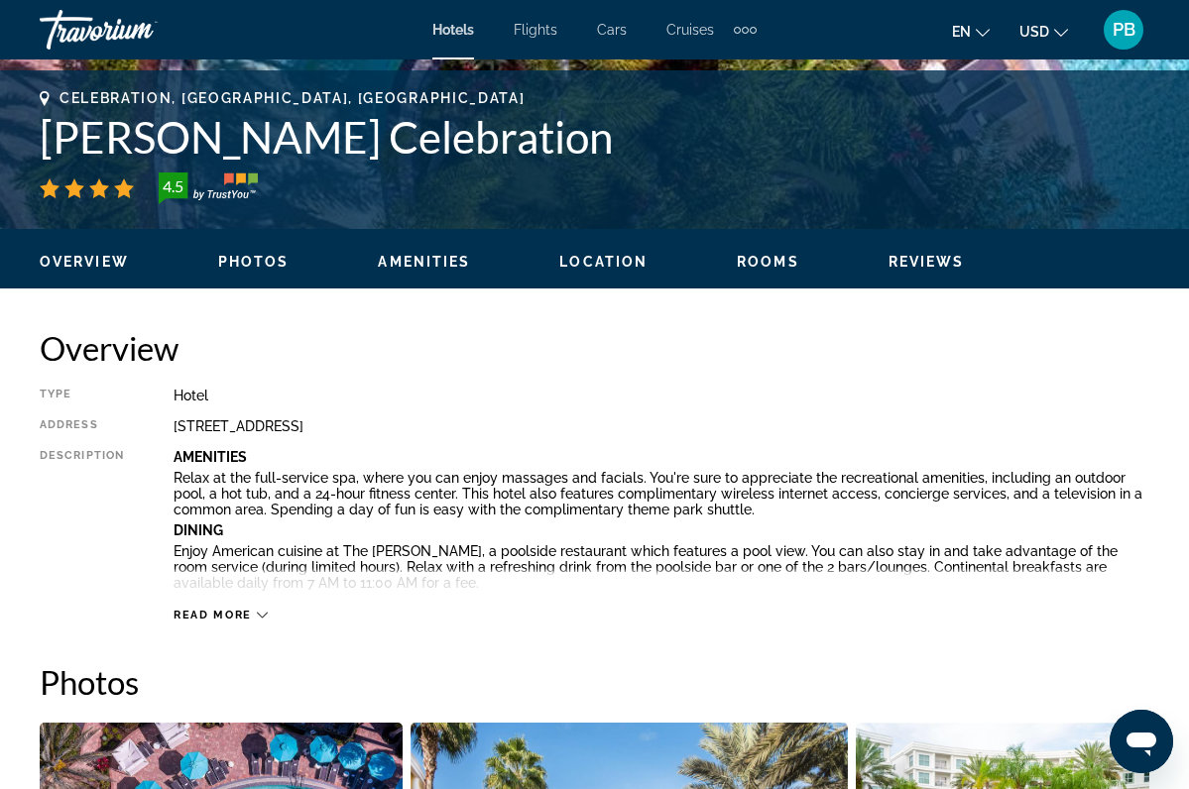
scroll to position [748, 0]
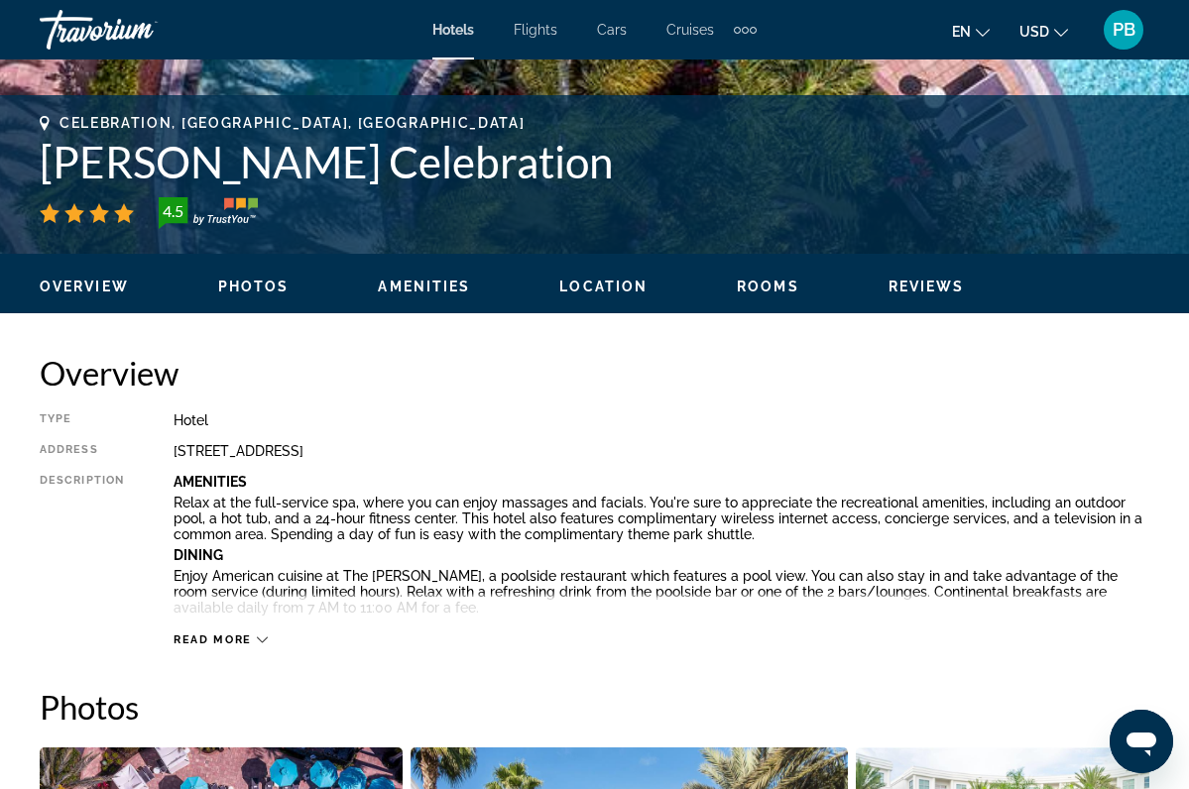
click at [238, 280] on span "Photos" at bounding box center [253, 287] width 71 height 16
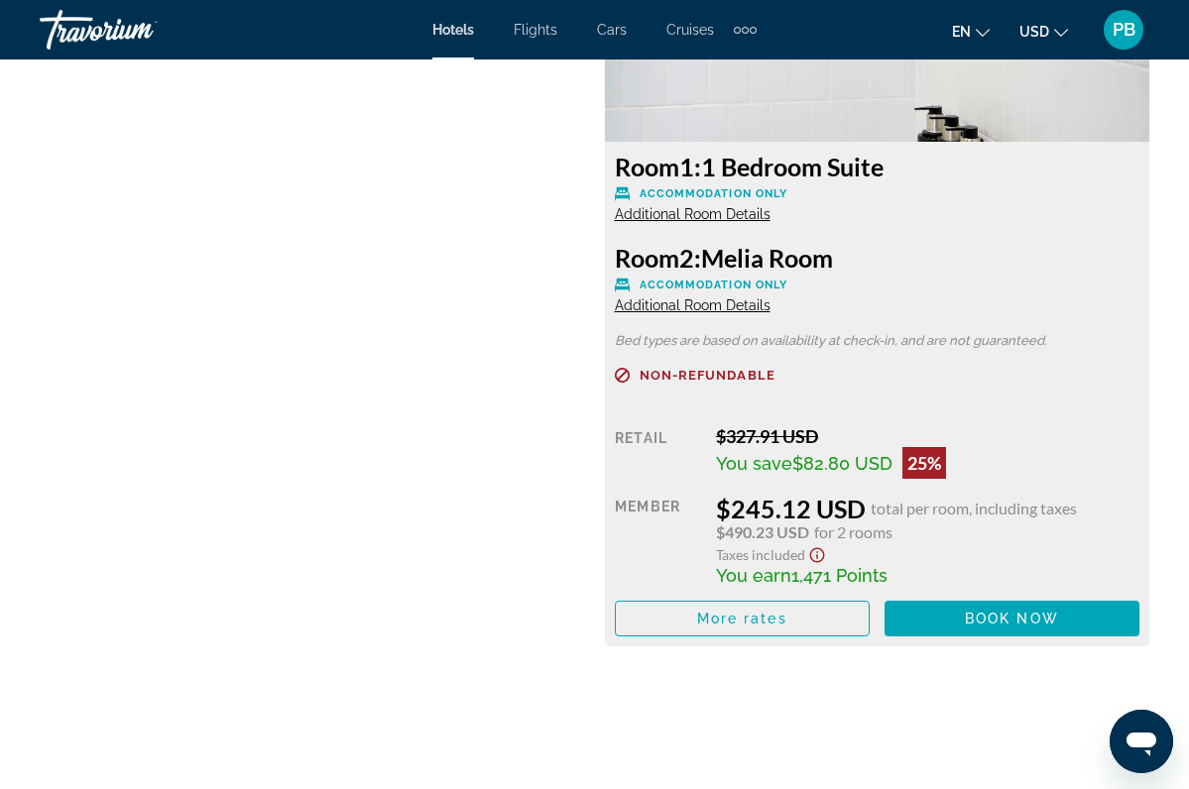
scroll to position [3398, 0]
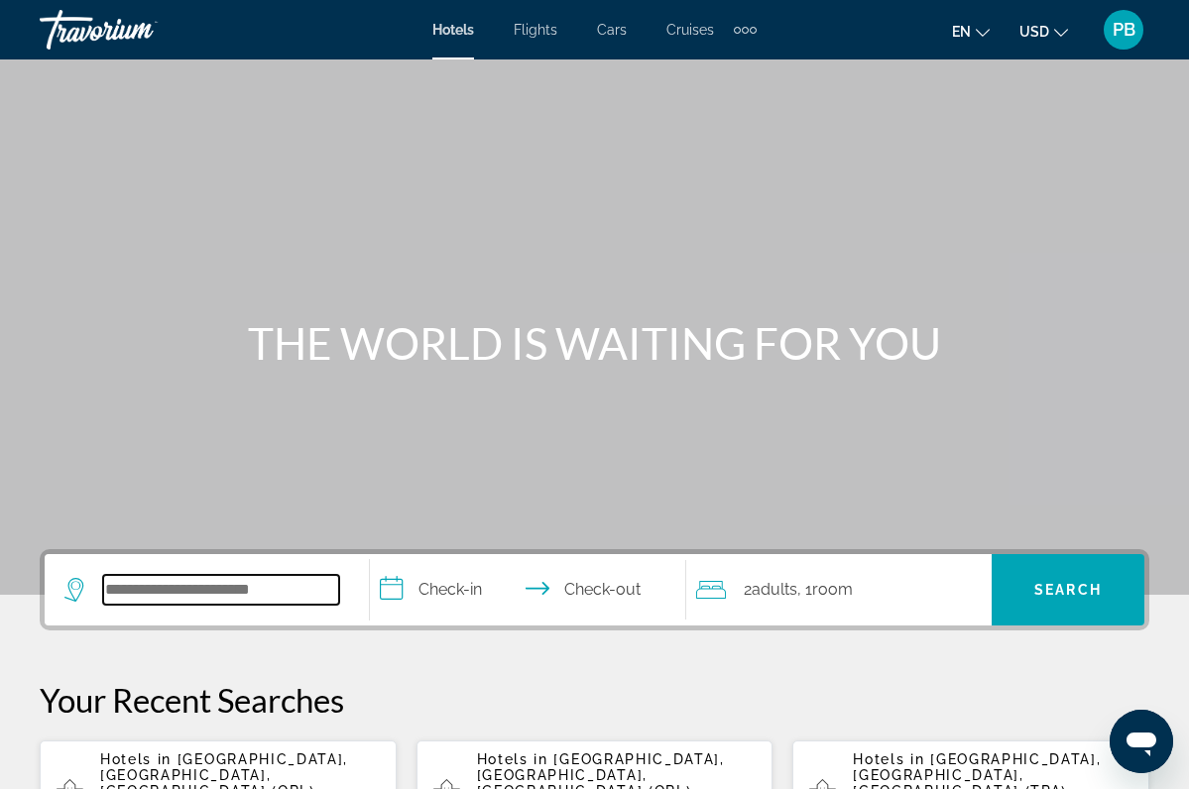
click at [199, 593] on input "Search widget" at bounding box center [221, 590] width 236 height 30
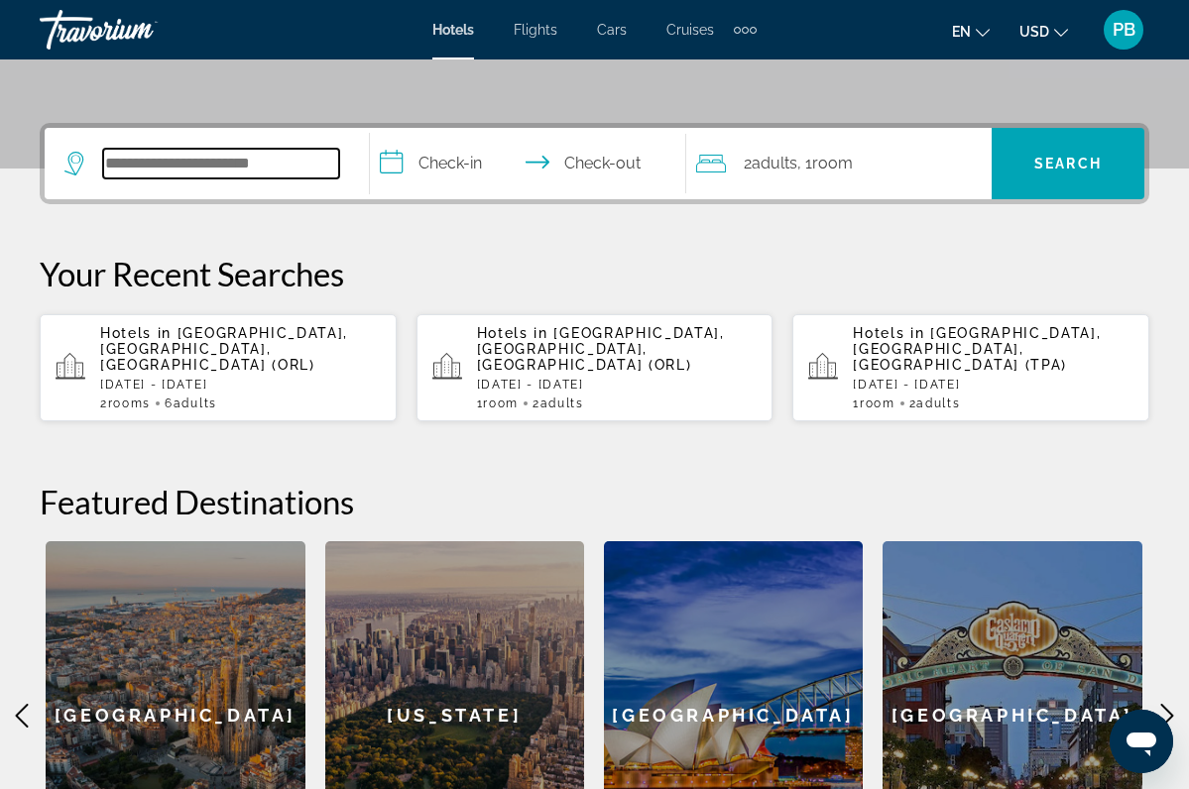
scroll to position [485, 0]
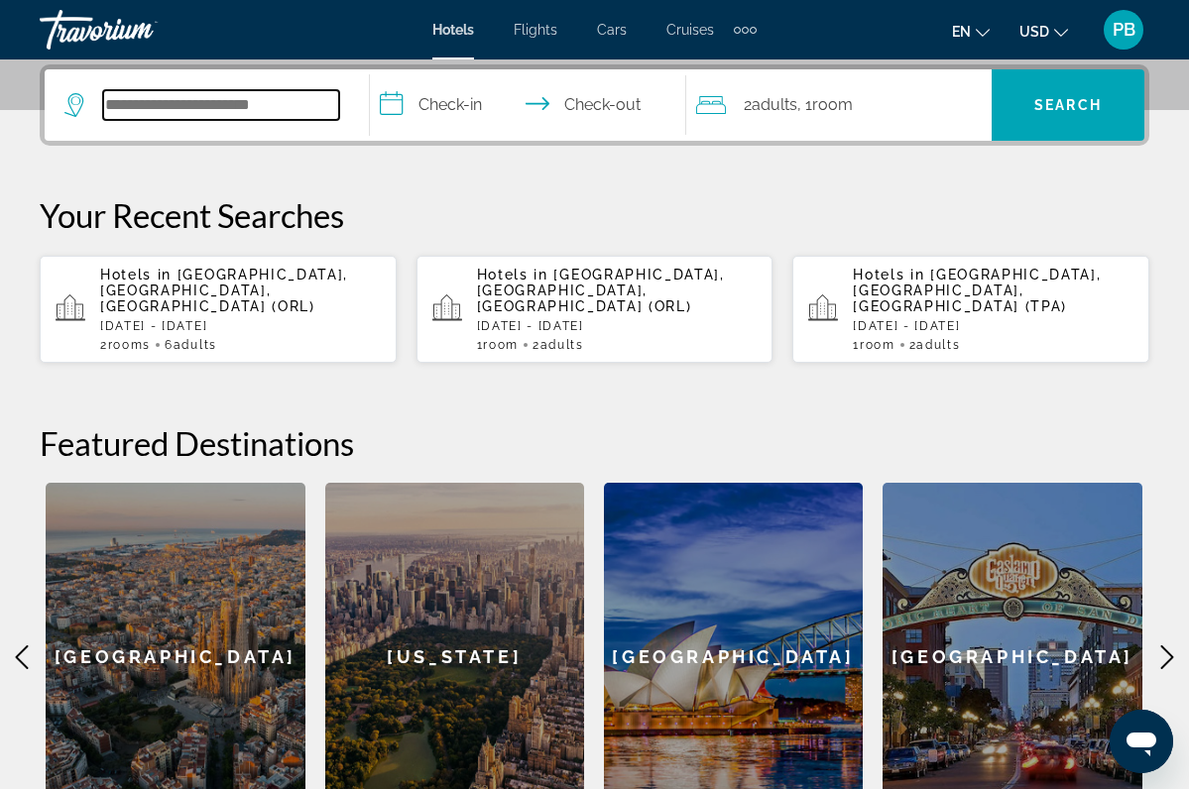
click at [194, 96] on input "Search widget" at bounding box center [221, 105] width 236 height 30
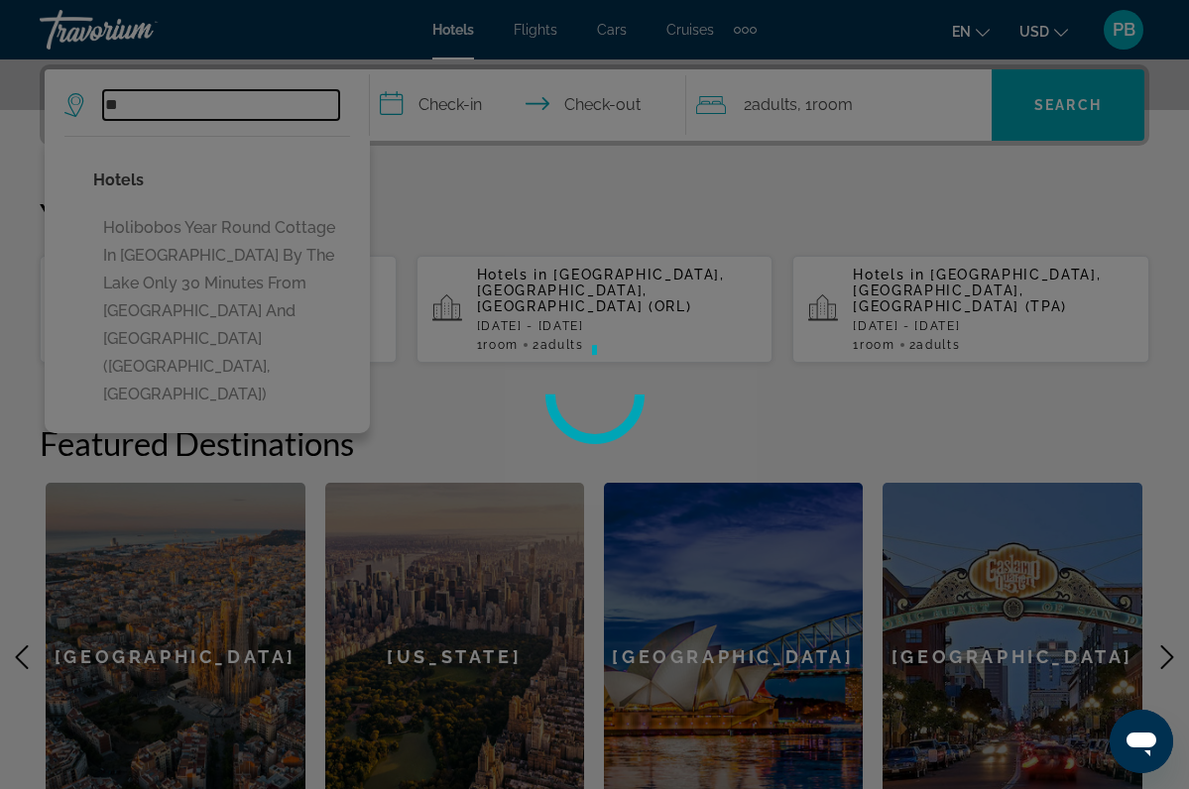
type input "*"
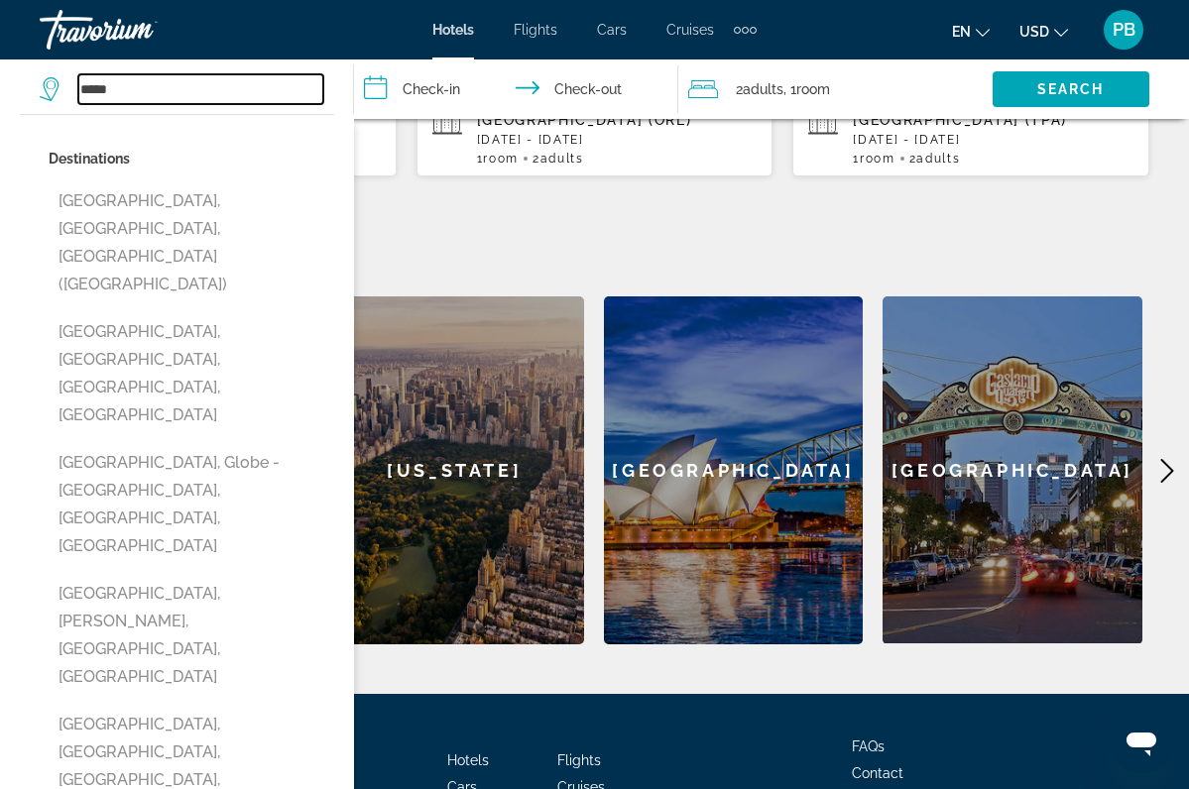
scroll to position [683, 0]
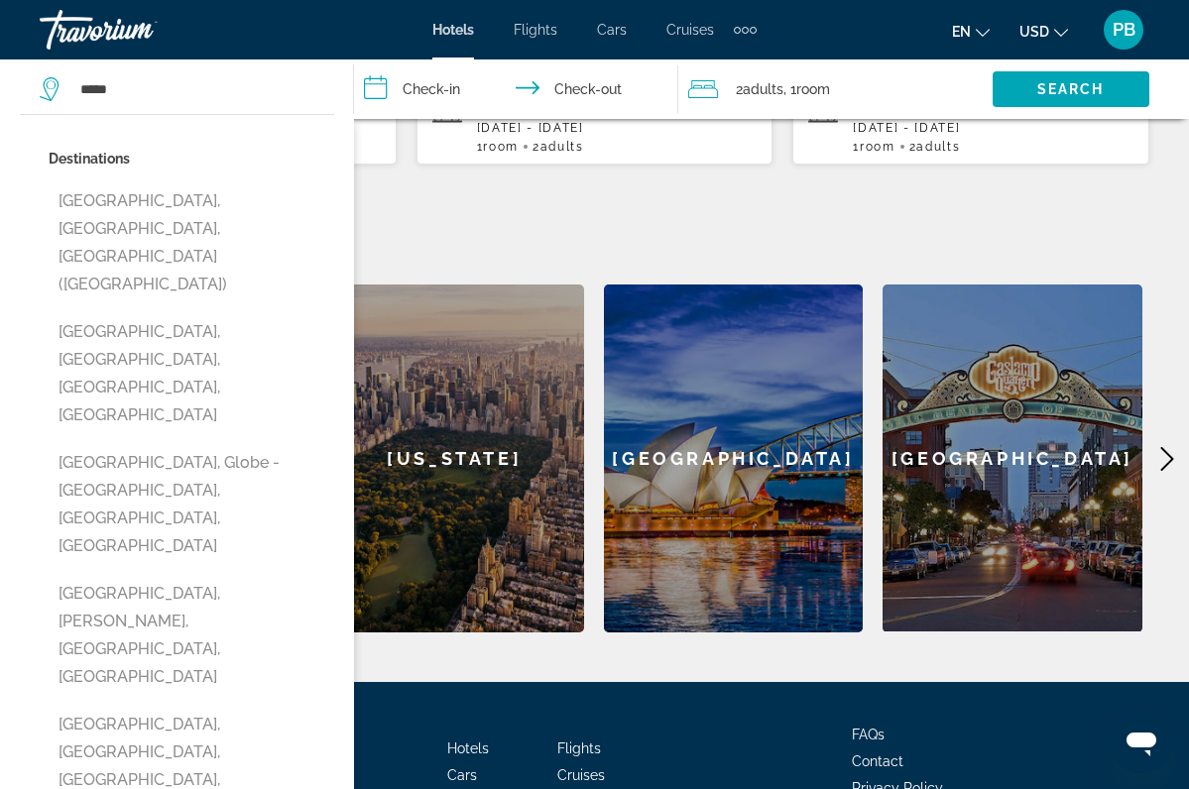
click at [508, 201] on div "**********" at bounding box center [594, 249] width 1189 height 767
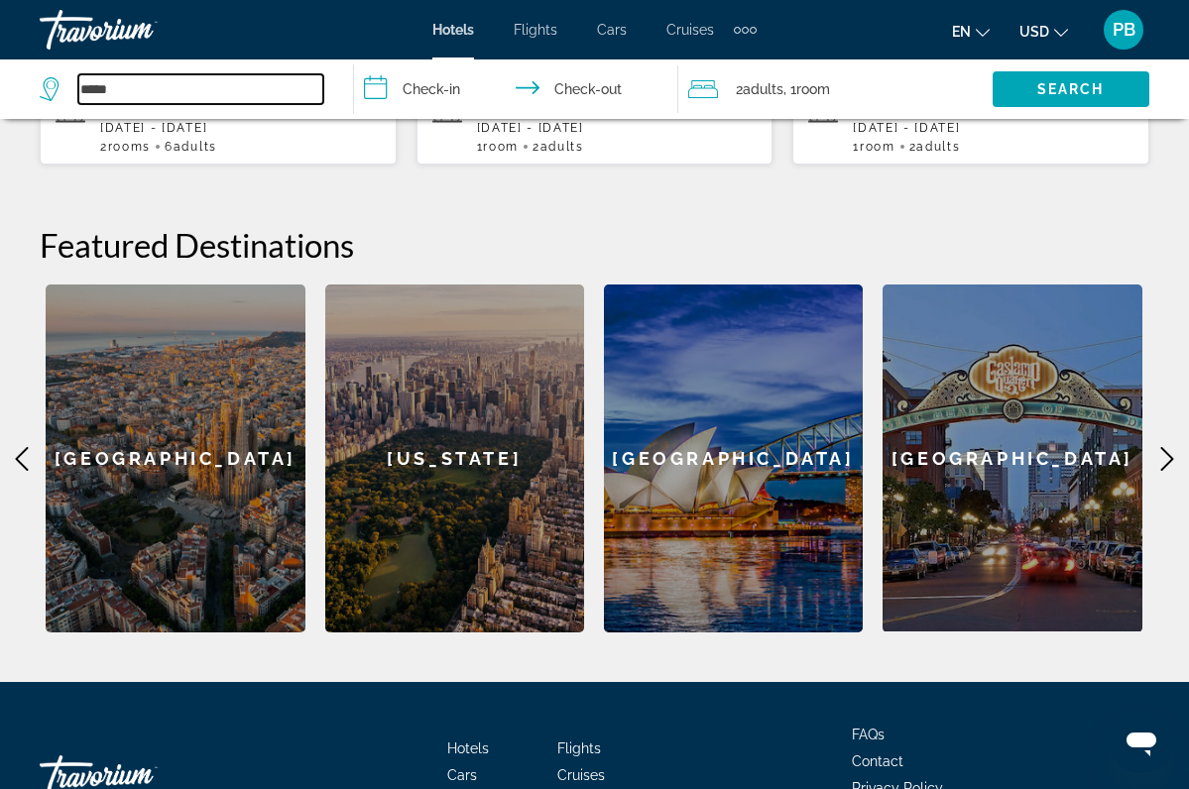
click at [148, 92] on input "*****" at bounding box center [200, 89] width 245 height 30
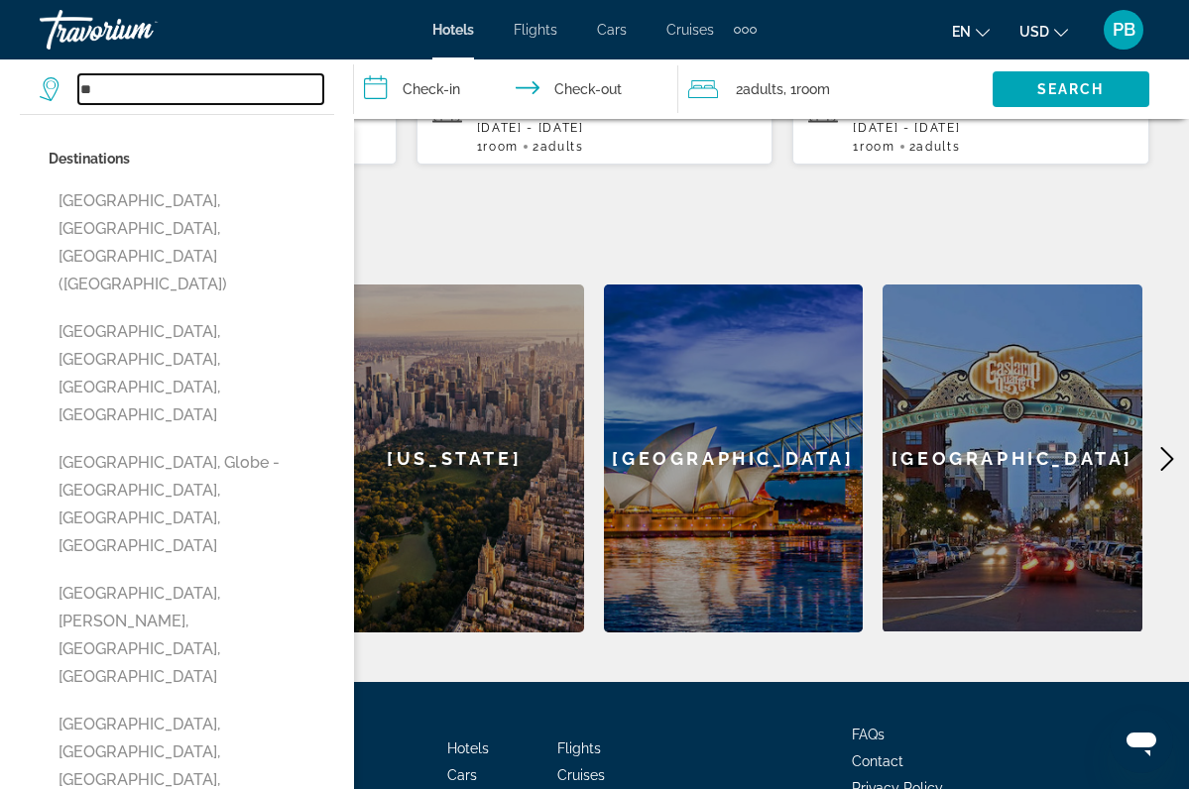
type input "*"
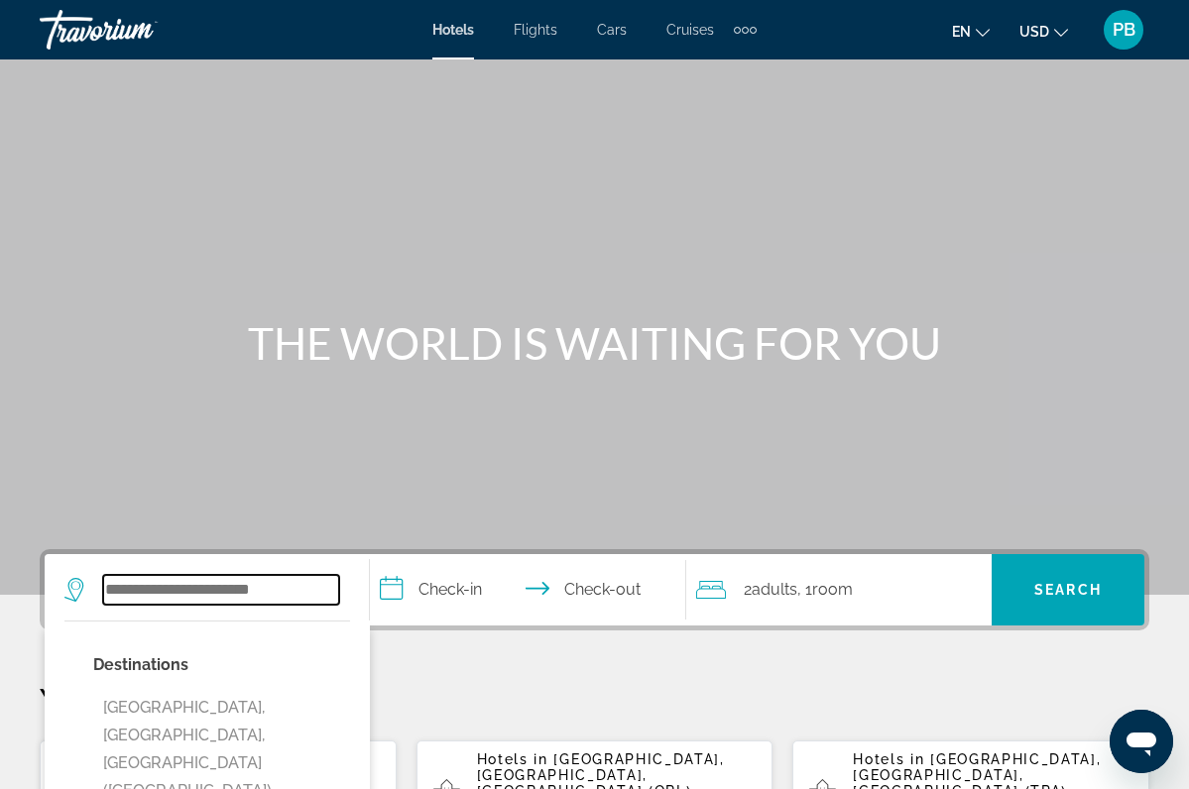
scroll to position [0, 0]
click at [177, 587] on input "Search widget" at bounding box center [221, 590] width 236 height 30
